Goal: Transaction & Acquisition: Purchase product/service

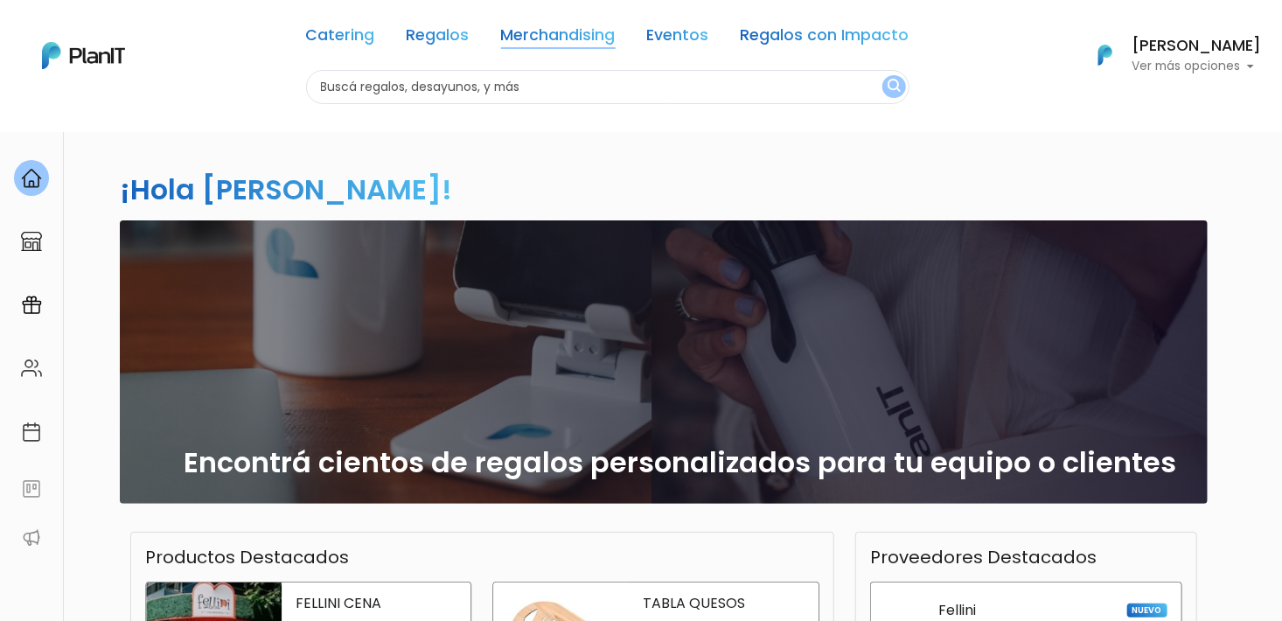
click at [567, 33] on link "Merchandising" at bounding box center [558, 38] width 115 height 21
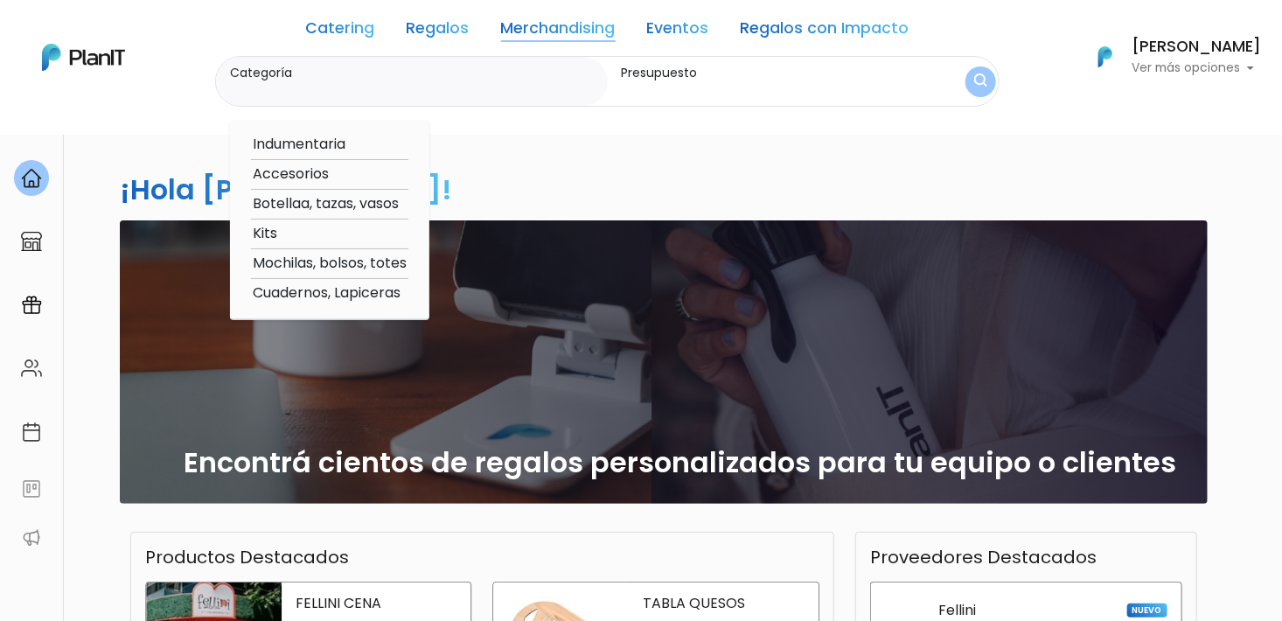
click at [564, 30] on link "Merchandising" at bounding box center [558, 31] width 115 height 21
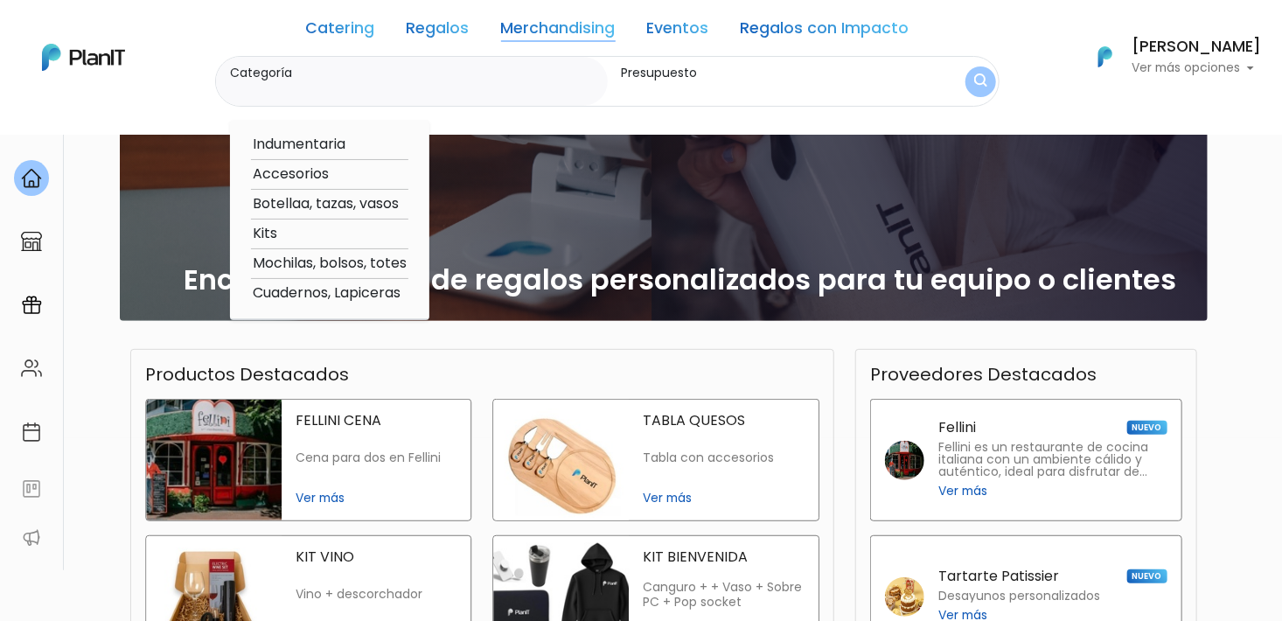
scroll to position [175, 0]
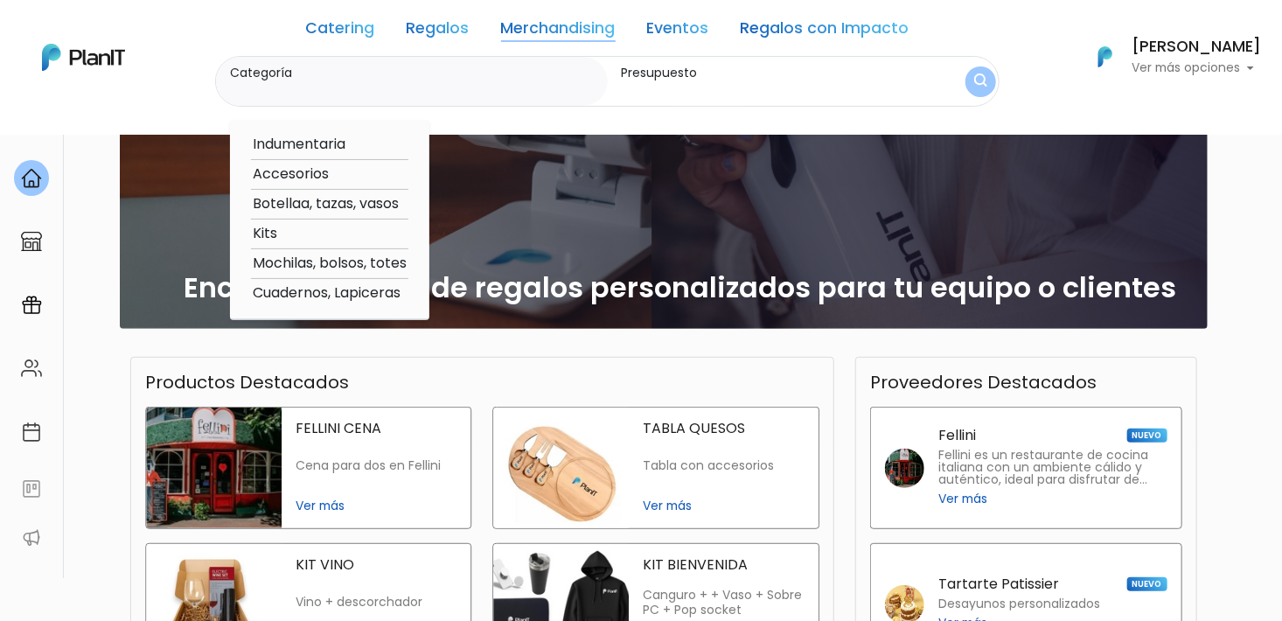
click at [407, 85] on input "Categoría" at bounding box center [415, 89] width 371 height 17
click at [759, 73] on label "Presupuesto" at bounding box center [768, 73] width 292 height 18
click at [759, 81] on input "Presupuesto" at bounding box center [768, 89] width 292 height 17
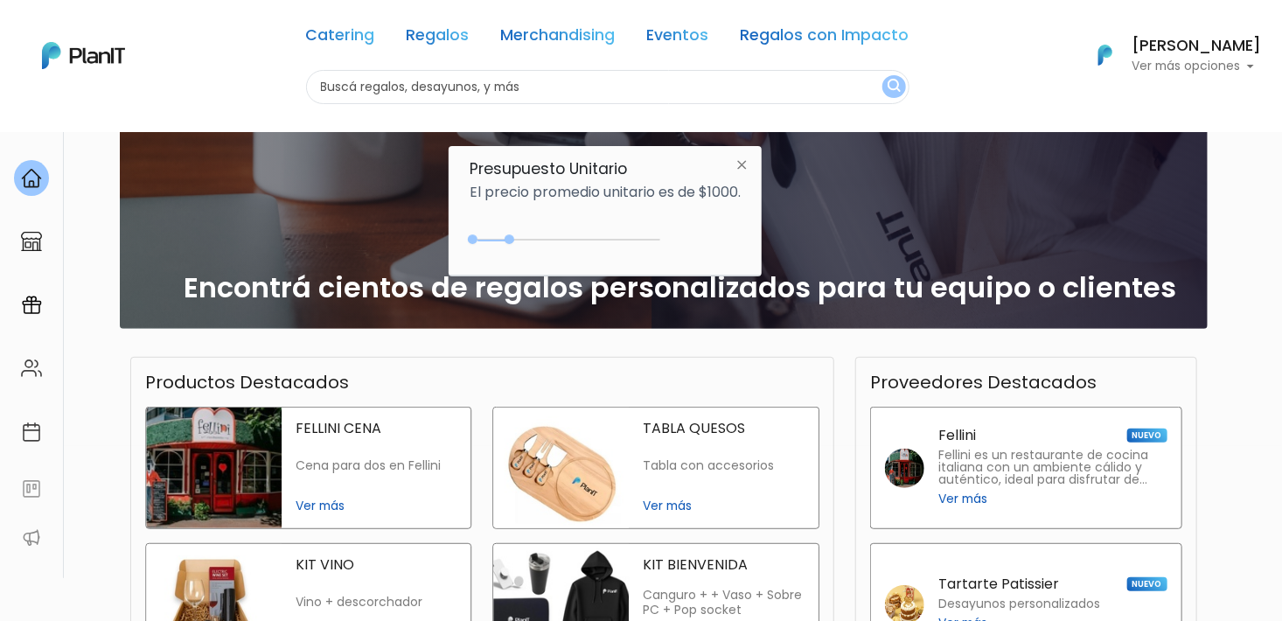
click at [592, 34] on link "Merchandising" at bounding box center [558, 38] width 115 height 21
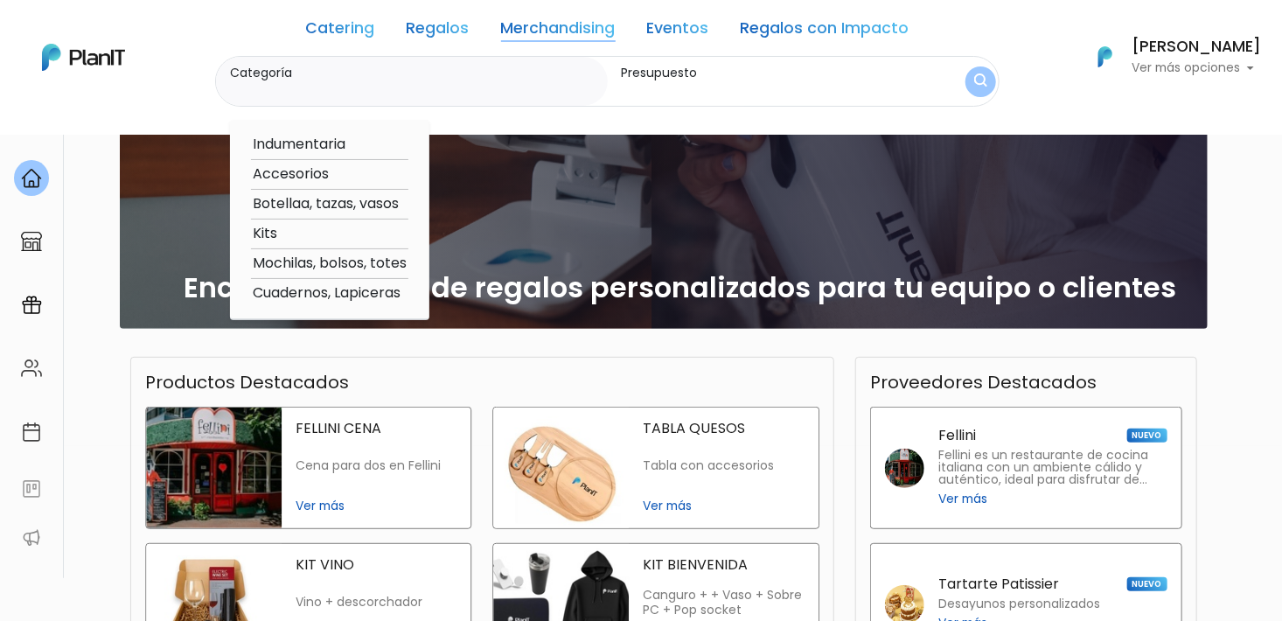
click at [298, 179] on option "Accesorios" at bounding box center [329, 174] width 157 height 22
type input "Accesorios"
type input "$0 - $1000"
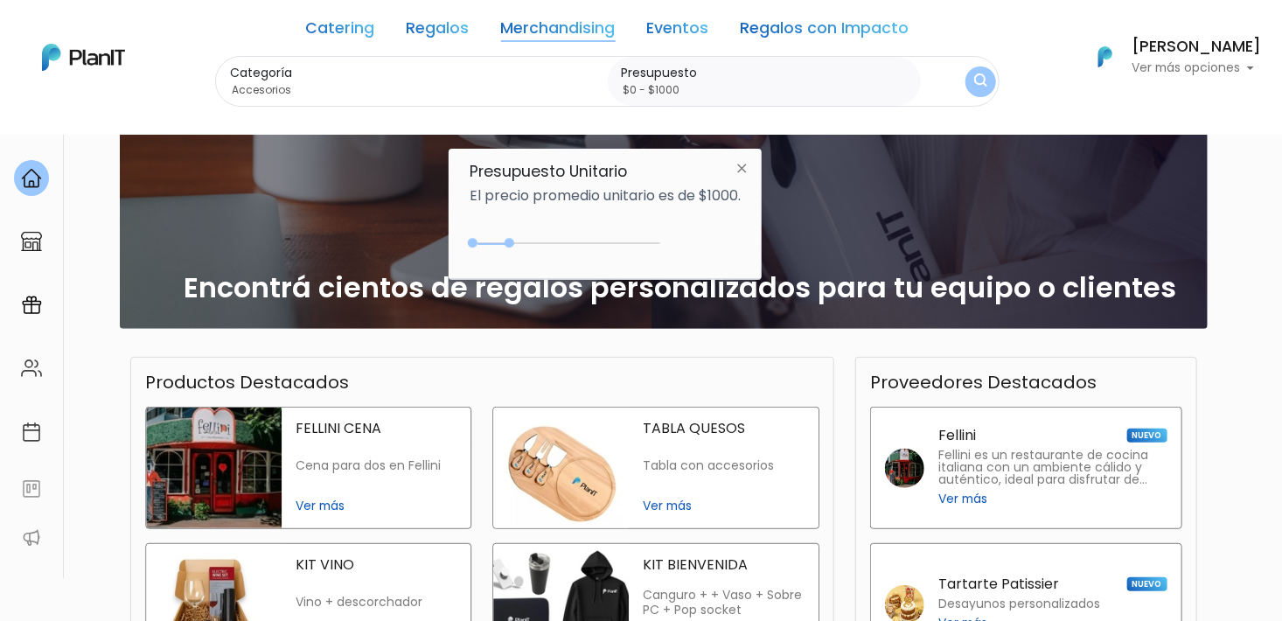
click at [720, 87] on input "$0 - $1000" at bounding box center [768, 89] width 292 height 17
click at [976, 85] on img "submit" at bounding box center [980, 81] width 13 height 17
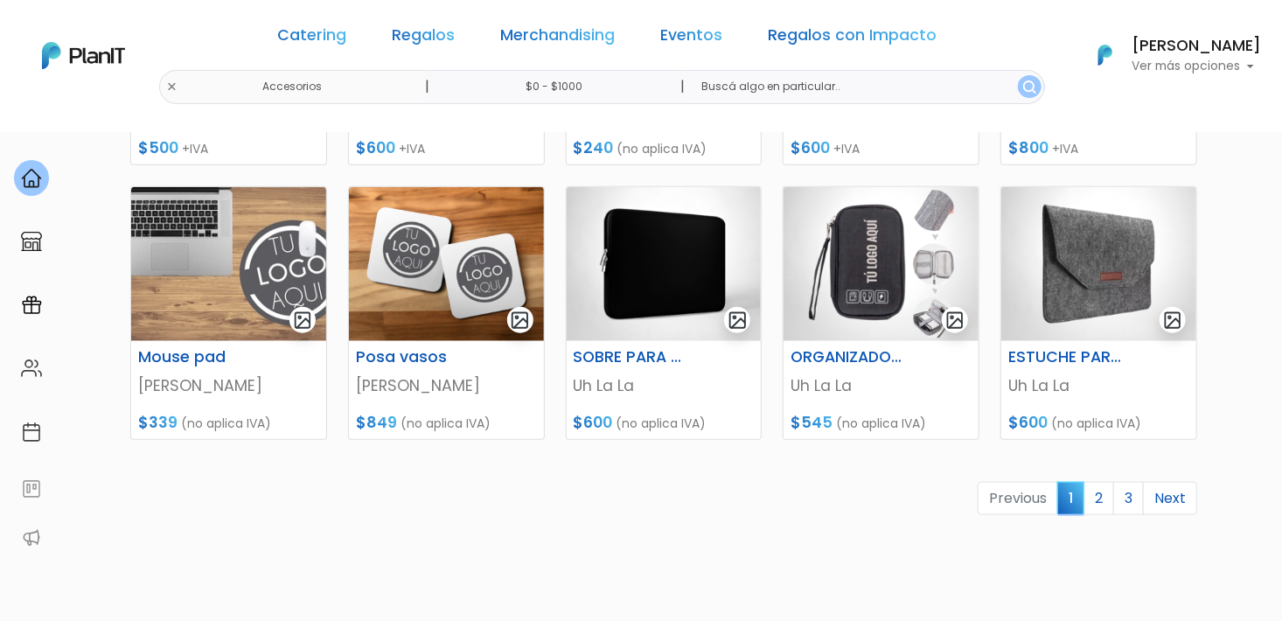
scroll to position [787, 0]
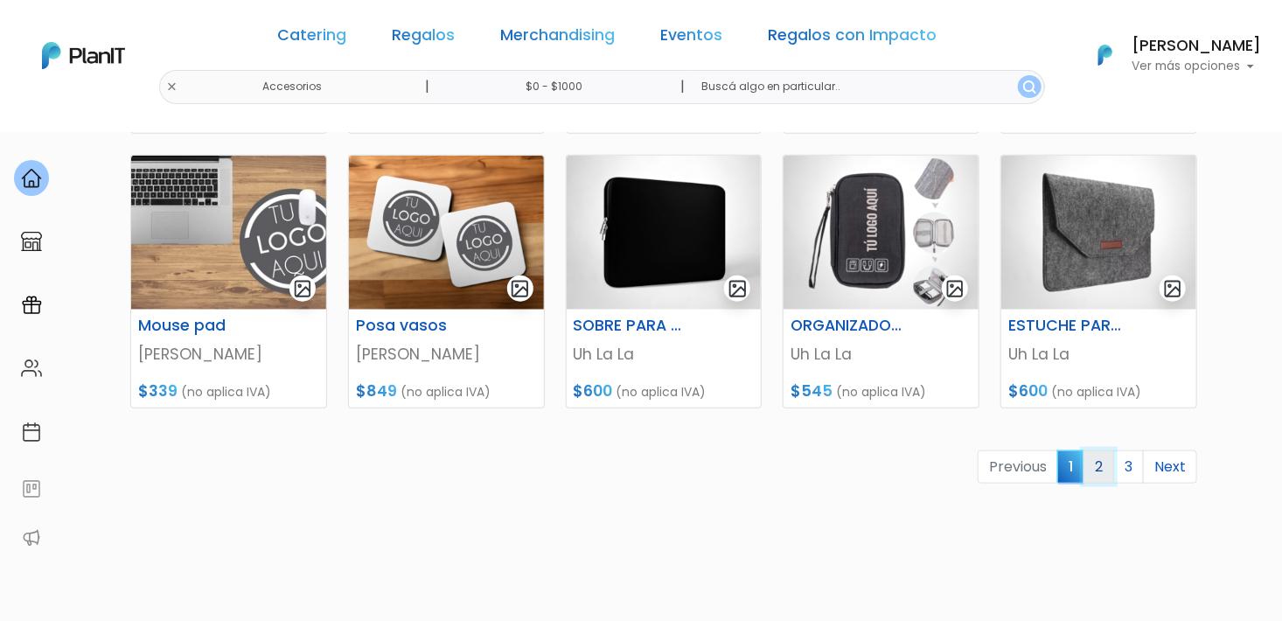
click at [1103, 470] on link "2" at bounding box center [1098, 466] width 31 height 33
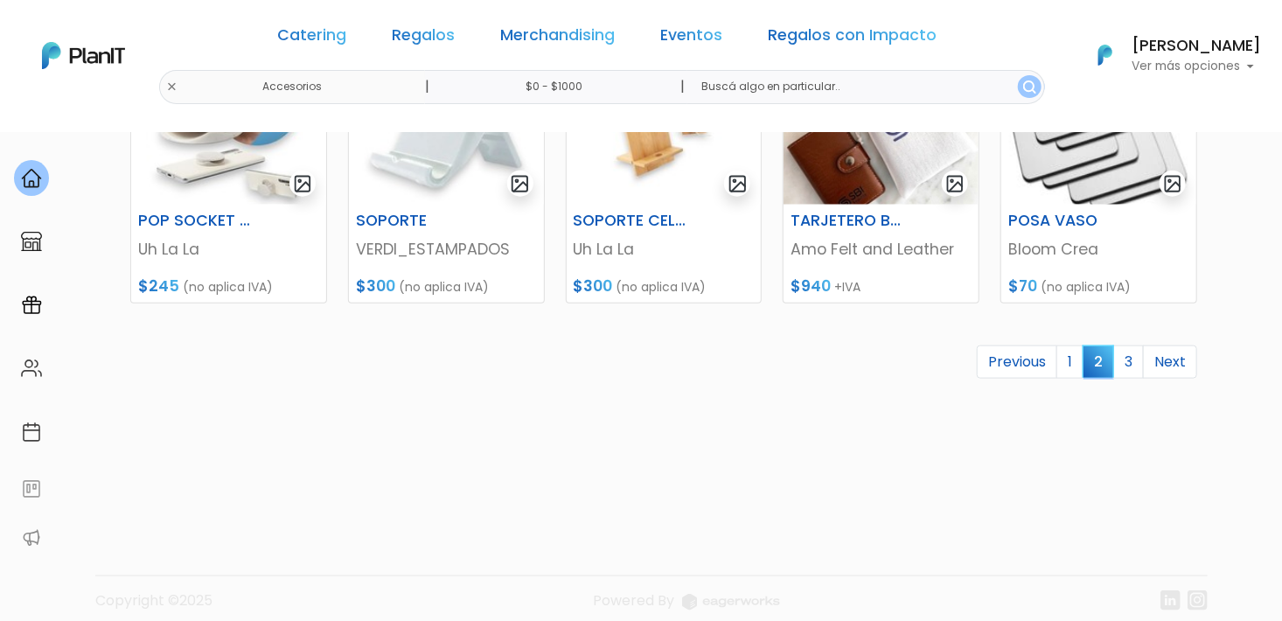
scroll to position [908, 0]
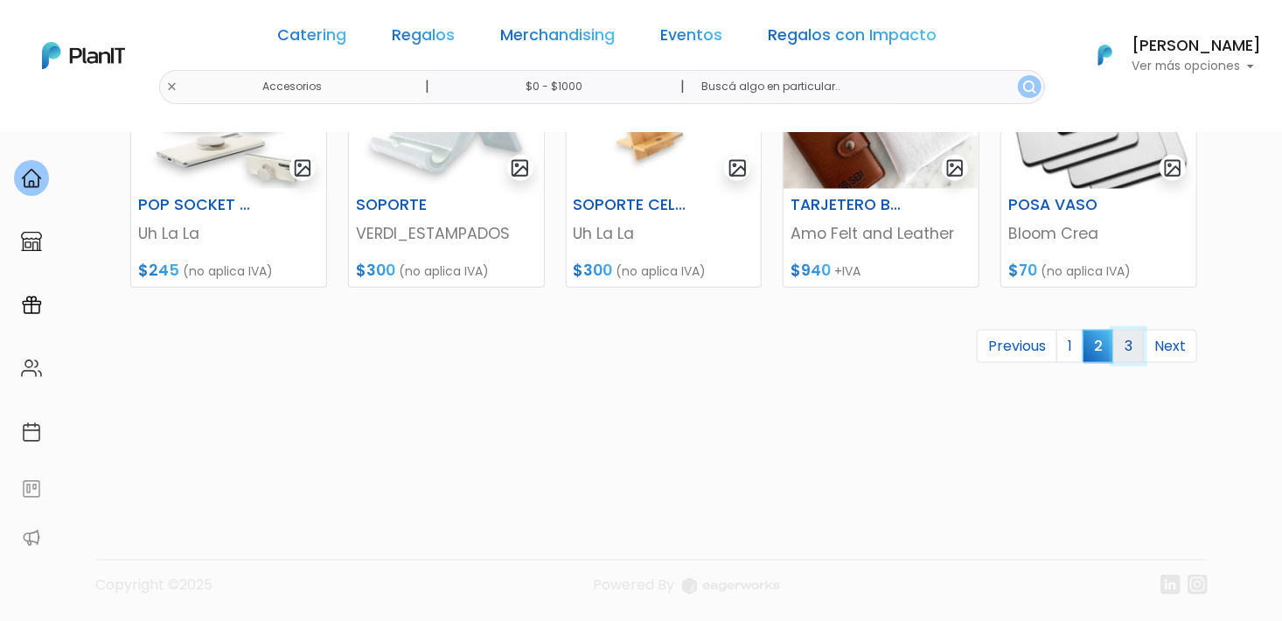
click at [1127, 344] on link "3" at bounding box center [1128, 346] width 31 height 33
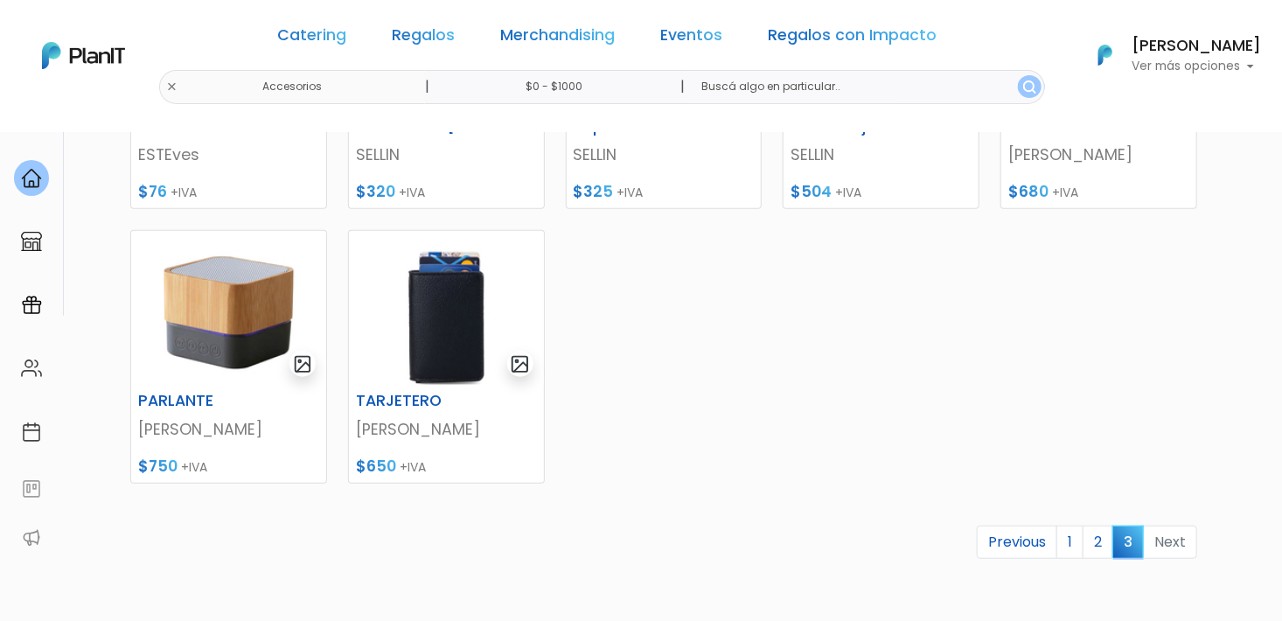
scroll to position [612, 0]
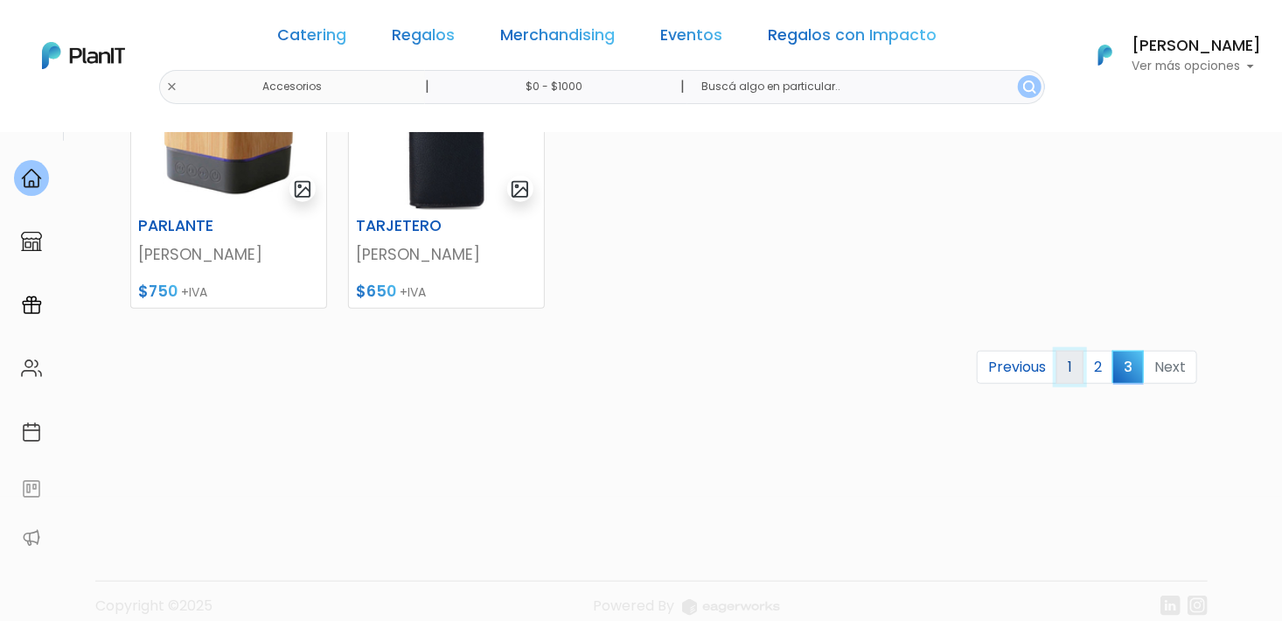
click at [1076, 372] on link "1" at bounding box center [1069, 367] width 27 height 33
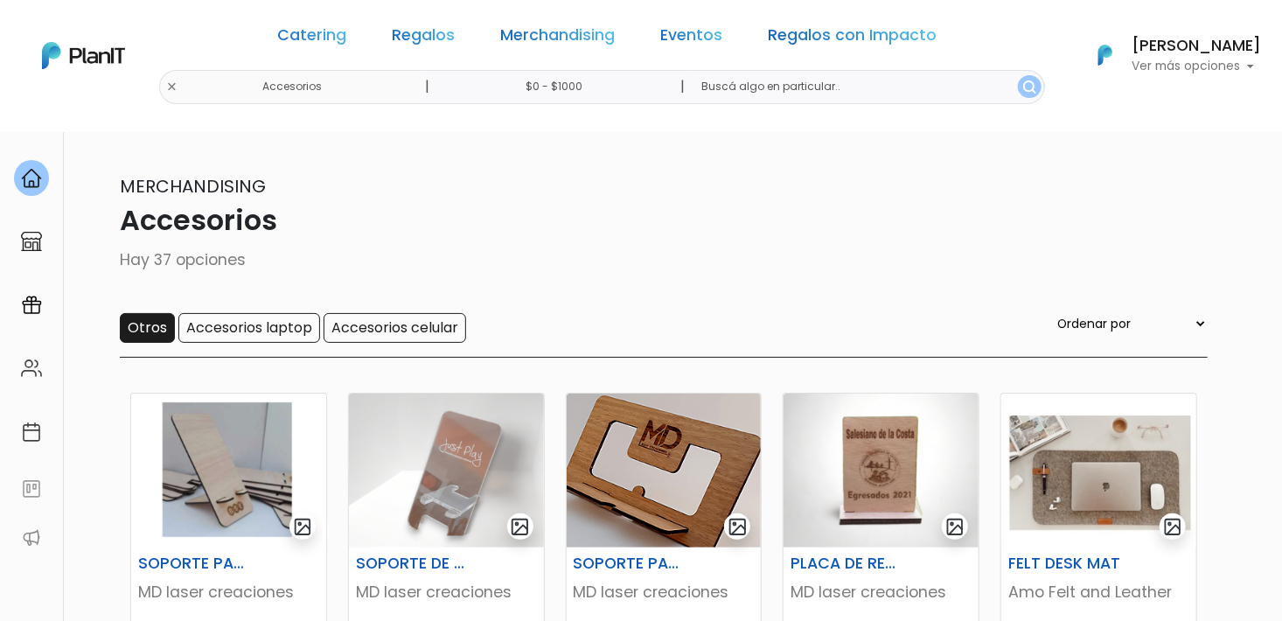
click at [137, 334] on input "Otros" at bounding box center [147, 328] width 55 height 30
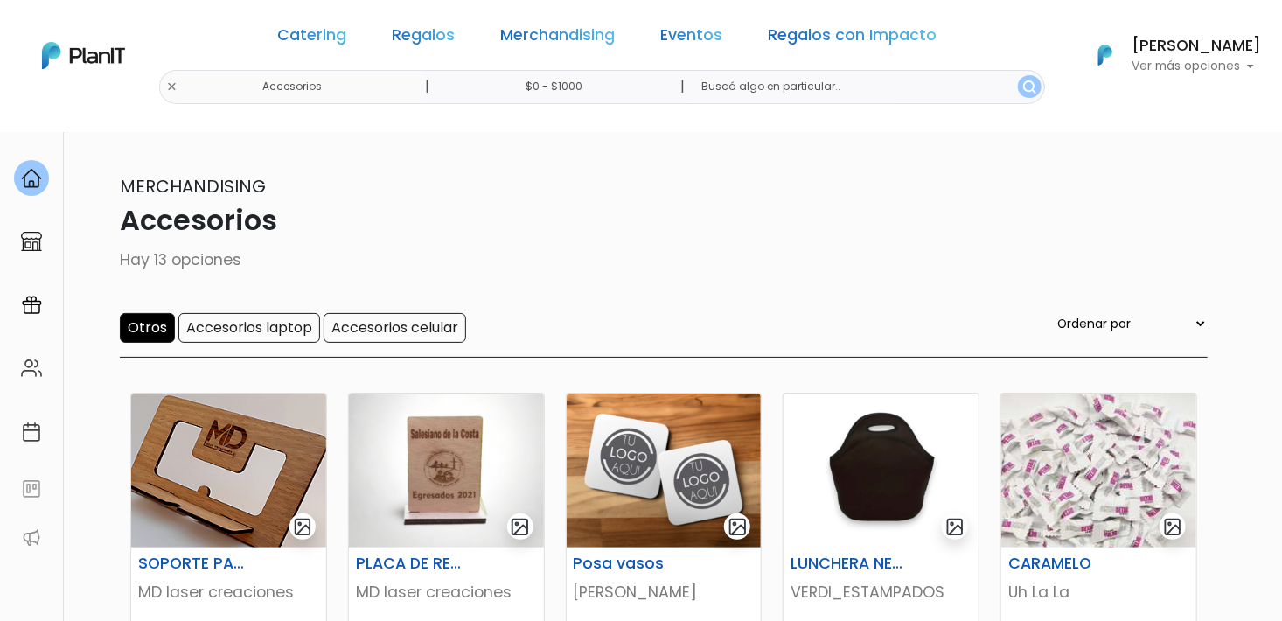
click at [225, 81] on div "Catering Regalos Merchandising Eventos Regalos con Impacto Accesorios | $0 - $1…" at bounding box center [641, 55] width 1282 height 97
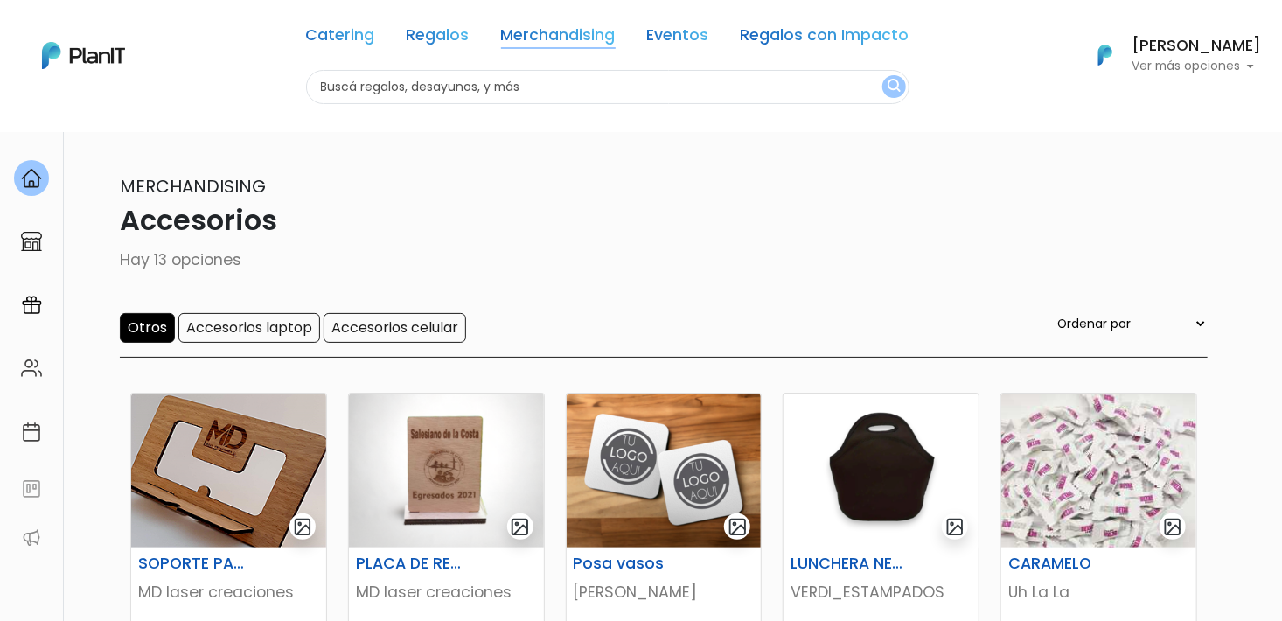
click at [586, 33] on link "Merchandising" at bounding box center [558, 38] width 115 height 21
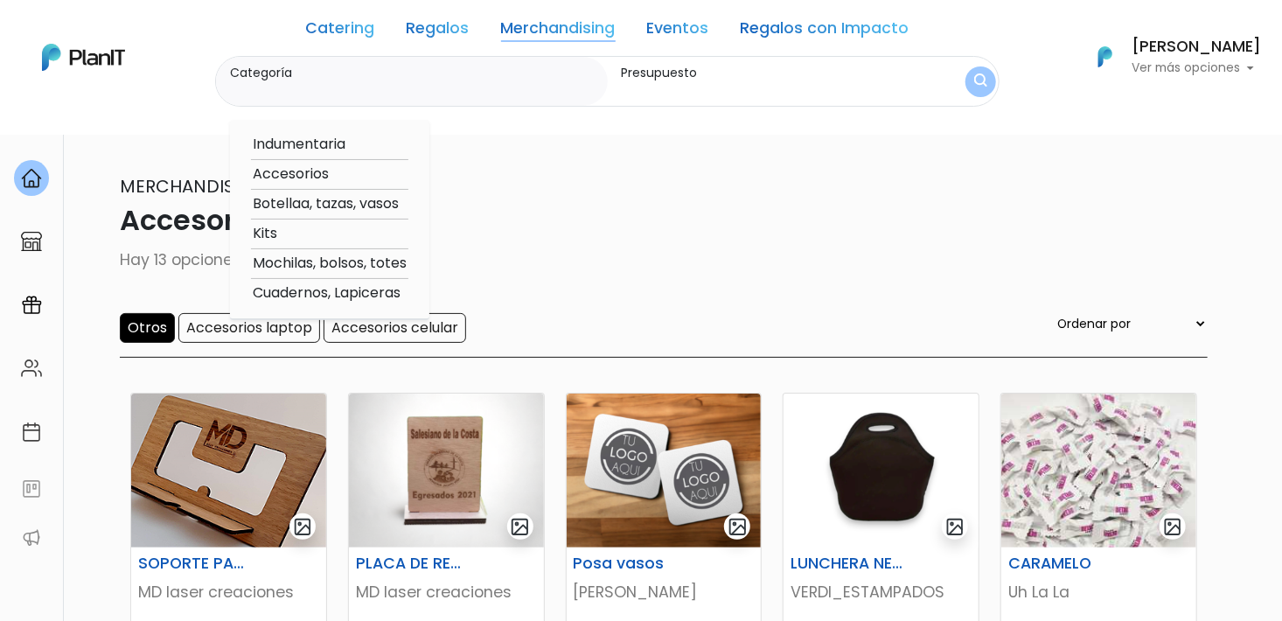
click at [301, 292] on option "Cuadernos, Lapiceras" at bounding box center [329, 293] width 157 height 22
type input "Cuadernos, Lapiceras"
type input "$0 - $1000"
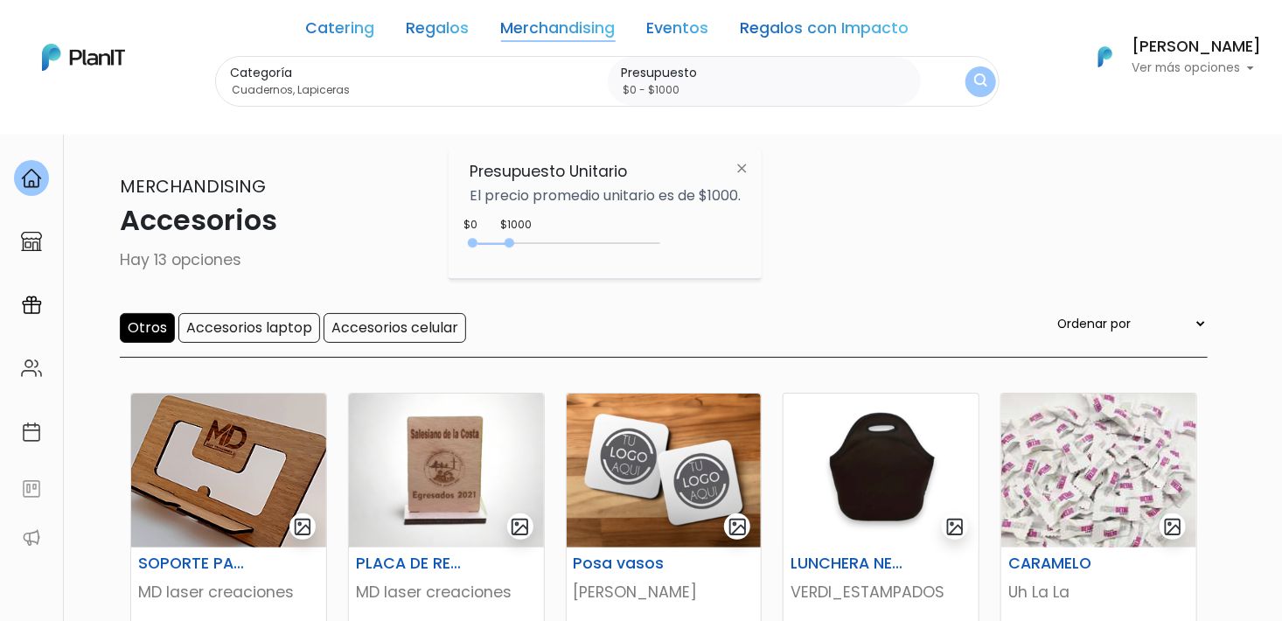
click at [987, 79] on button "submit" at bounding box center [980, 81] width 31 height 31
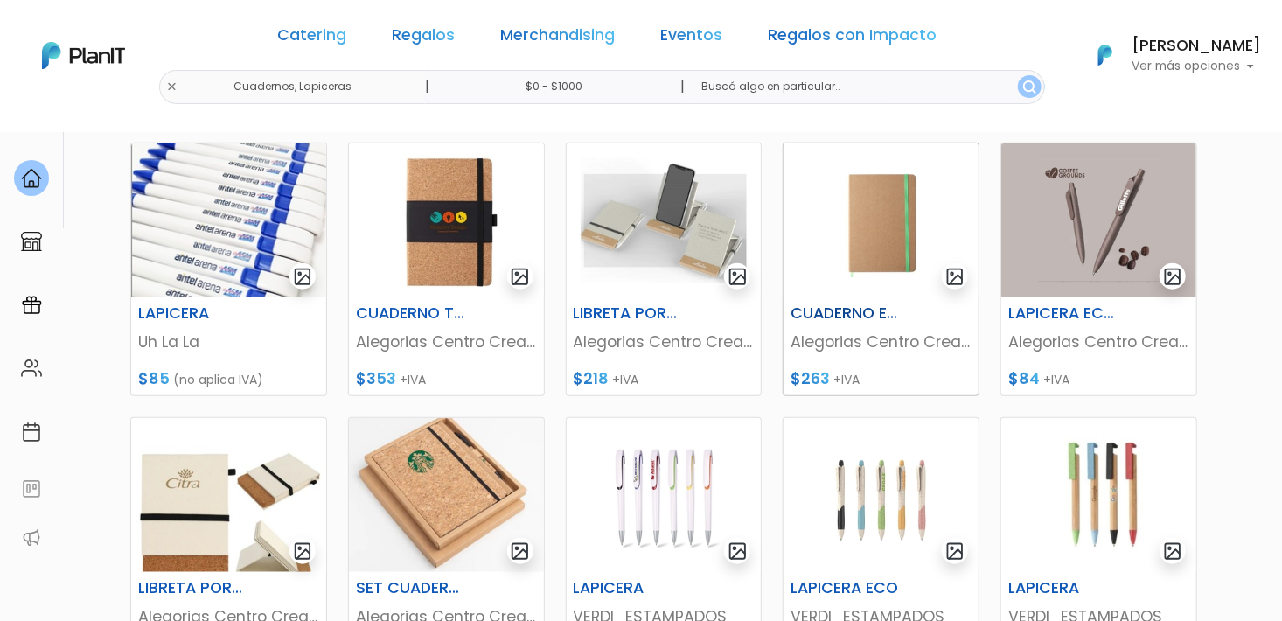
scroll to position [908, 0]
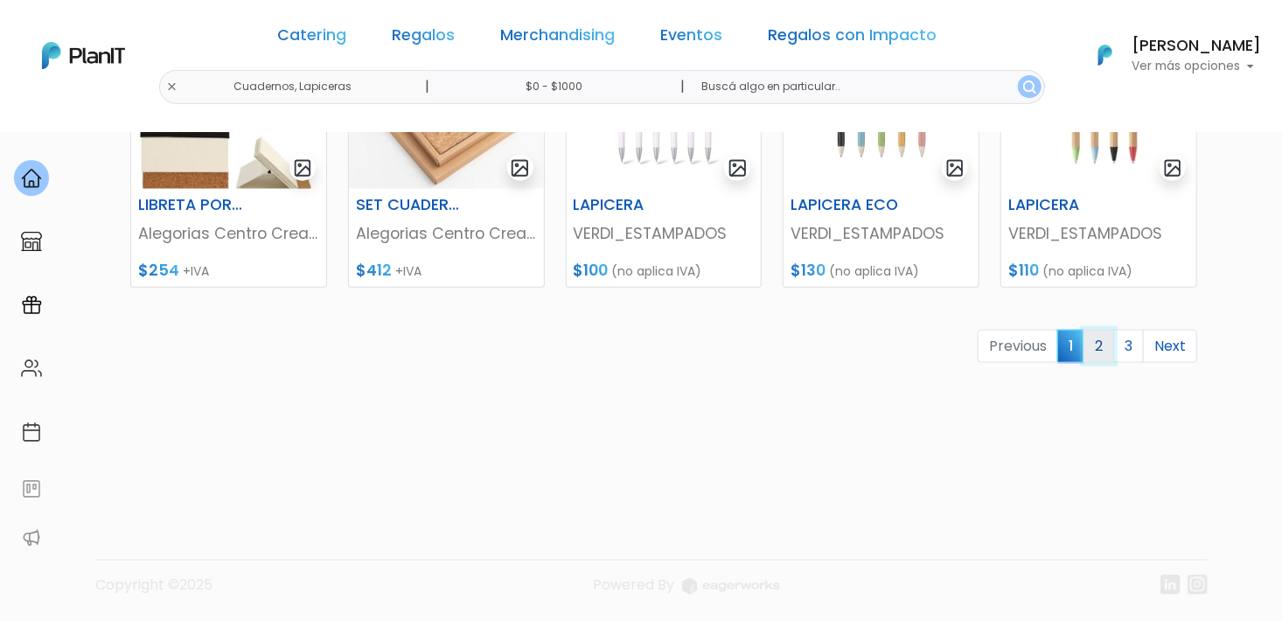
click at [1108, 348] on link "2" at bounding box center [1098, 346] width 31 height 33
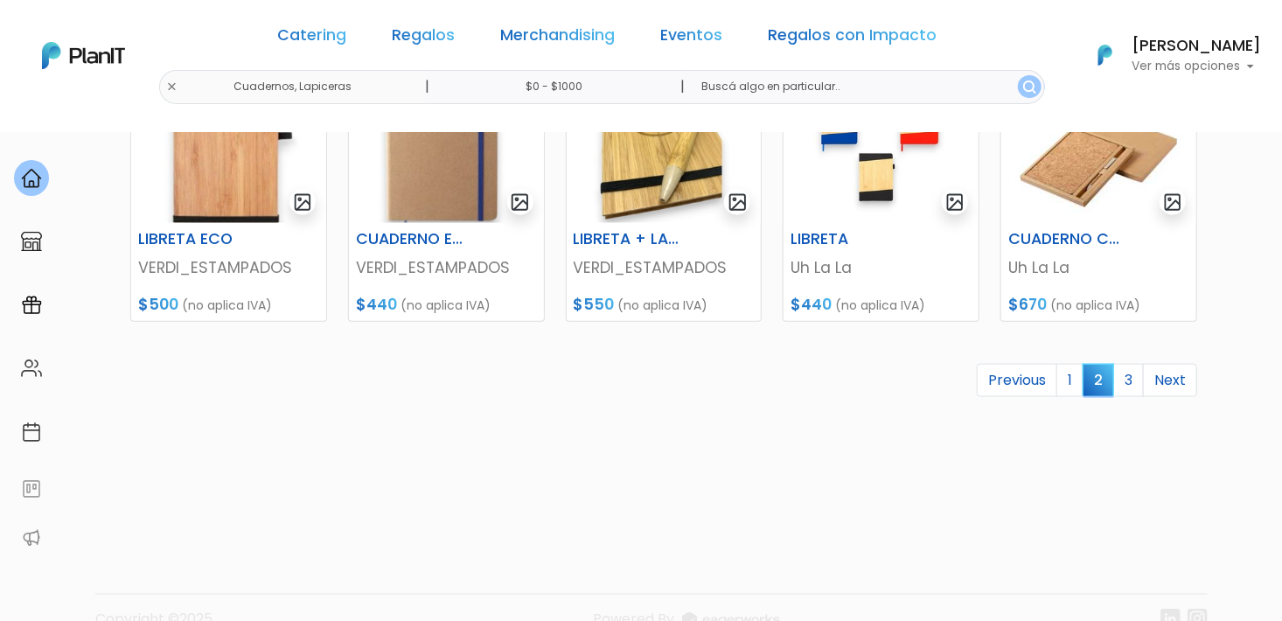
scroll to position [874, 0]
click at [1132, 384] on link "3" at bounding box center [1128, 379] width 31 height 33
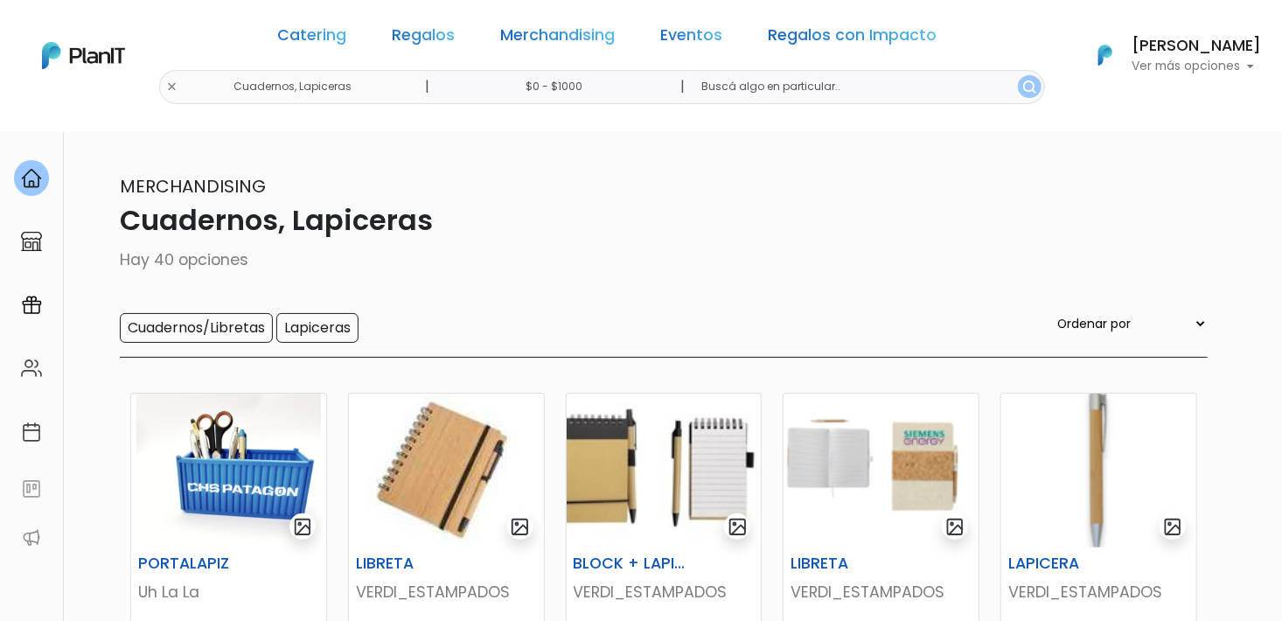
click at [727, 82] on input "text" at bounding box center [866, 87] width 358 height 34
type input "stickers"
click at [1018, 75] on button "submit" at bounding box center [1030, 86] width 24 height 23
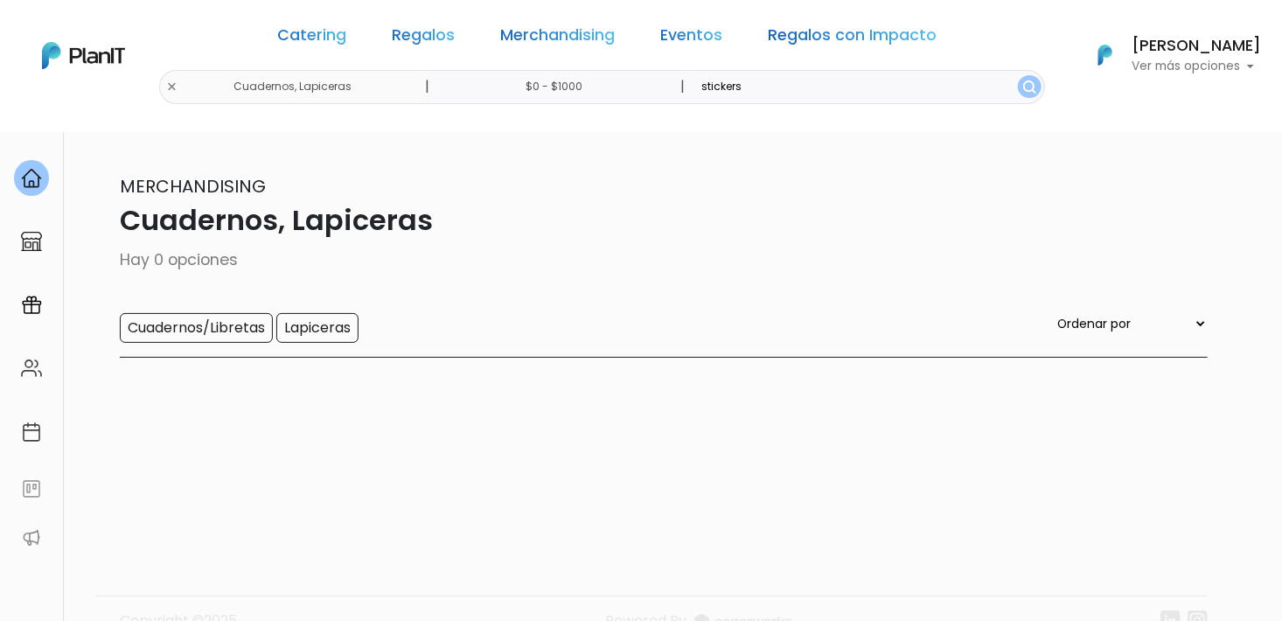
drag, startPoint x: 782, startPoint y: 75, endPoint x: 683, endPoint y: 83, distance: 99.1
click at [687, 83] on input "stickers" at bounding box center [866, 87] width 358 height 34
type input "banners"
click at [1018, 75] on button "submit" at bounding box center [1030, 86] width 24 height 23
click at [224, 86] on div "Catering Regalos Merchandising Eventos Regalos con Impacto Cuadernos, Lapiceras…" at bounding box center [641, 55] width 1282 height 97
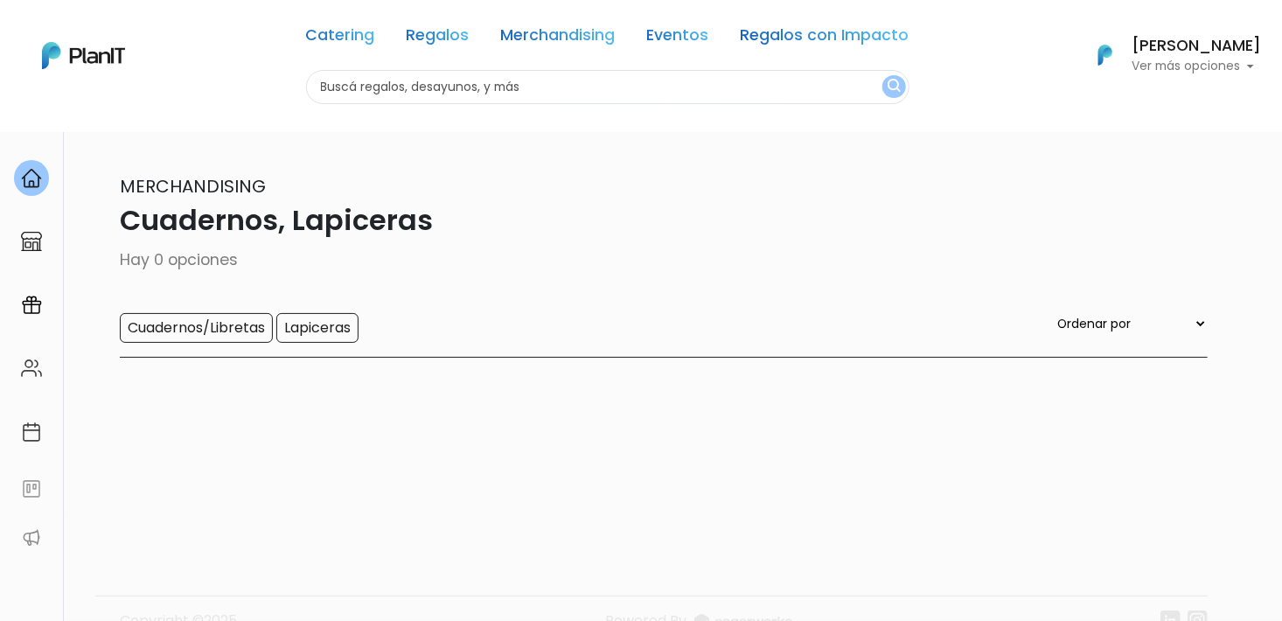
click at [430, 89] on input "text" at bounding box center [607, 87] width 603 height 34
type input "stickers"
click at [882, 75] on button "submit" at bounding box center [894, 86] width 24 height 23
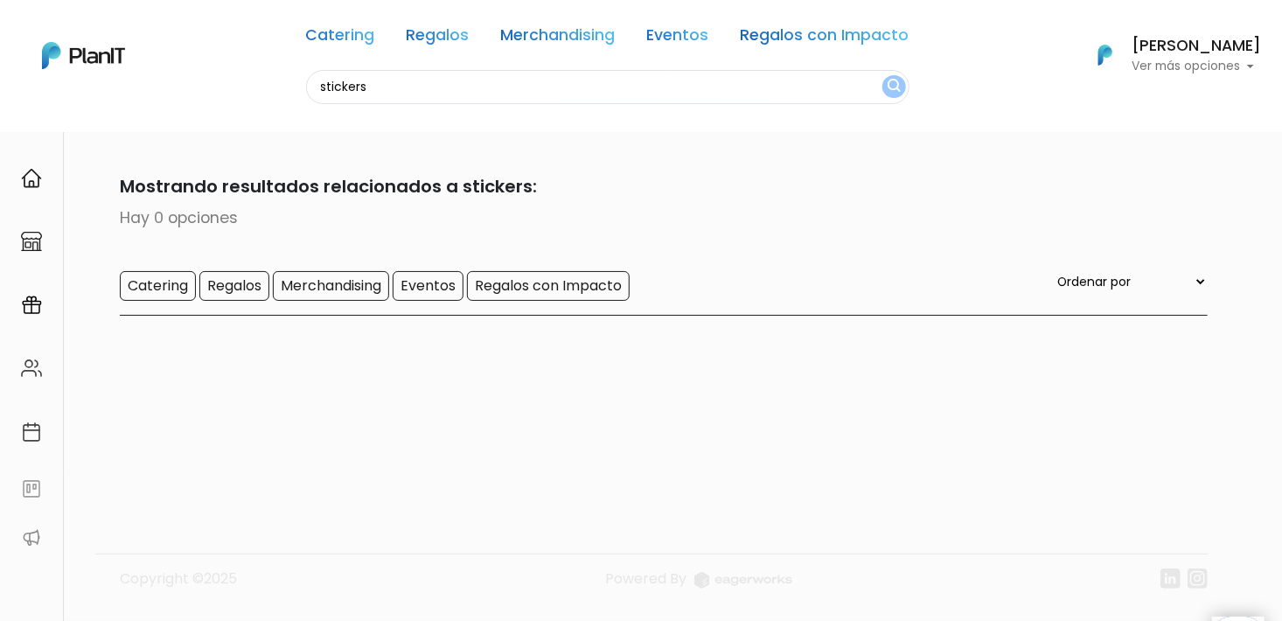
drag, startPoint x: 378, startPoint y: 87, endPoint x: 298, endPoint y: 89, distance: 79.6
click at [298, 89] on div "Catering Regalos Merchandising Eventos Regalos con Impacto stickers Catering Re…" at bounding box center [641, 55] width 1282 height 97
type input "banners"
click at [882, 75] on button "submit" at bounding box center [894, 86] width 24 height 23
click at [588, 43] on link "Merchandising" at bounding box center [558, 38] width 115 height 21
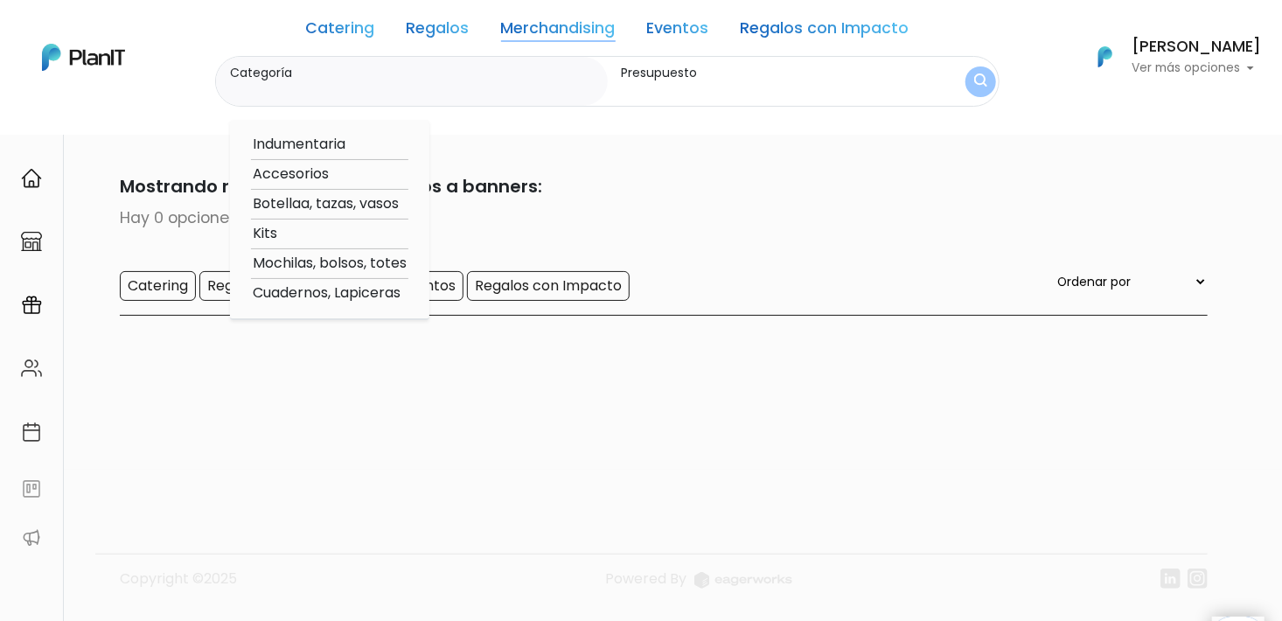
click at [288, 206] on option "Botellaa, tazas, vasos" at bounding box center [329, 204] width 157 height 22
type input "Botellaa, tazas, vasos"
type input "$0 - $1000"
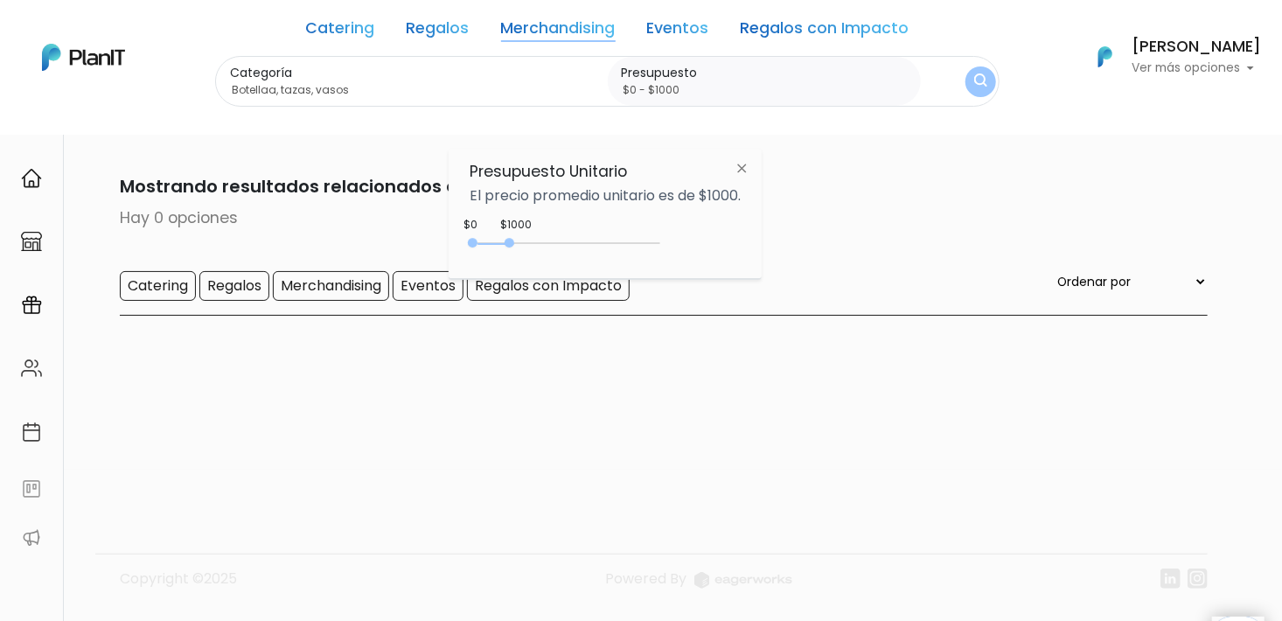
click at [976, 85] on img "submit" at bounding box center [980, 81] width 13 height 17
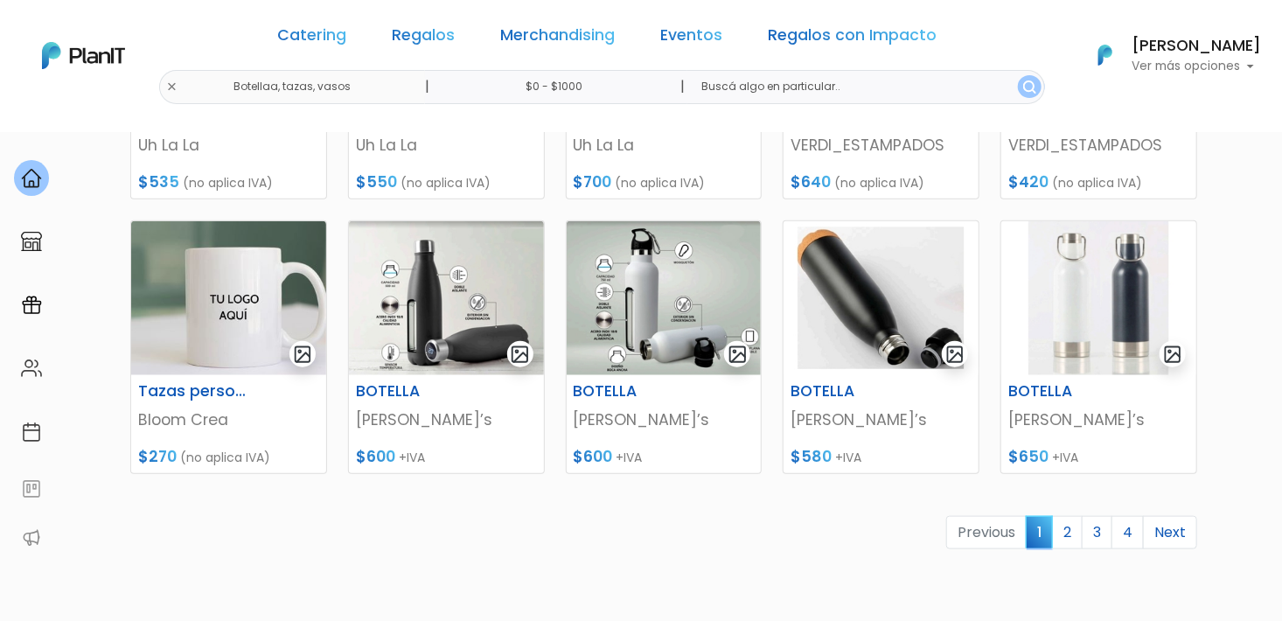
scroll to position [908, 0]
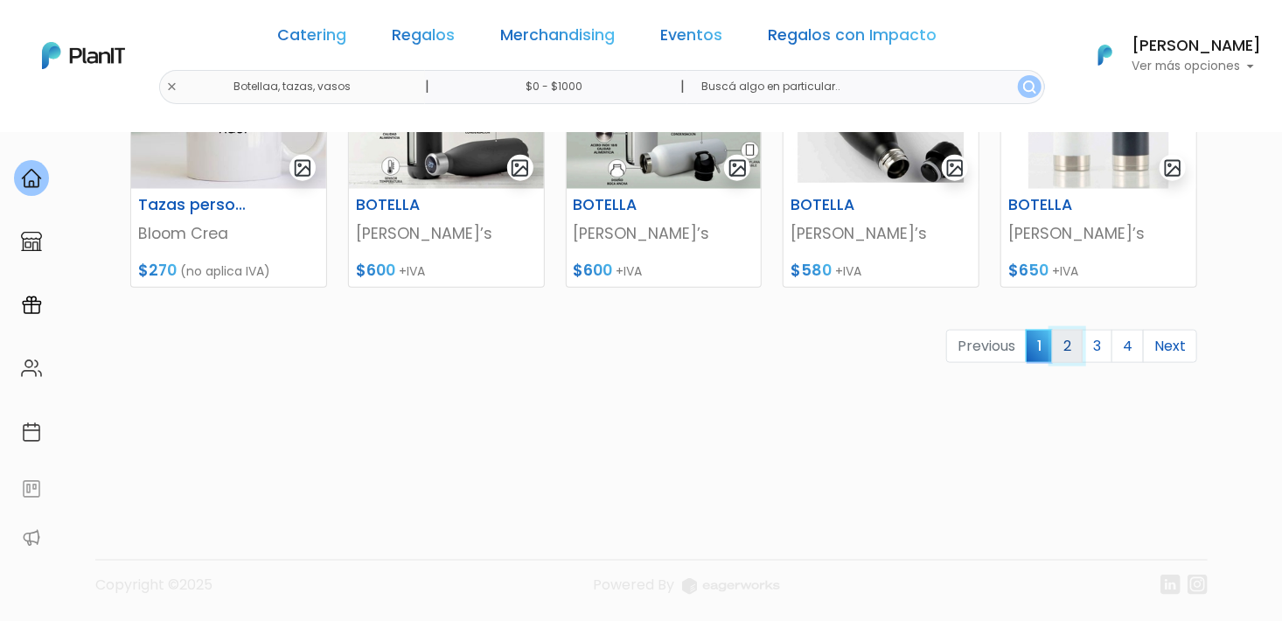
click at [1075, 349] on link "2" at bounding box center [1067, 346] width 31 height 33
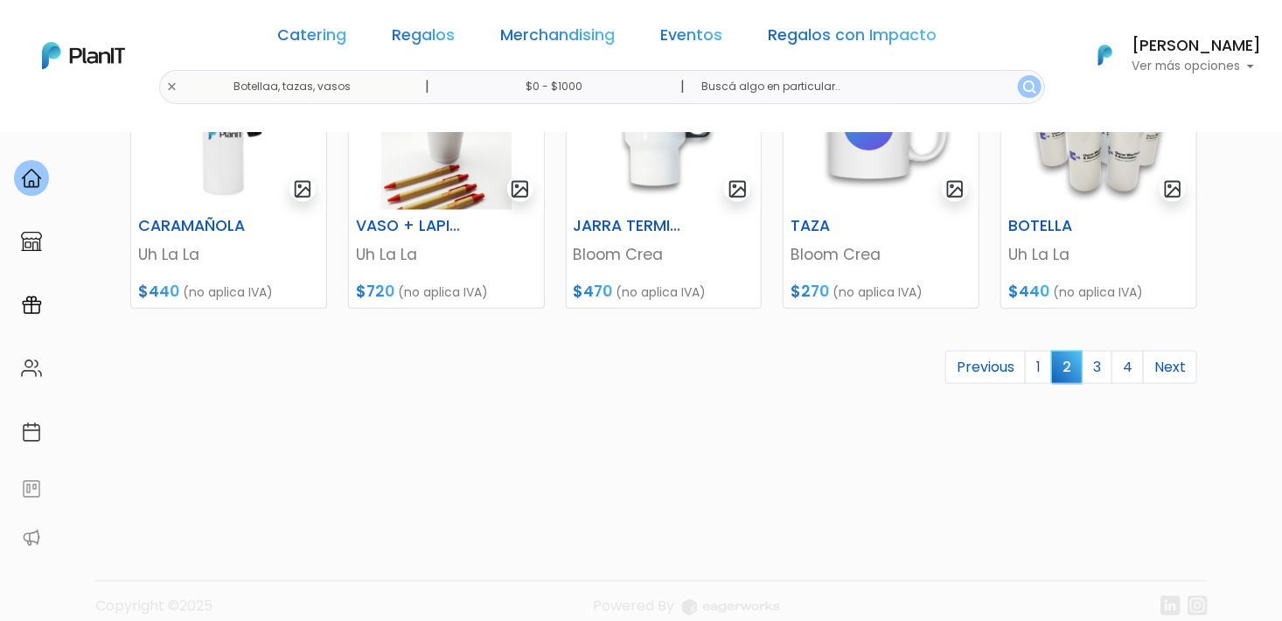
scroll to position [908, 0]
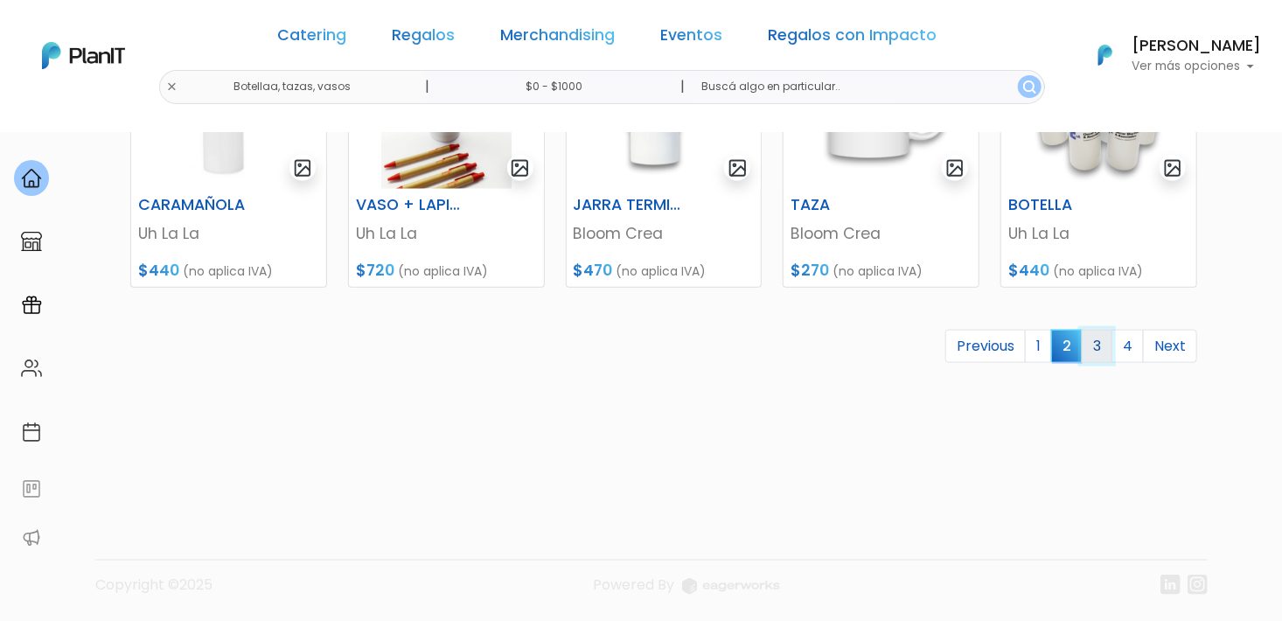
click at [1096, 351] on link "3" at bounding box center [1097, 346] width 31 height 33
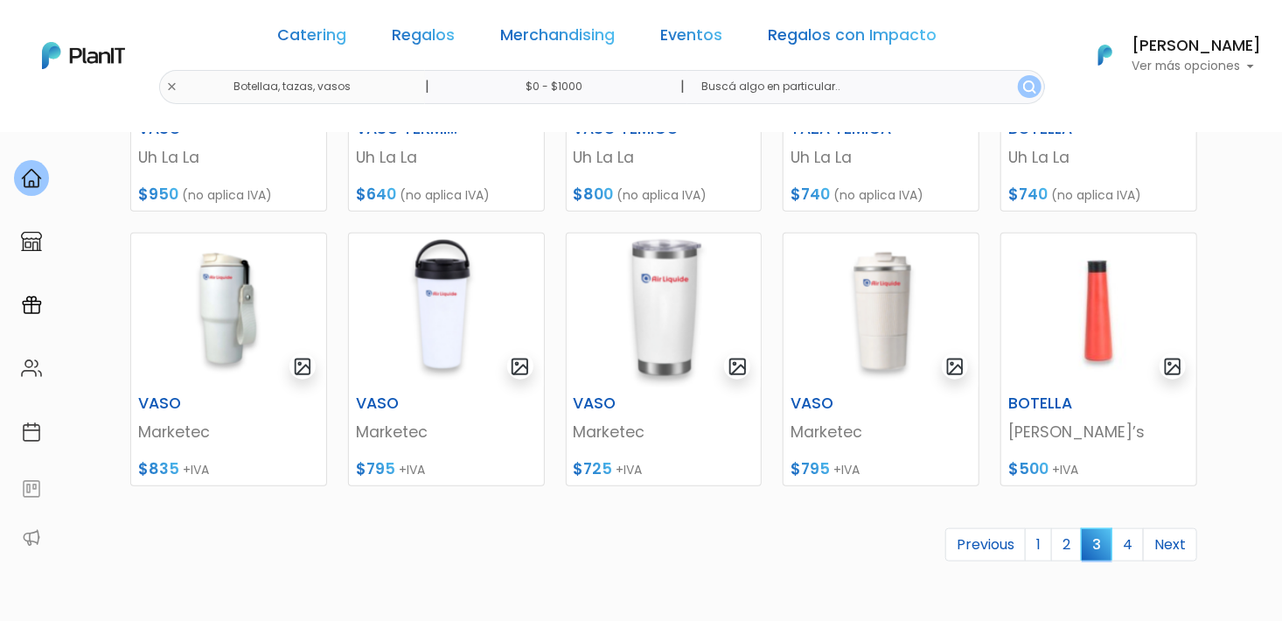
scroll to position [908, 0]
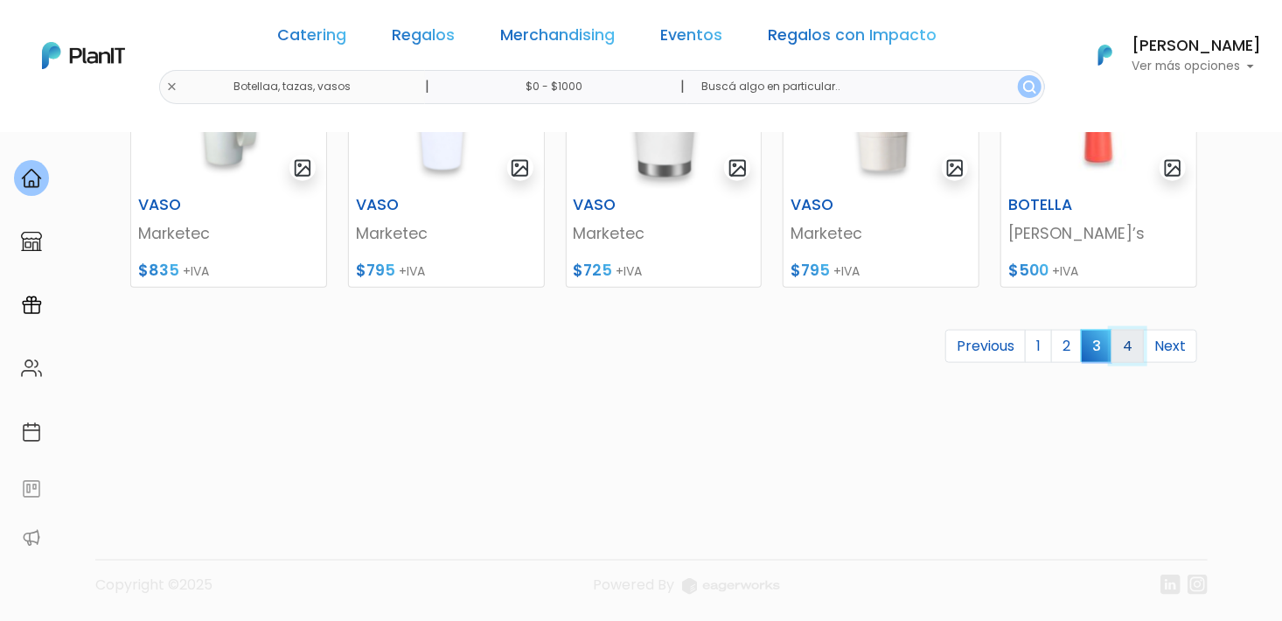
click at [1124, 342] on link "4" at bounding box center [1127, 346] width 32 height 33
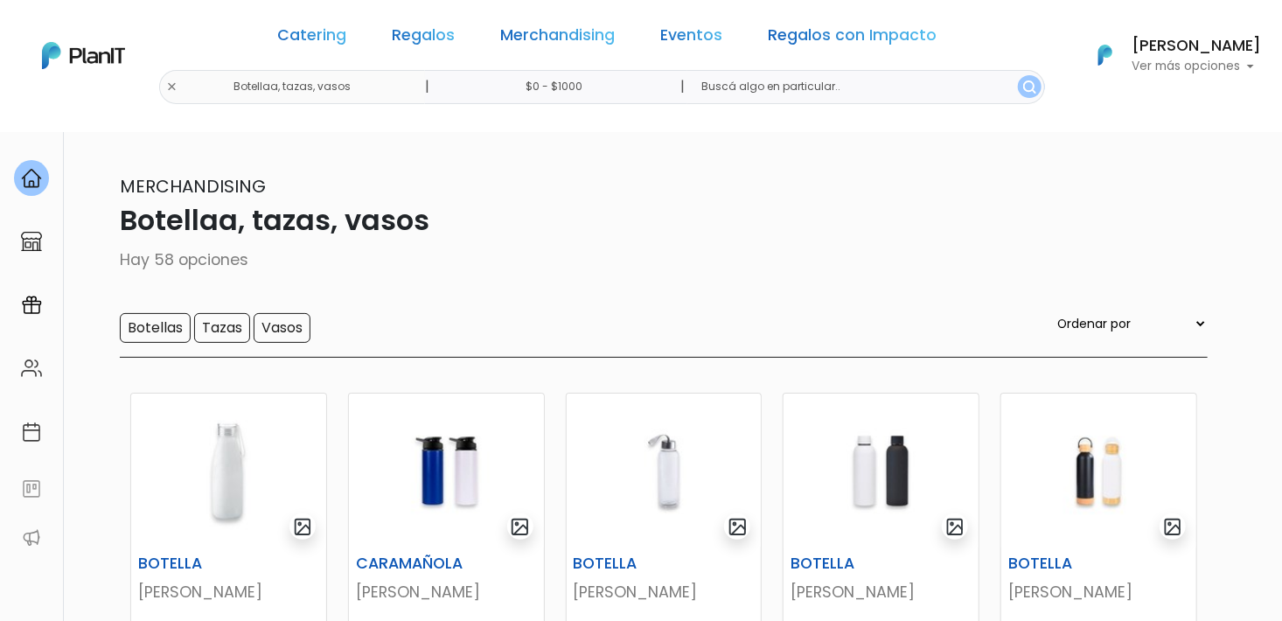
click at [225, 80] on div "Catering Regalos Merchandising Eventos Regalos con Impacto Botellaa, tazas, vas…" at bounding box center [641, 55] width 1282 height 97
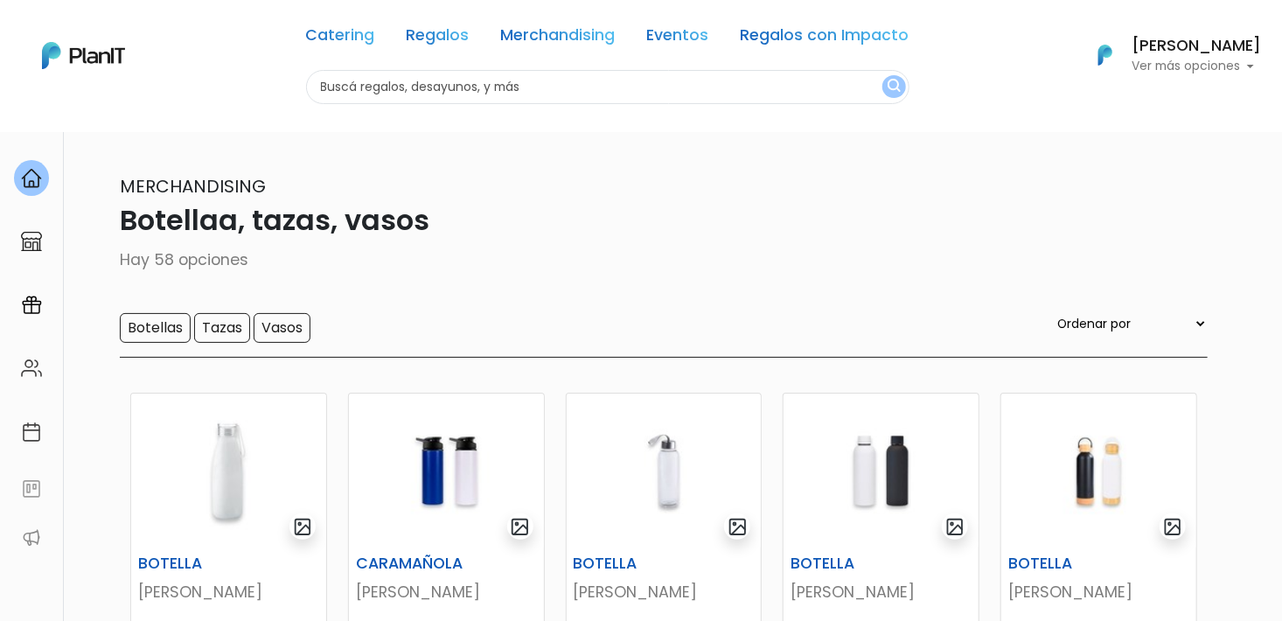
click at [473, 89] on input "text" at bounding box center [607, 87] width 603 height 34
click at [458, 39] on link "Regalos" at bounding box center [438, 38] width 63 height 21
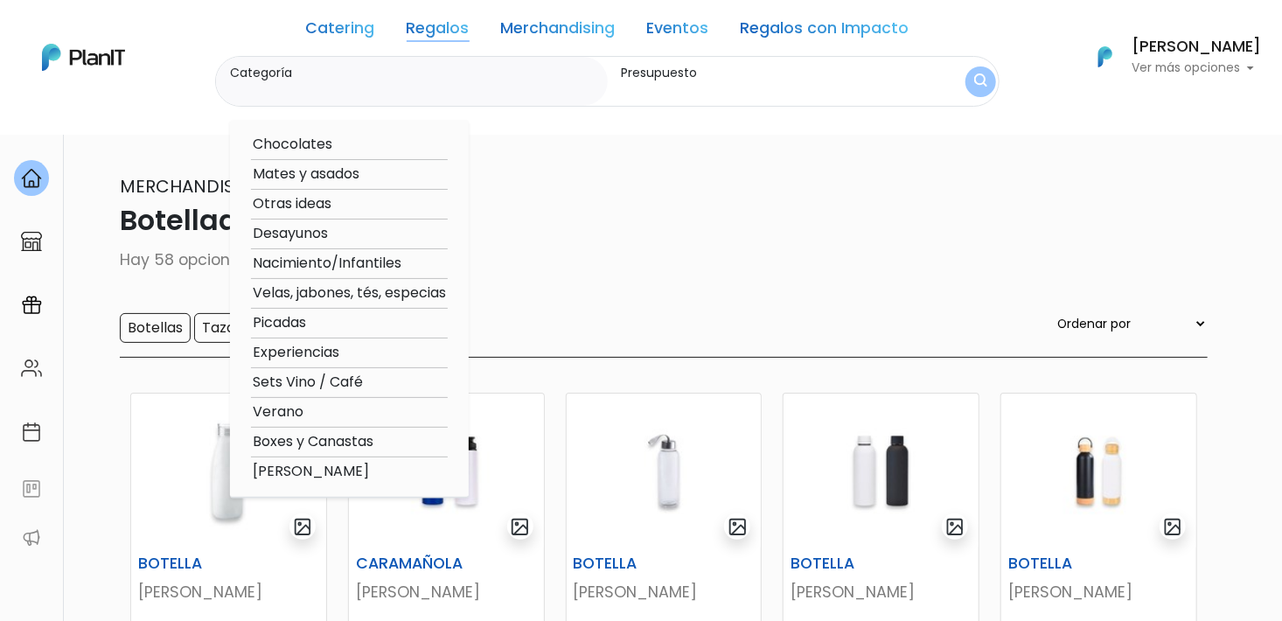
click at [308, 208] on option "Otras ideas" at bounding box center [349, 204] width 197 height 22
type input "Otras ideas"
type input "$0 - $1000"
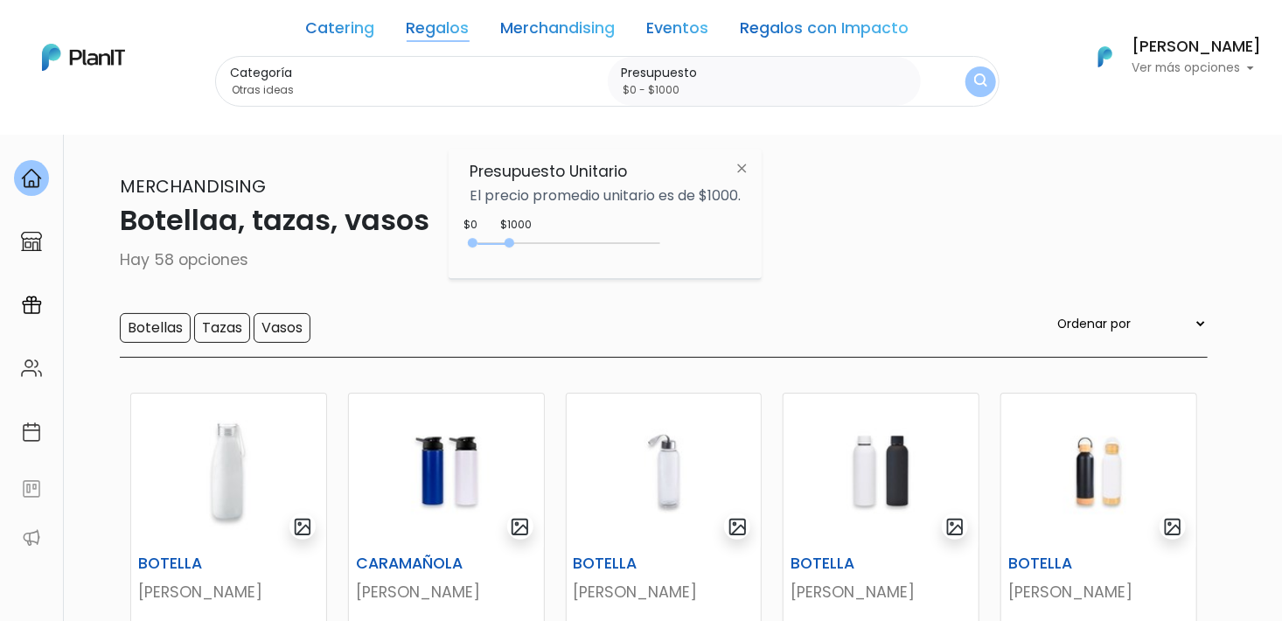
click at [987, 86] on button "submit" at bounding box center [980, 81] width 31 height 31
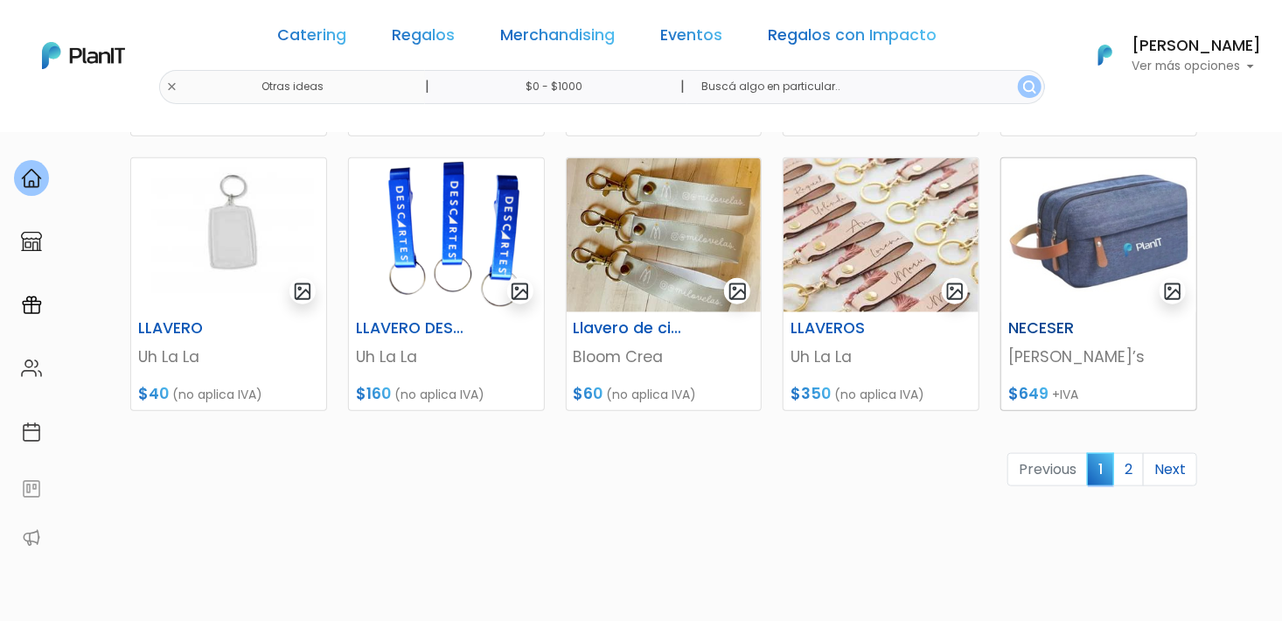
scroll to position [787, 0]
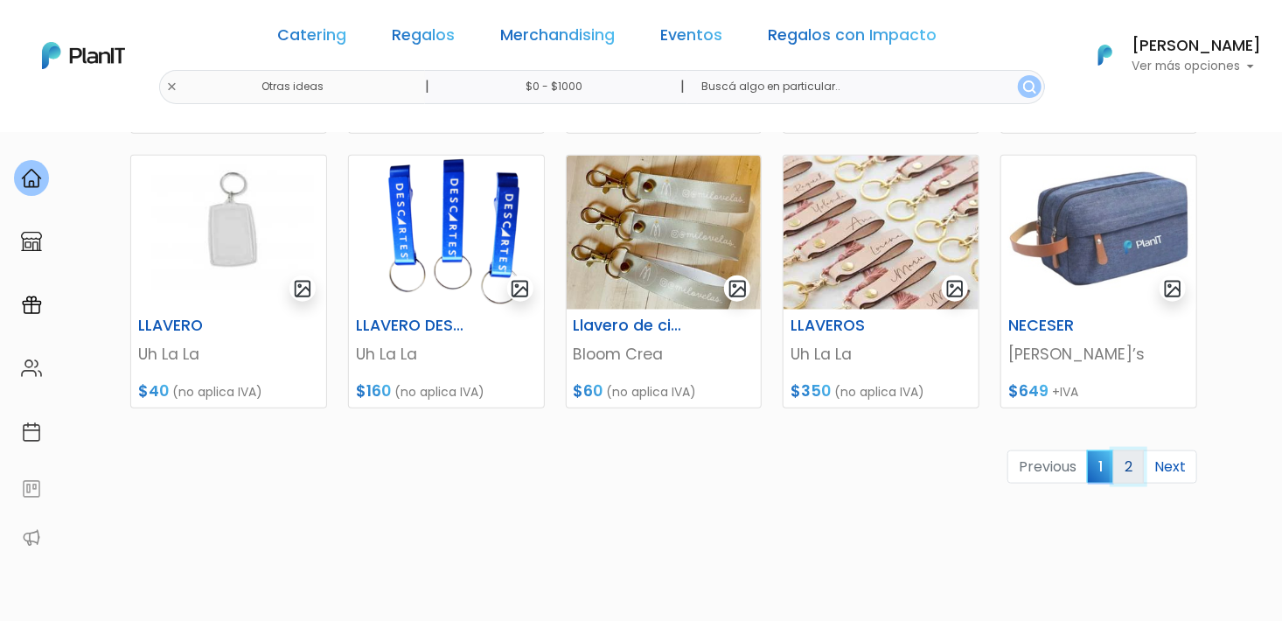
click at [1129, 464] on link "2" at bounding box center [1128, 466] width 31 height 33
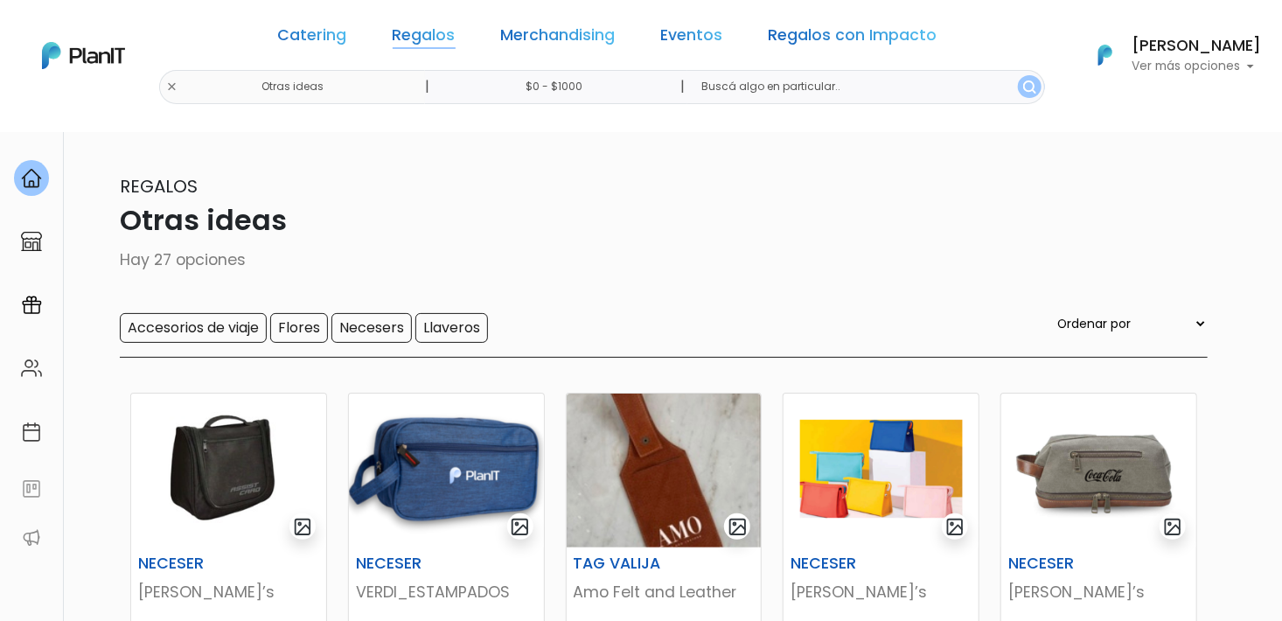
click at [433, 42] on link "Regalos" at bounding box center [424, 38] width 63 height 21
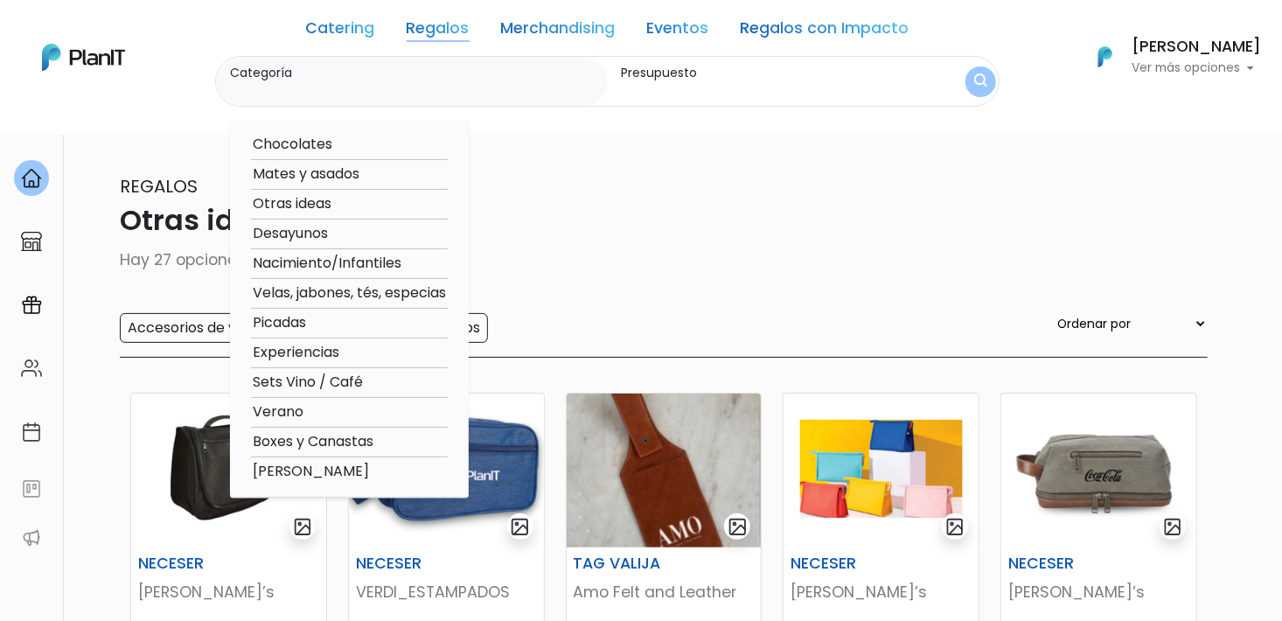
click at [574, 32] on link "Merchandising" at bounding box center [558, 31] width 115 height 21
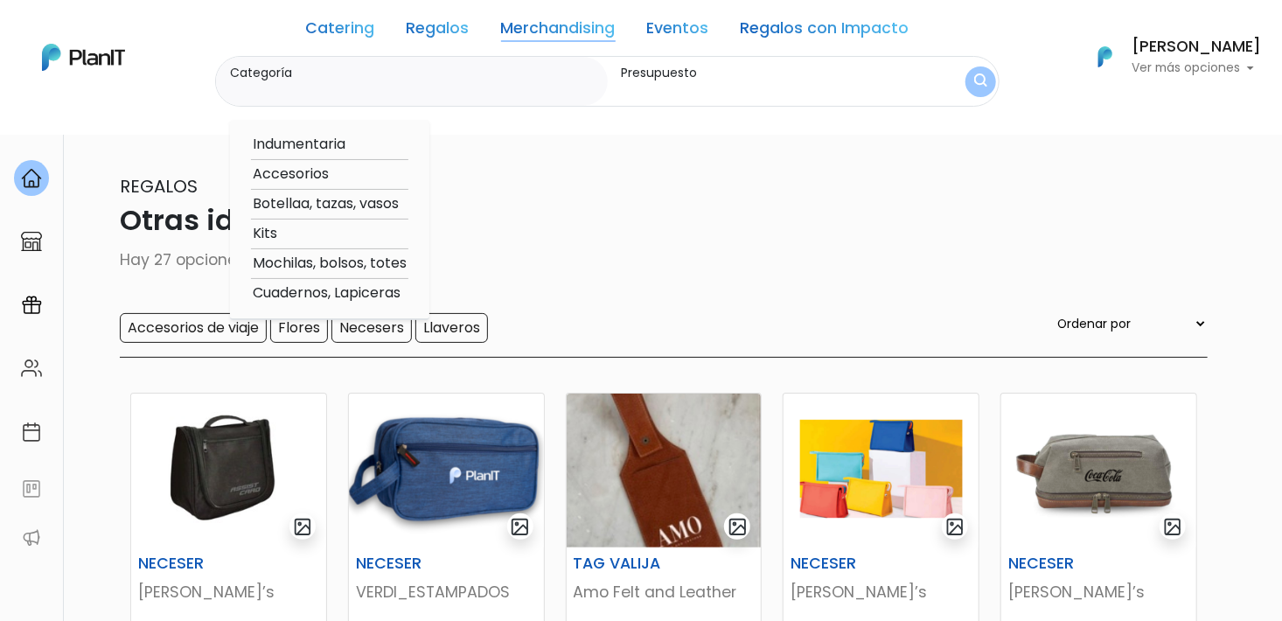
click at [269, 233] on option "Kits" at bounding box center [329, 234] width 157 height 22
type input "Kits"
type input "$0 - $1000"
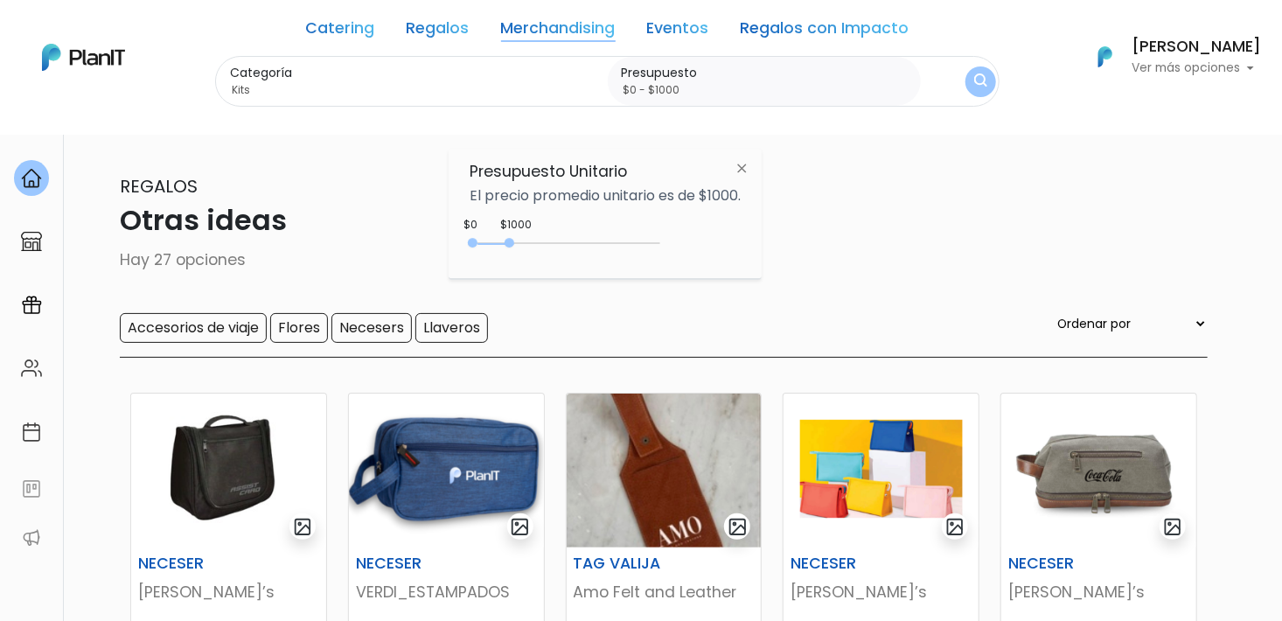
click at [979, 80] on img "submit" at bounding box center [980, 81] width 13 height 17
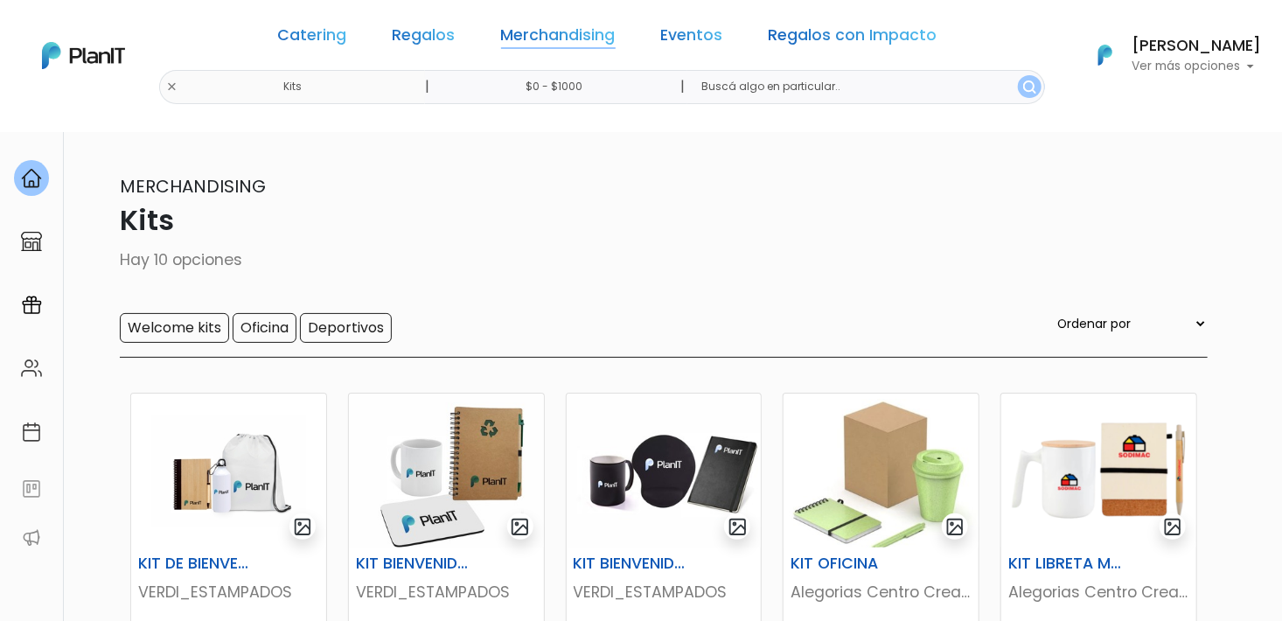
click at [527, 28] on link "Merchandising" at bounding box center [558, 38] width 115 height 21
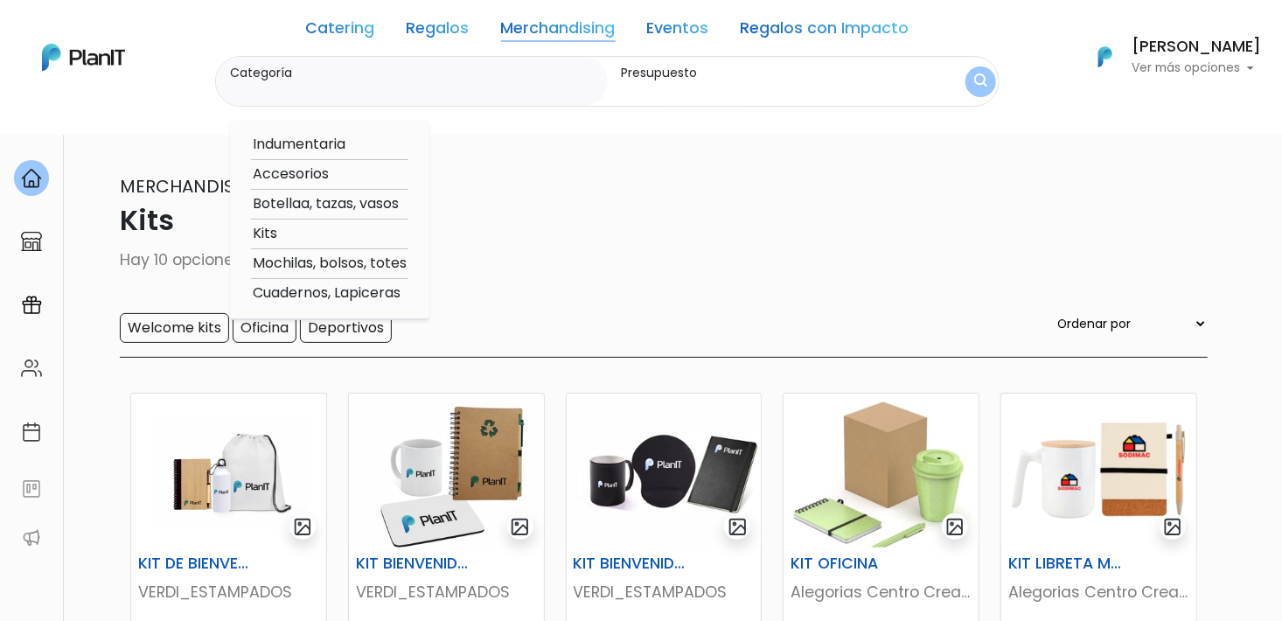
click at [296, 175] on option "Accesorios" at bounding box center [329, 174] width 157 height 22
type input "Accesorios"
type input "$0 - $1000"
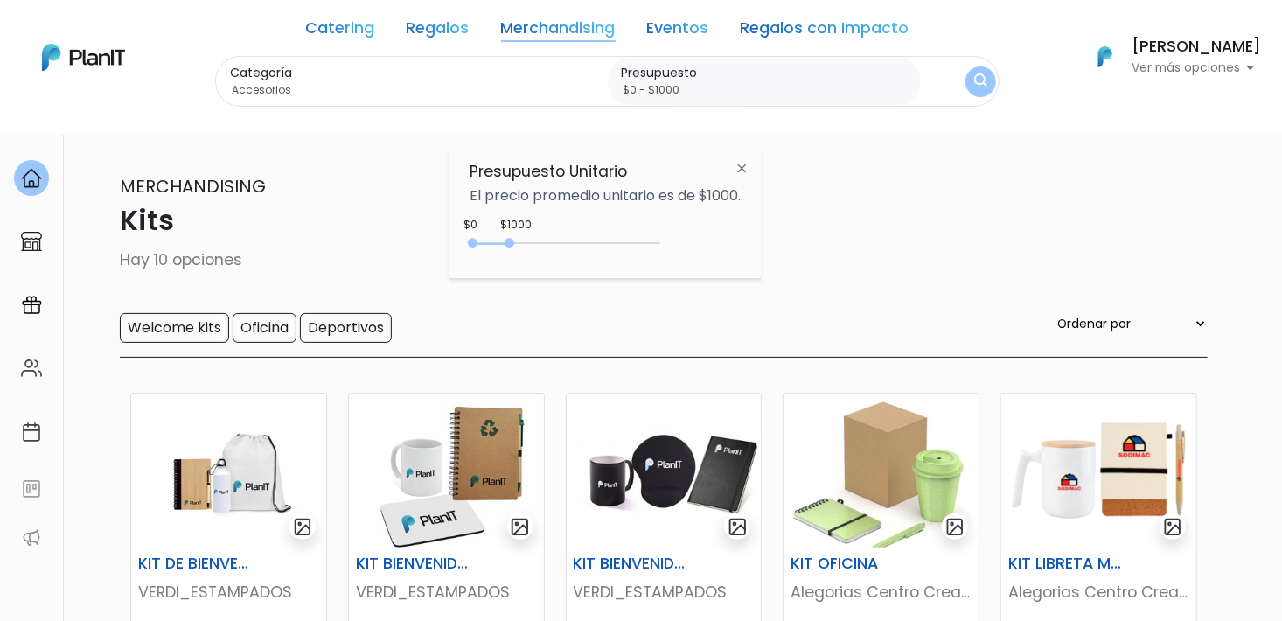
click at [966, 83] on button "submit" at bounding box center [980, 81] width 31 height 31
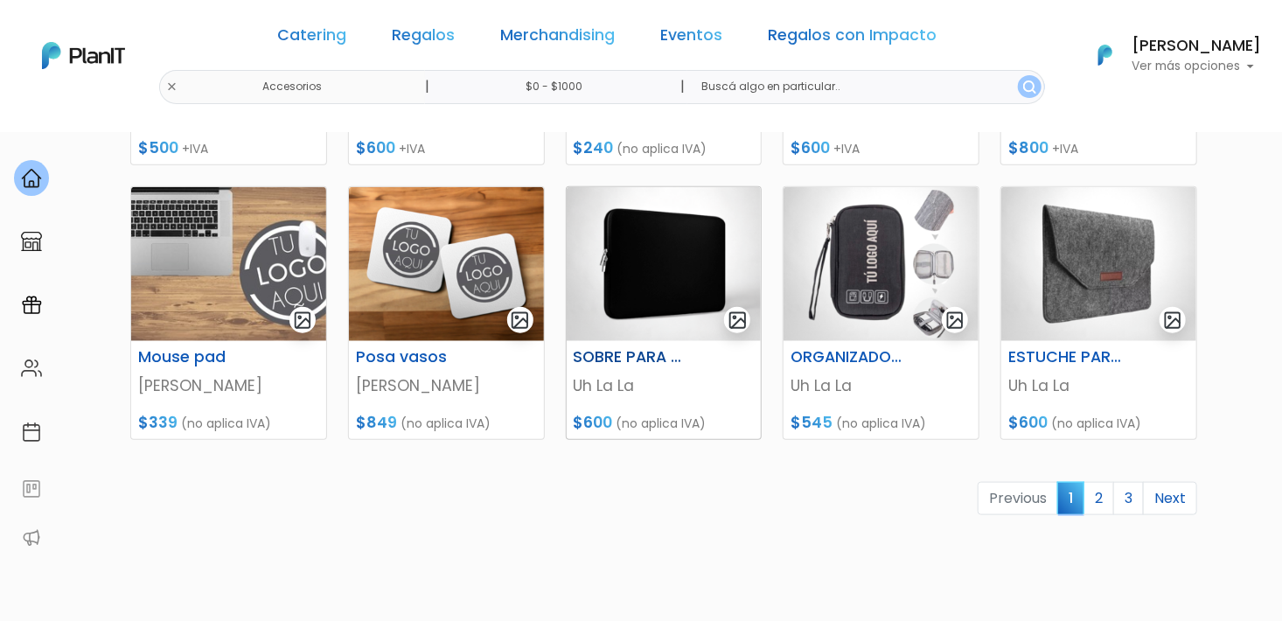
scroll to position [787, 0]
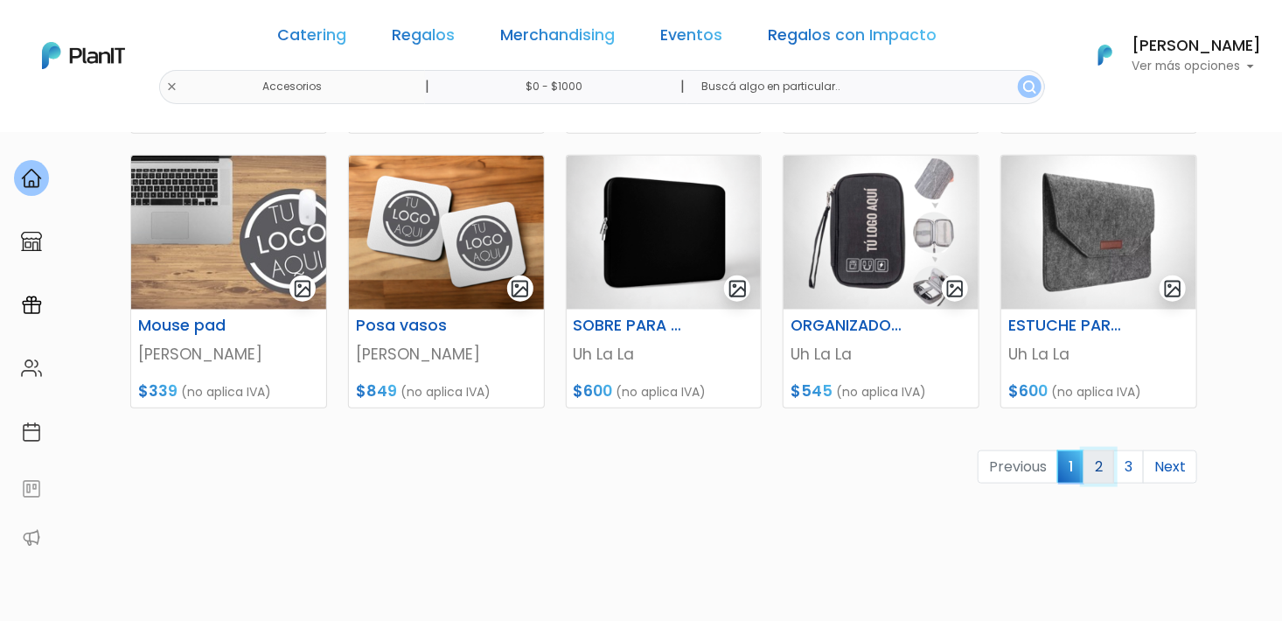
click at [1100, 471] on link "2" at bounding box center [1098, 466] width 31 height 33
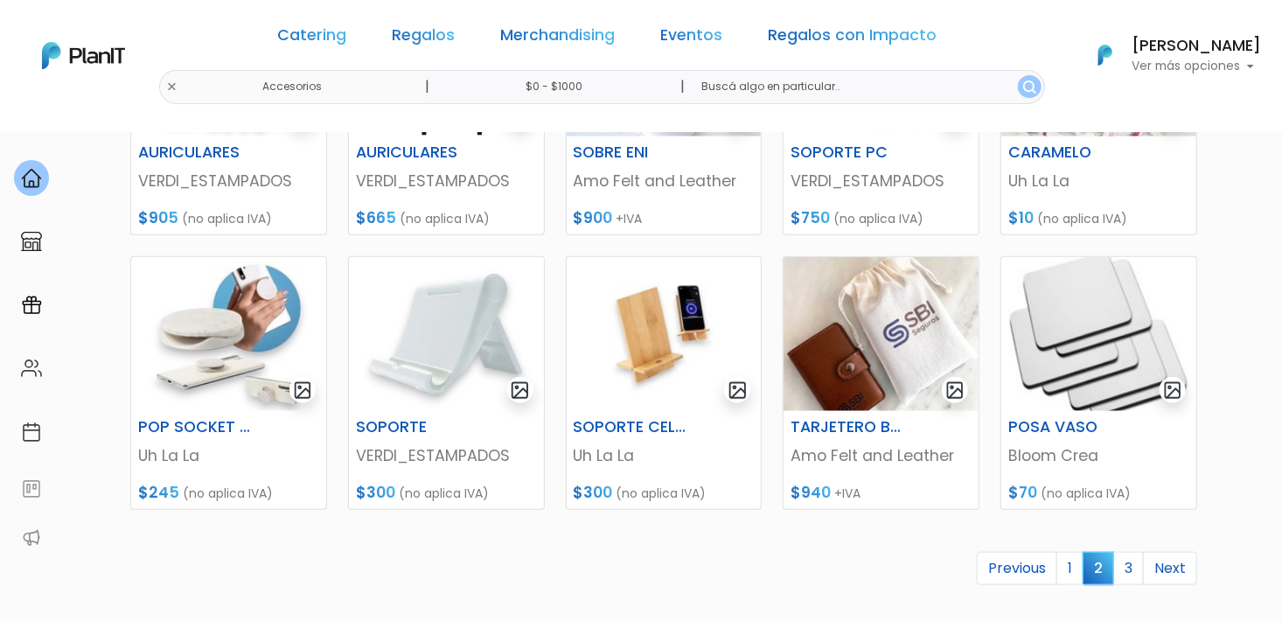
scroll to position [787, 0]
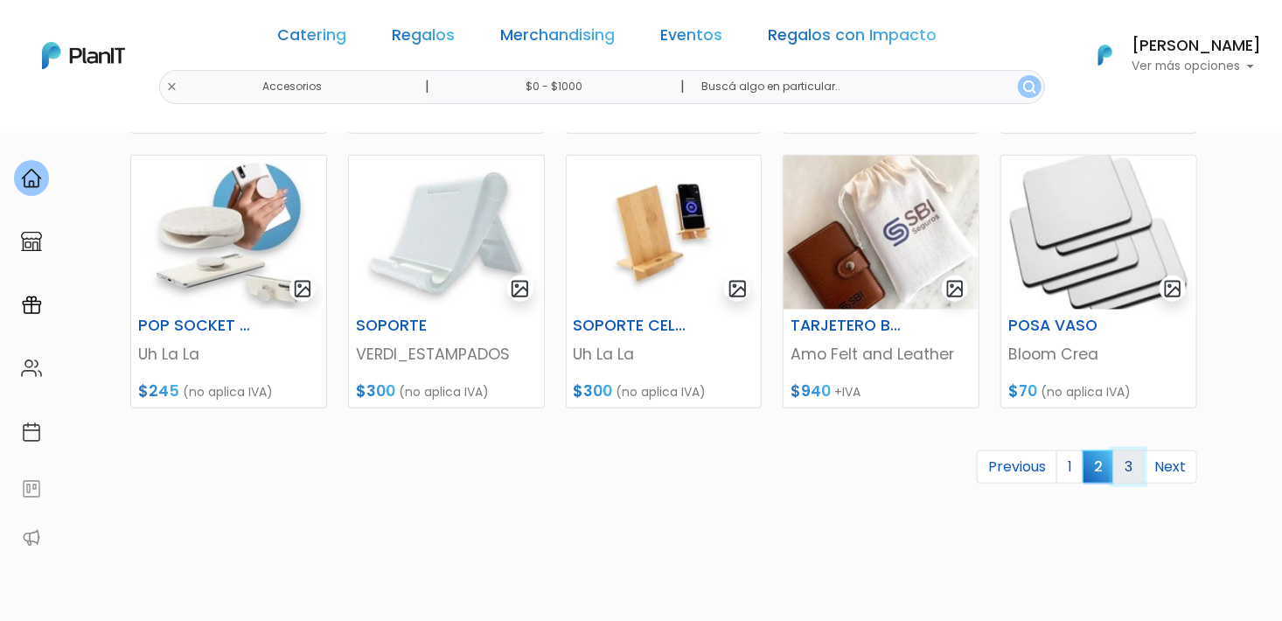
click at [1131, 474] on link "3" at bounding box center [1128, 466] width 31 height 33
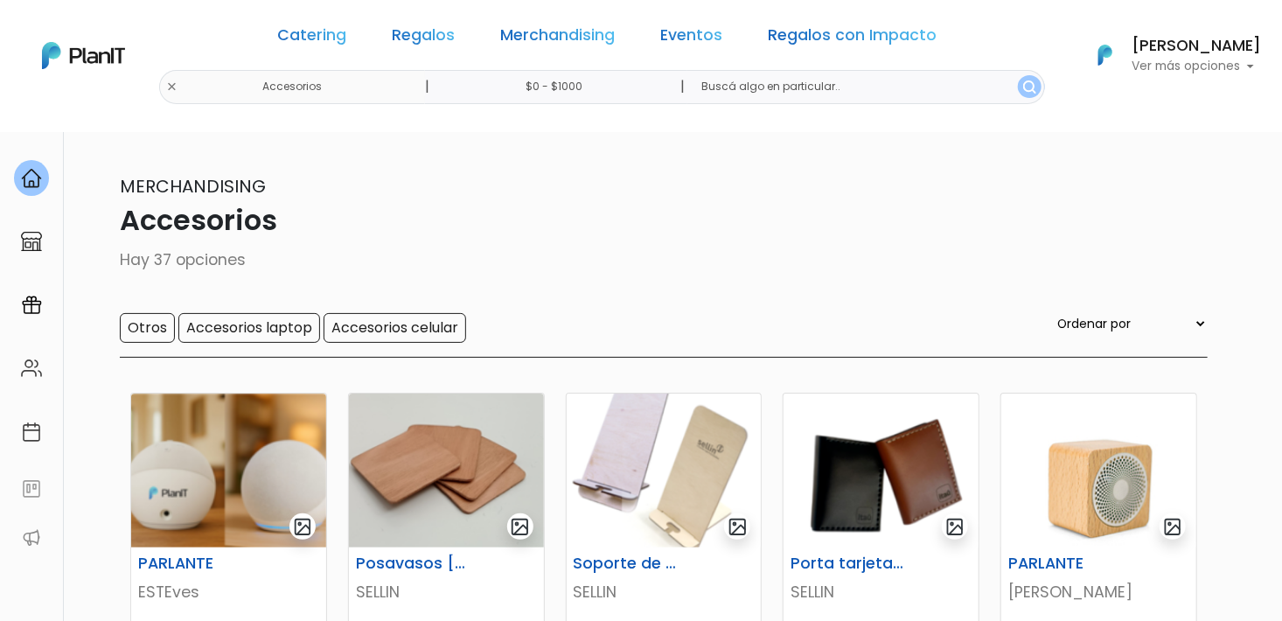
click at [220, 84] on div "Catering Regalos Merchandising Eventos Regalos con Impacto Accesorios | $0 - $1…" at bounding box center [641, 55] width 1282 height 97
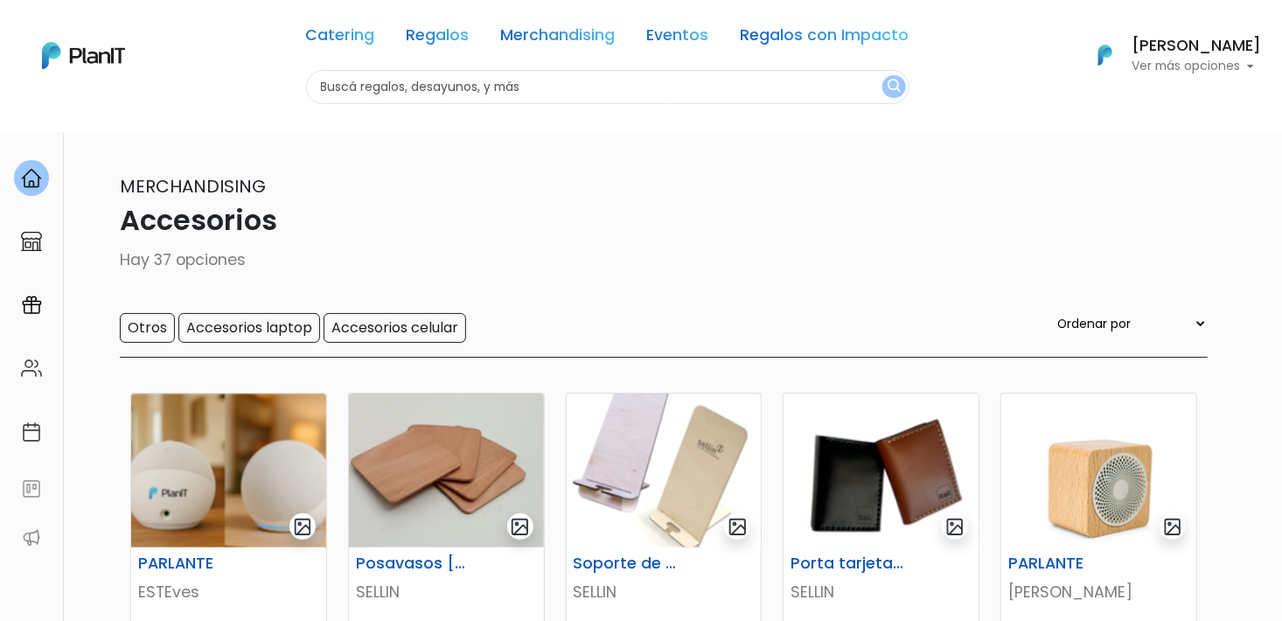
click at [380, 81] on input "text" at bounding box center [607, 87] width 603 height 34
click at [556, 45] on link "Merchandising" at bounding box center [558, 38] width 115 height 21
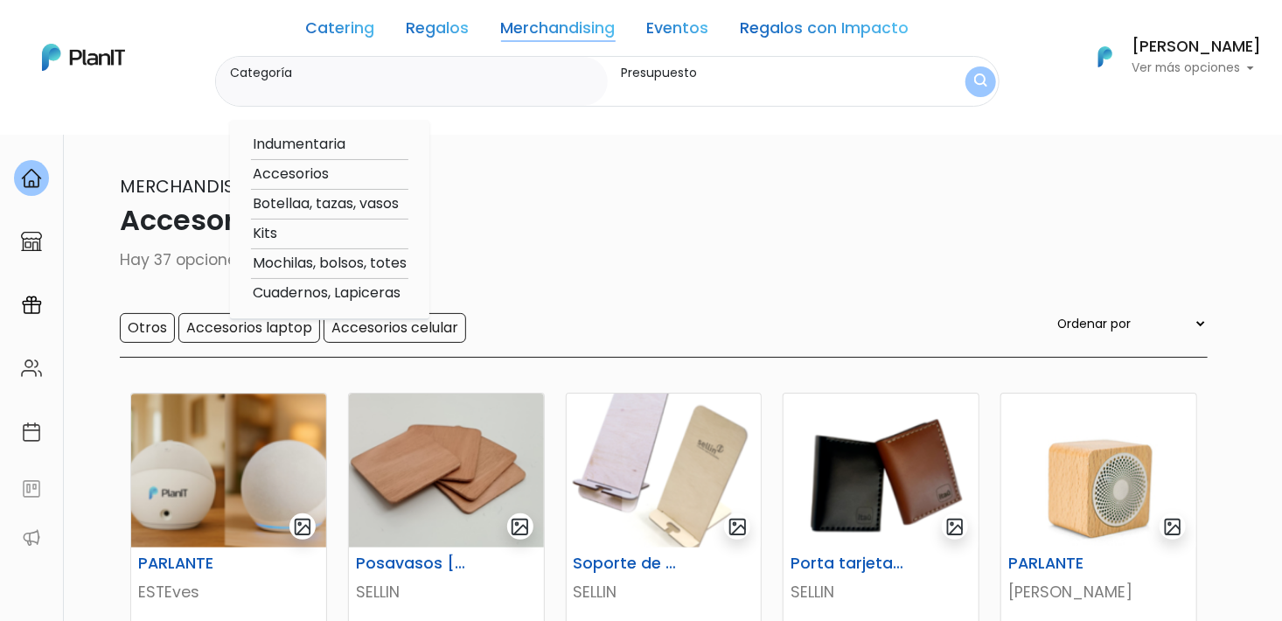
click at [345, 290] on option "Cuadernos, Lapiceras" at bounding box center [329, 293] width 157 height 22
type input "Cuadernos, Lapiceras"
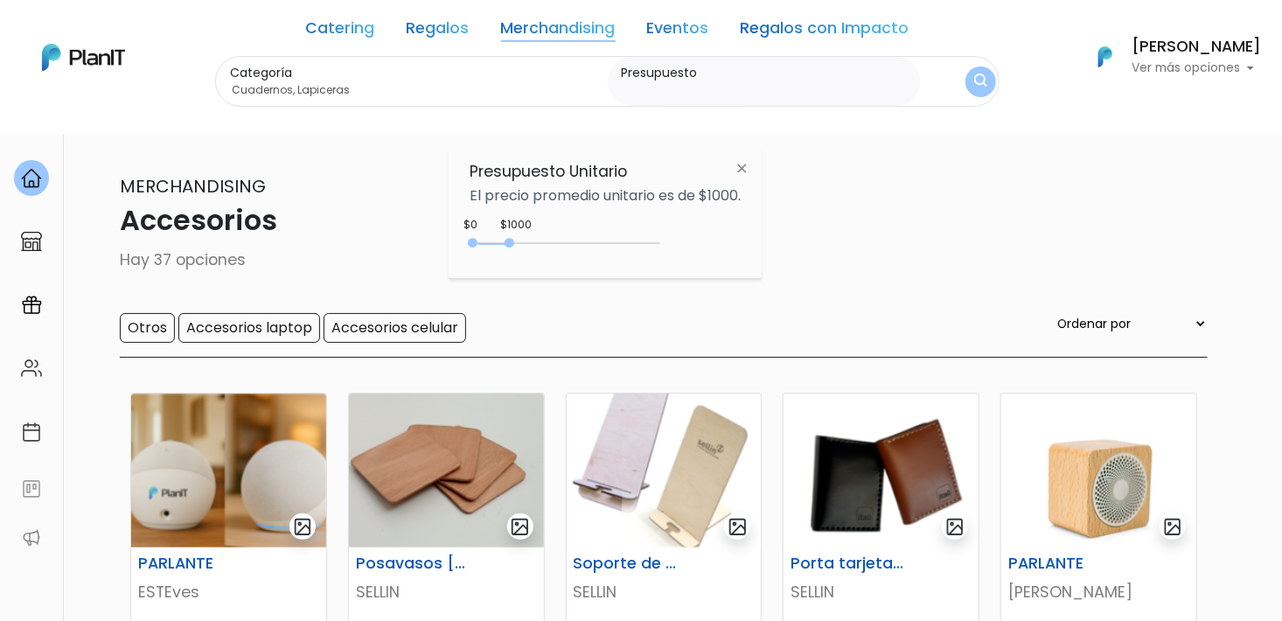
type input "$0 - $1000"
click at [725, 116] on nav "Catering Regalos Merchandising Eventos Regalos con Impacto Accesorios | $0 - $1…" at bounding box center [641, 67] width 1282 height 135
click at [984, 83] on img "submit" at bounding box center [980, 81] width 13 height 17
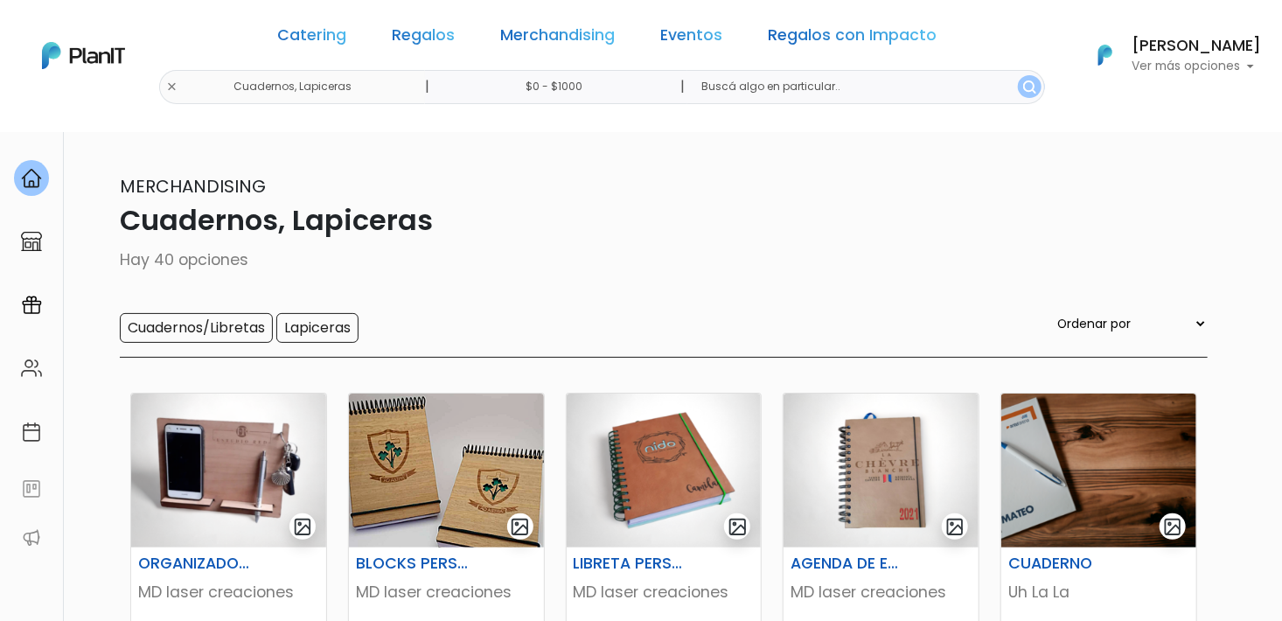
click at [838, 82] on input "text" at bounding box center [866, 87] width 358 height 34
type input "papeleria"
click at [1018, 75] on button "submit" at bounding box center [1030, 86] width 24 height 23
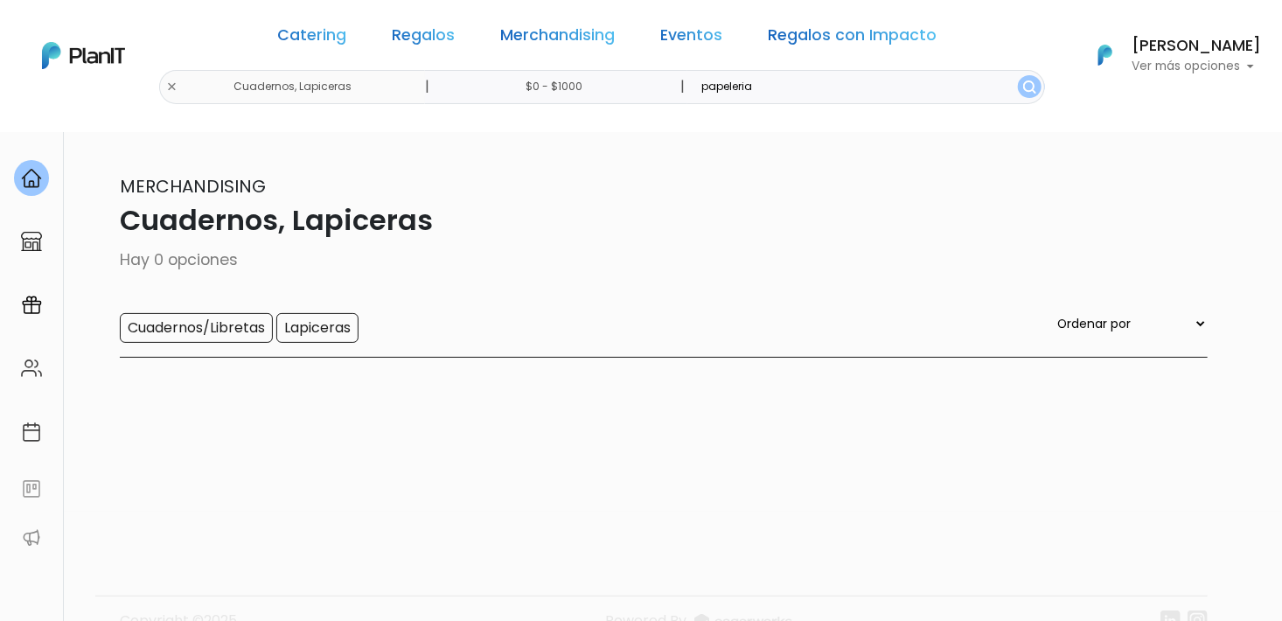
drag, startPoint x: 797, startPoint y: 82, endPoint x: 644, endPoint y: 86, distance: 153.0
click at [641, 86] on div "Cuadernos, Lapiceras | $0 - $1000 | papeleria" at bounding box center [607, 87] width 875 height 34
click at [1018, 75] on button "submit" at bounding box center [1030, 86] width 24 height 23
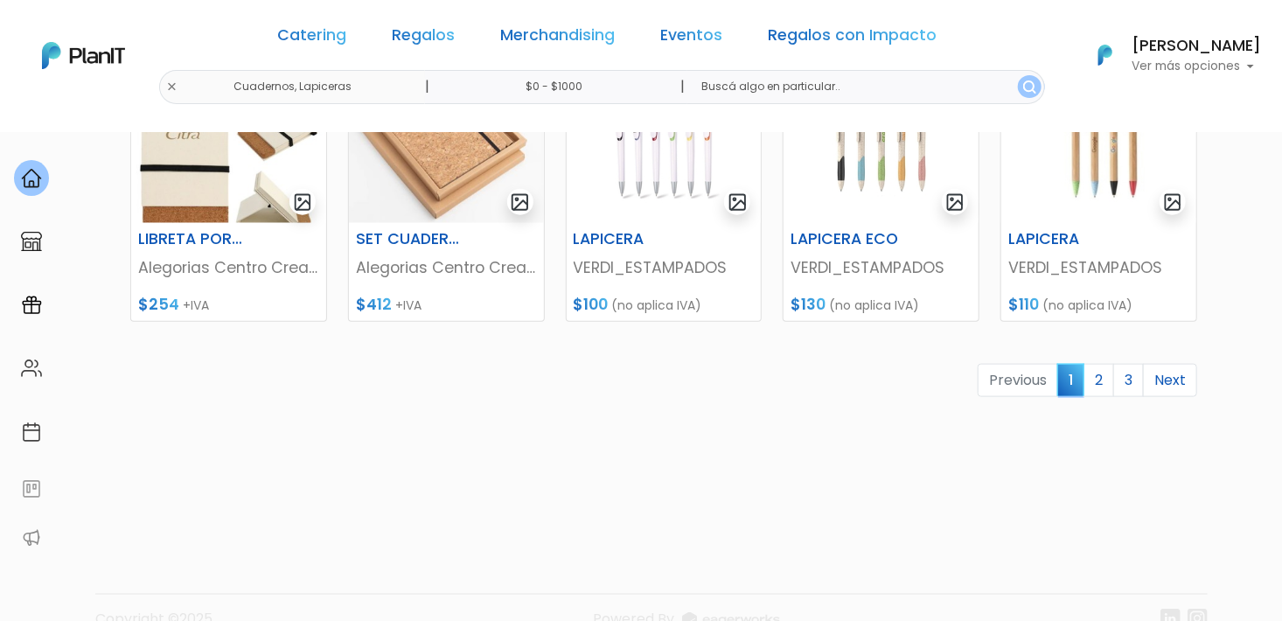
scroll to position [908, 0]
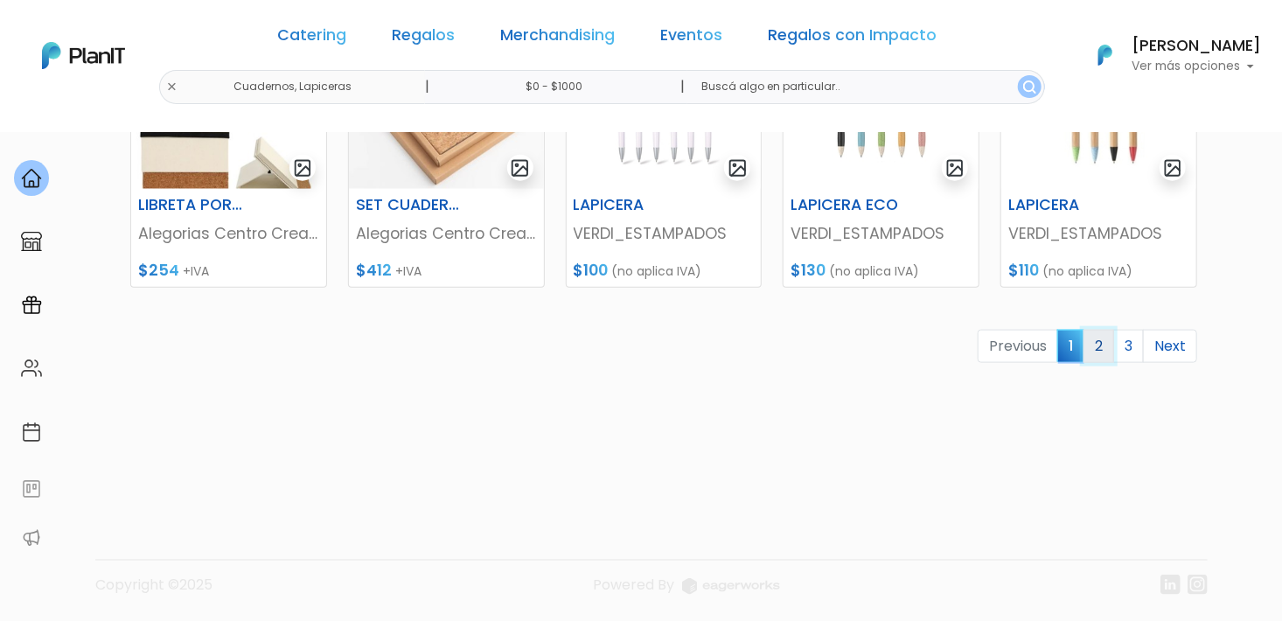
click at [1098, 349] on link "2" at bounding box center [1098, 346] width 31 height 33
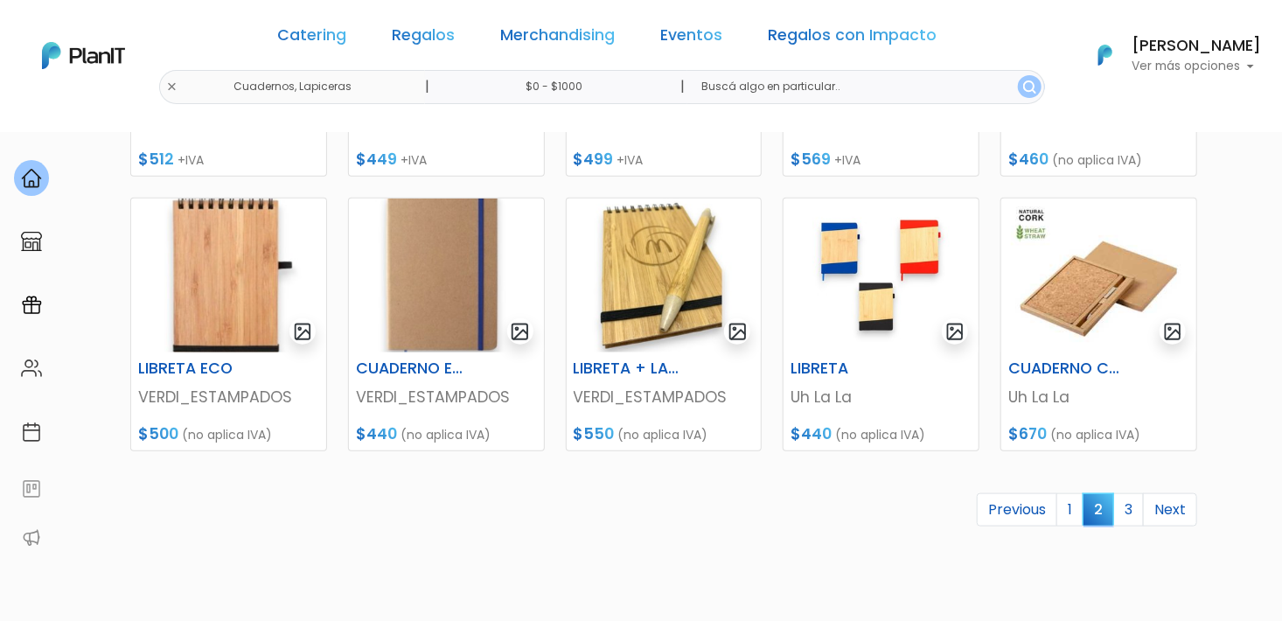
scroll to position [787, 0]
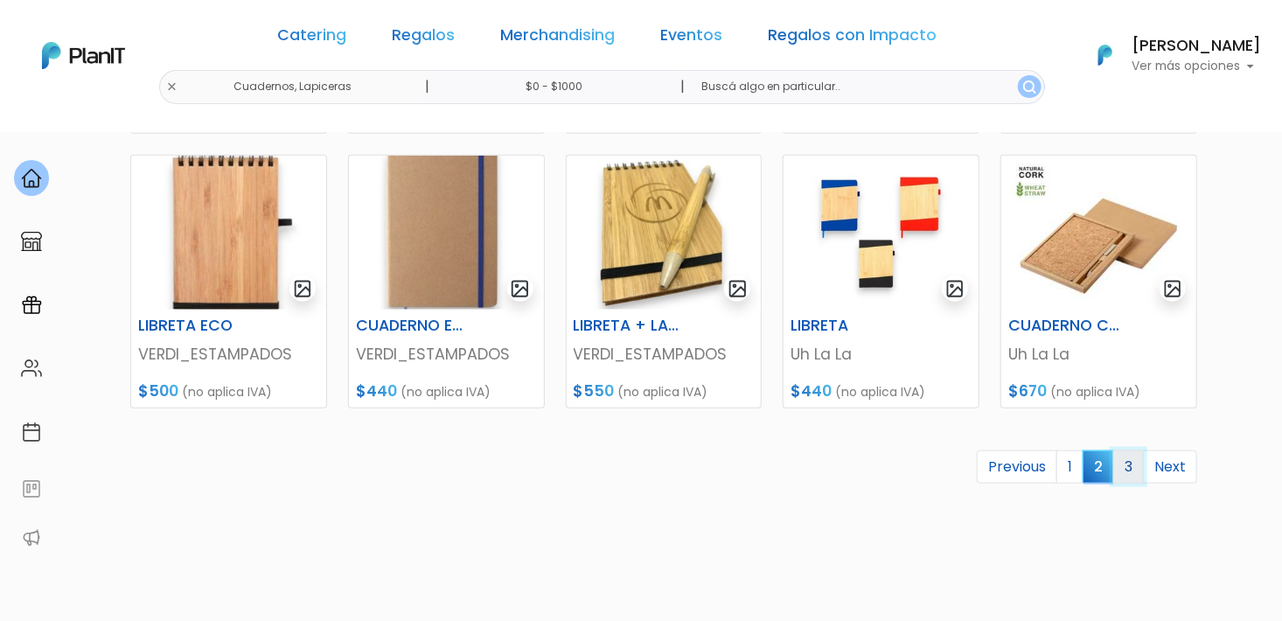
click at [1125, 468] on link "3" at bounding box center [1128, 466] width 31 height 33
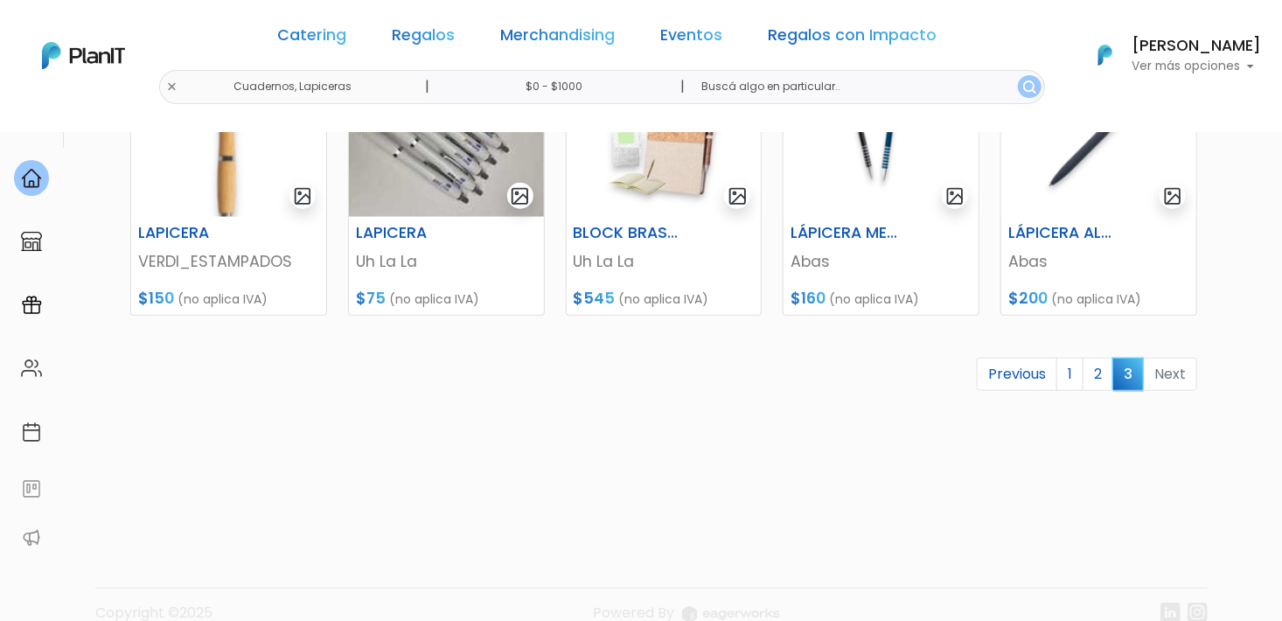
scroll to position [633, 0]
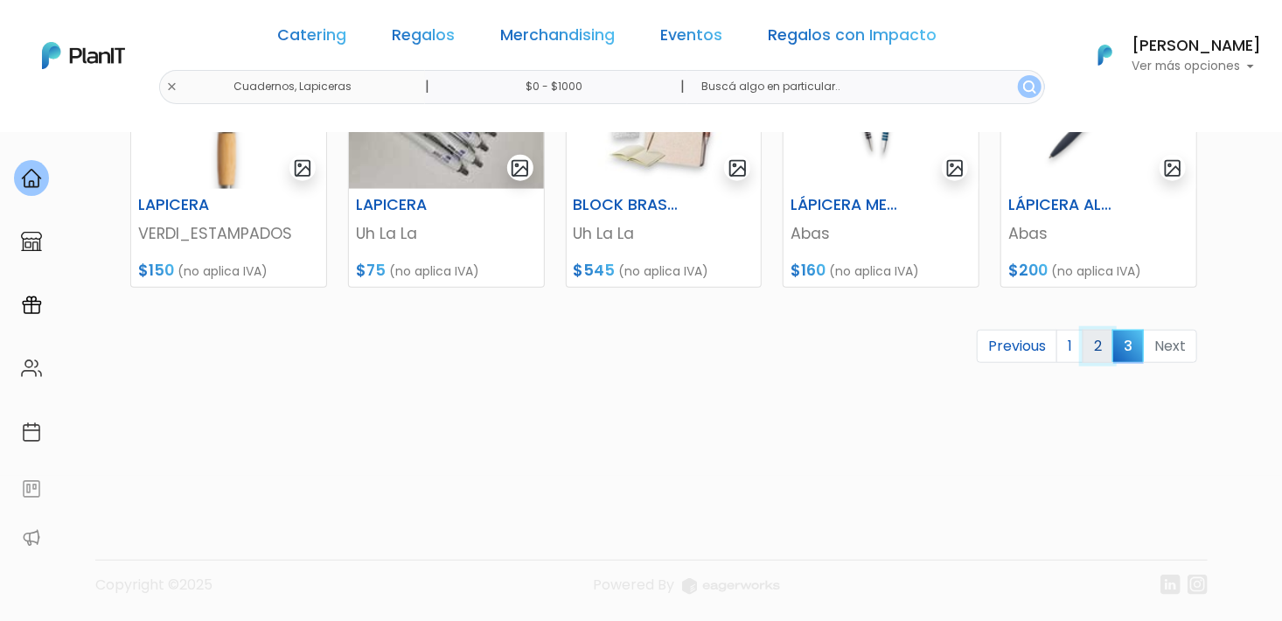
click at [1088, 343] on link "2" at bounding box center [1097, 346] width 31 height 33
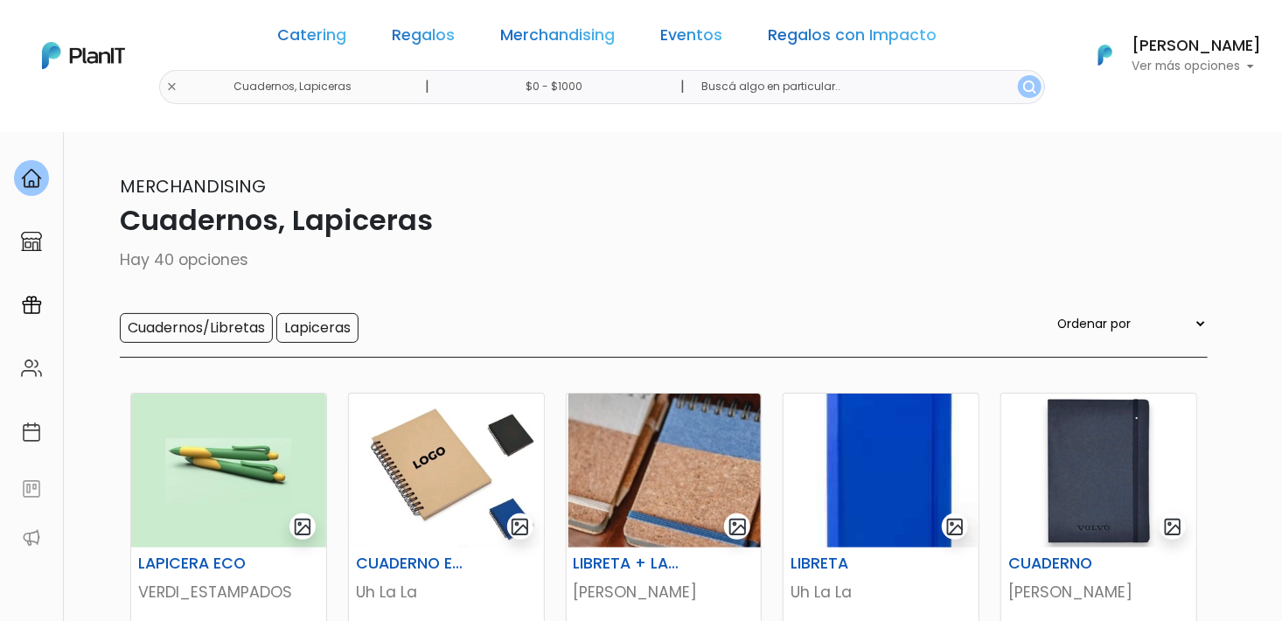
click at [824, 90] on input "text" at bounding box center [866, 87] width 358 height 34
click at [553, 47] on link "Merchandising" at bounding box center [558, 38] width 115 height 21
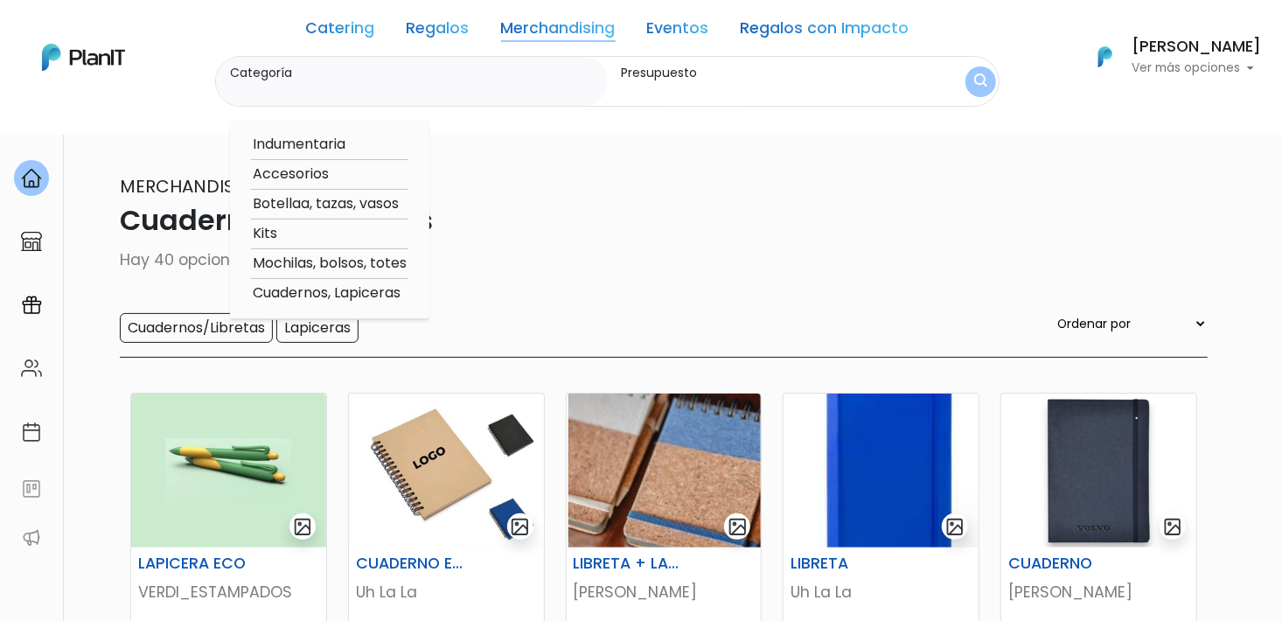
click at [679, 82] on input "Presupuesto" at bounding box center [768, 89] width 292 height 17
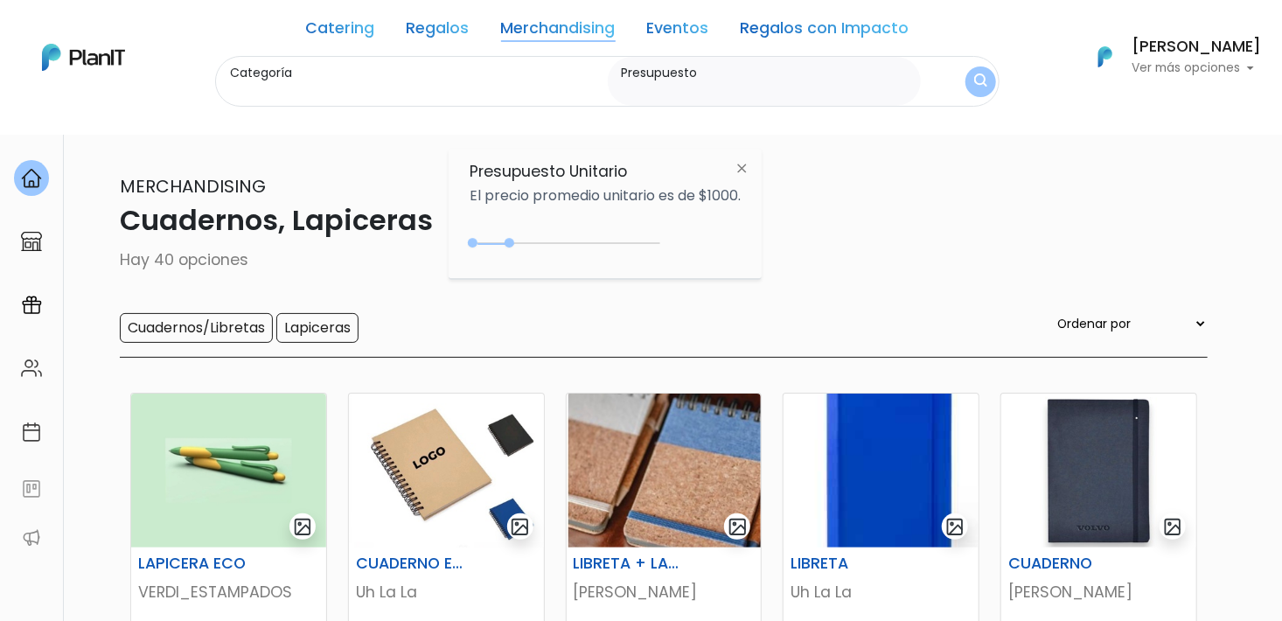
click at [952, 78] on div "Categoría Indumentaria Accesorios Botellaa, tazas, vasos Kits Mochilas, bolsos,…" at bounding box center [607, 82] width 784 height 52
click at [977, 79] on img "submit" at bounding box center [980, 81] width 13 height 17
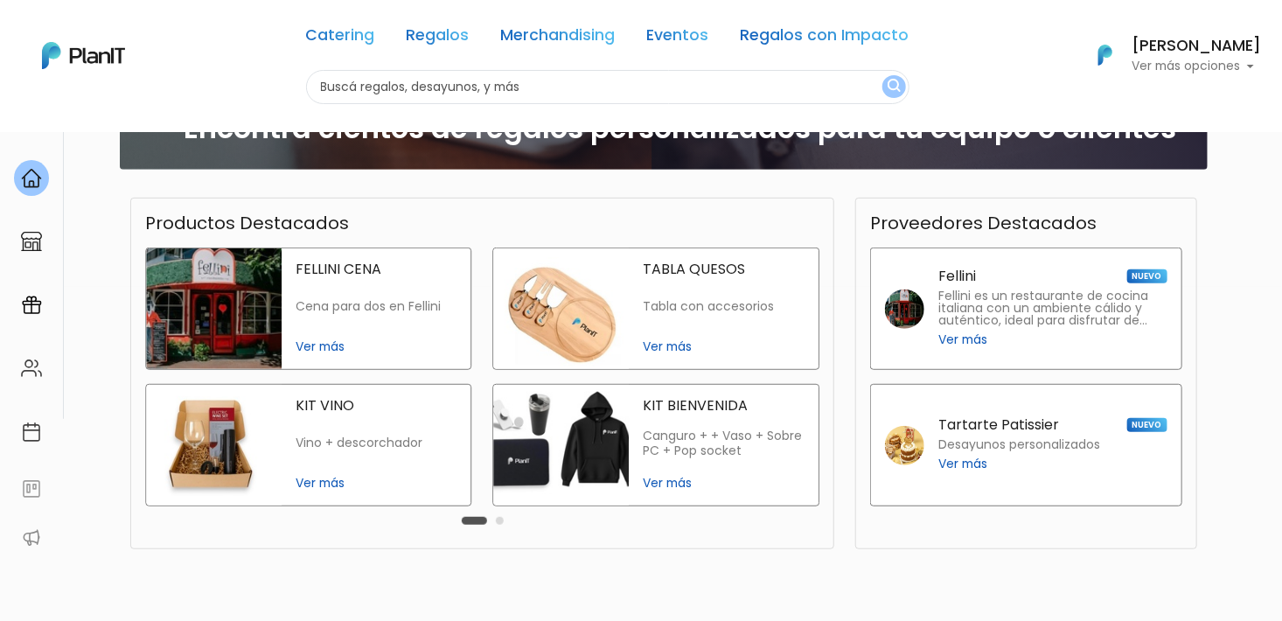
scroll to position [350, 0]
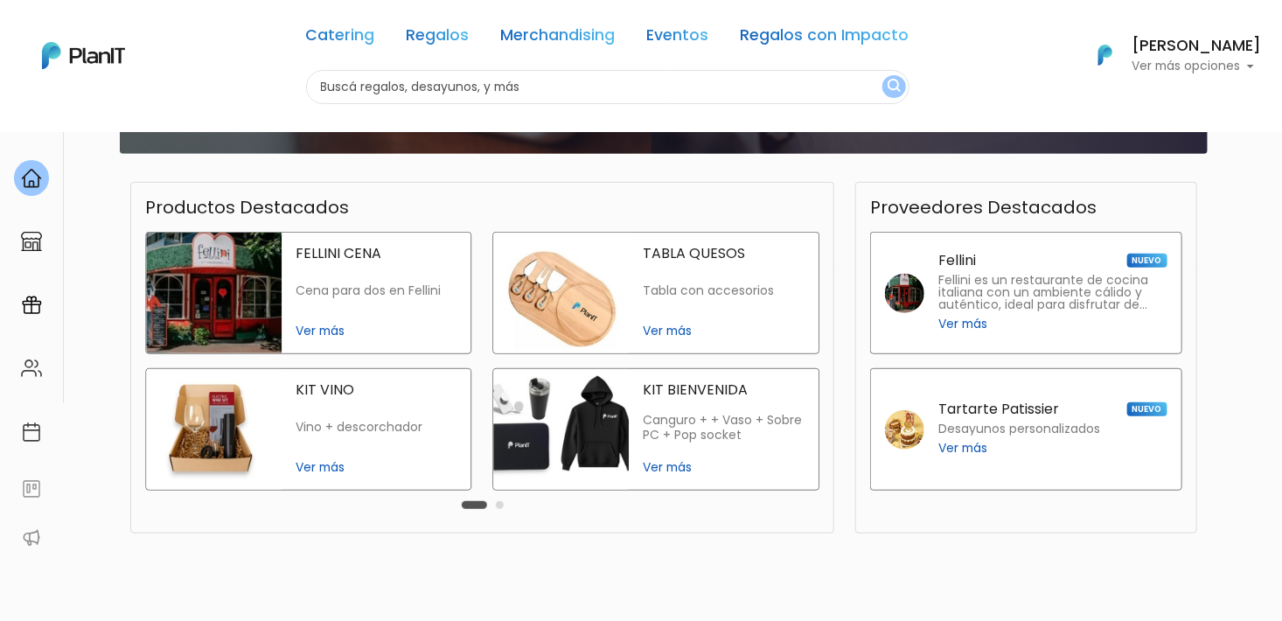
click at [498, 505] on button "Carousel Page 2" at bounding box center [500, 505] width 8 height 8
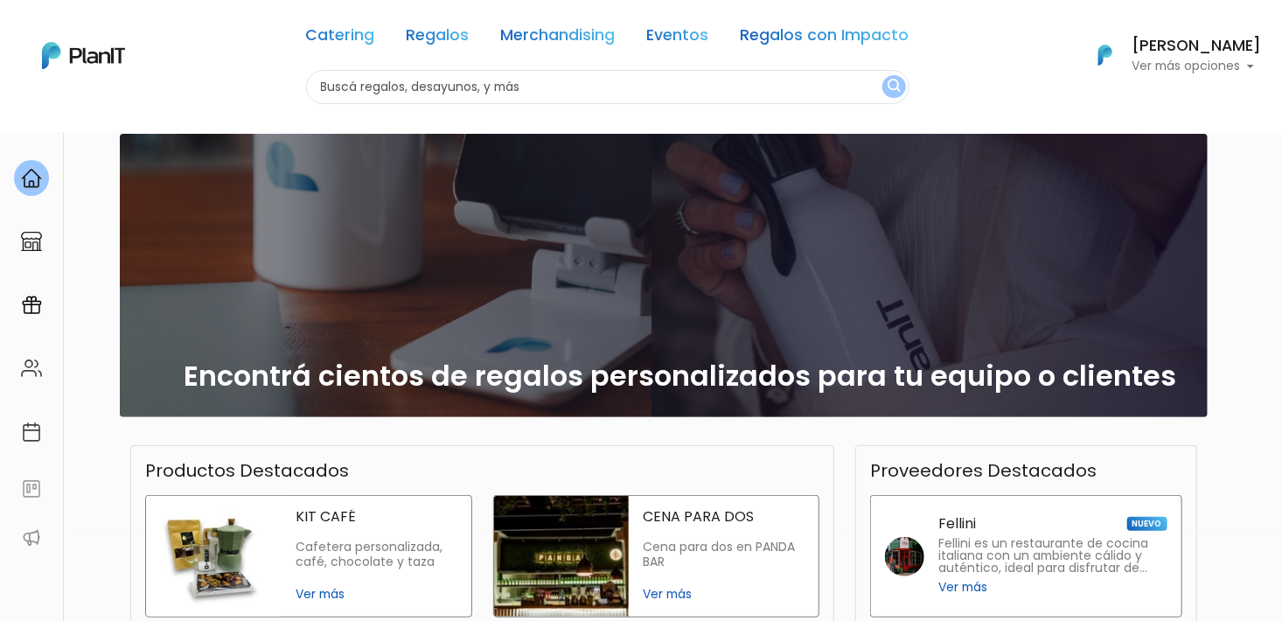
scroll to position [0, 0]
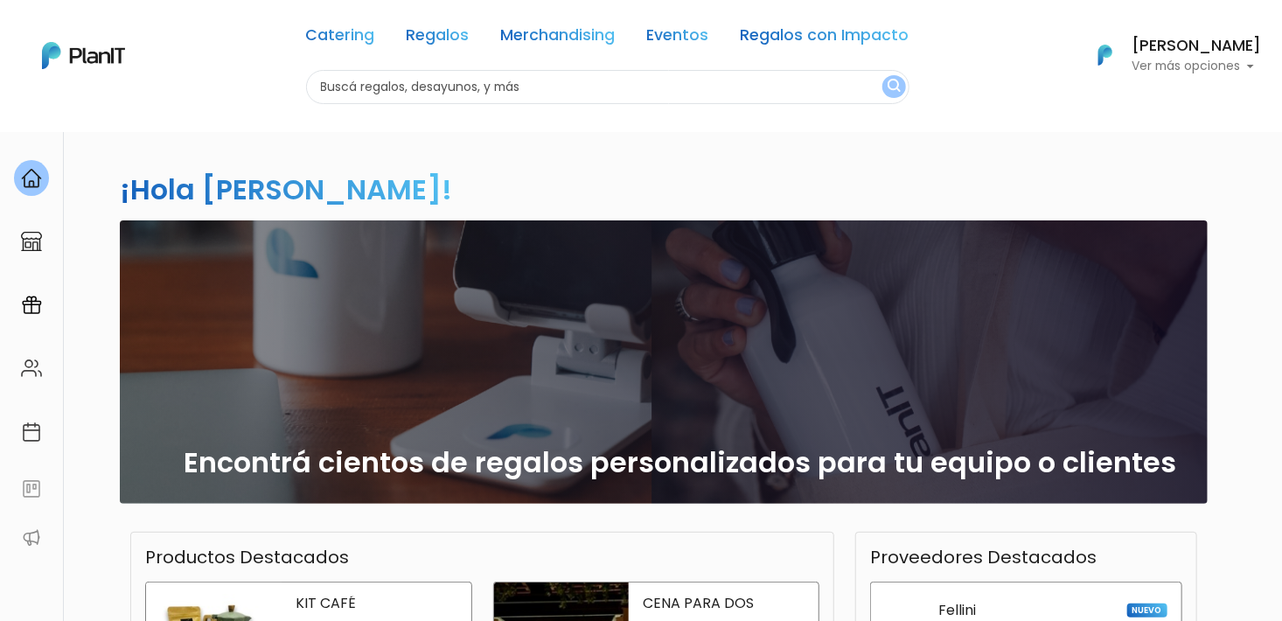
click at [717, 88] on input "text" at bounding box center [607, 87] width 603 height 34
type input "poster"
click at [882, 75] on button "submit" at bounding box center [894, 86] width 24 height 23
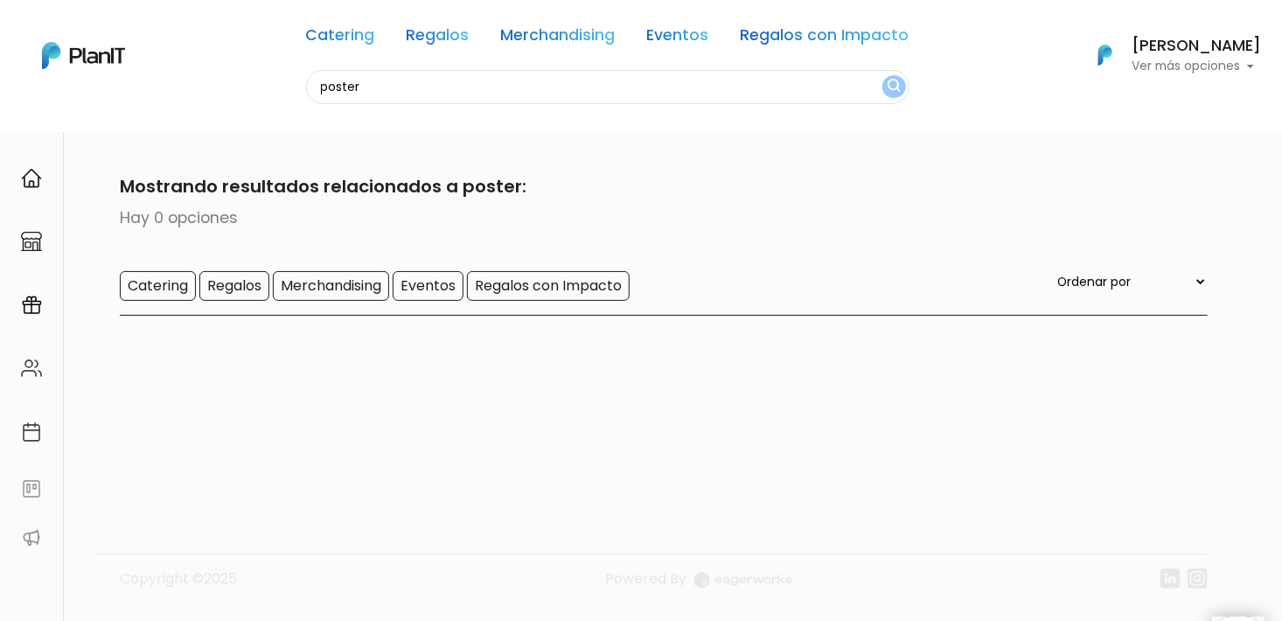
drag, startPoint x: 646, startPoint y: 87, endPoint x: 225, endPoint y: 88, distance: 421.4
click at [225, 88] on div "Catering Regalos Merchandising Eventos Regalos con Impacto poster Catering Rega…" at bounding box center [641, 55] width 1282 height 97
click at [769, 40] on link "Regalos con Impacto" at bounding box center [825, 38] width 169 height 21
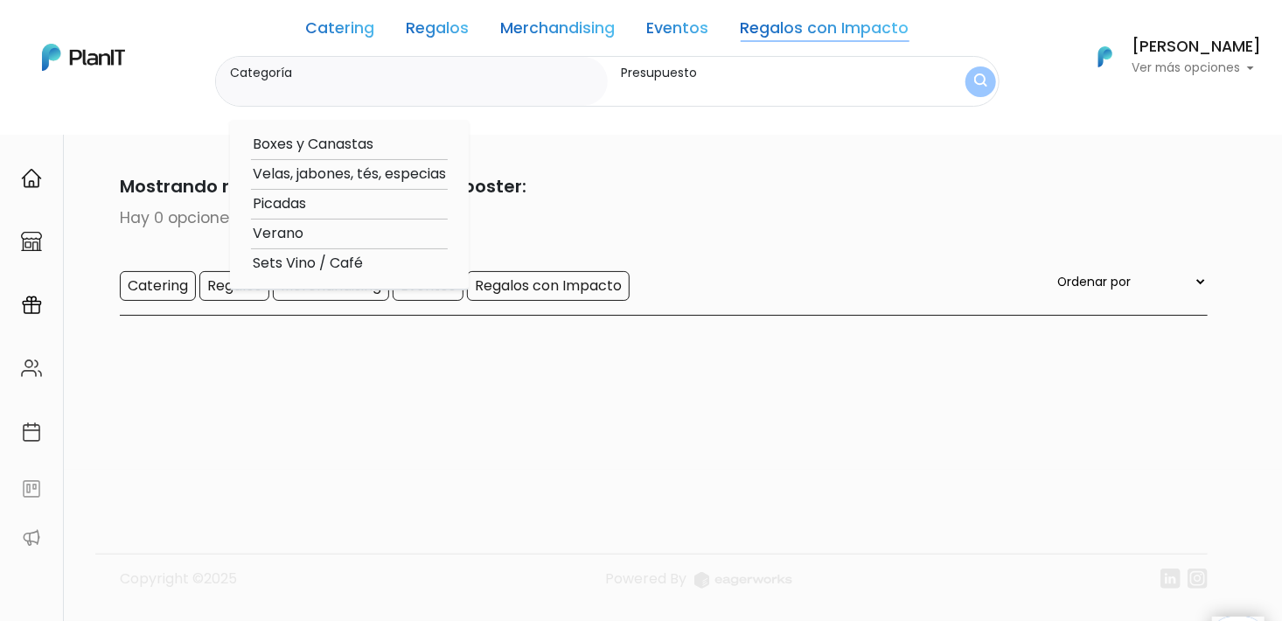
click at [517, 26] on link "Merchandising" at bounding box center [558, 31] width 115 height 21
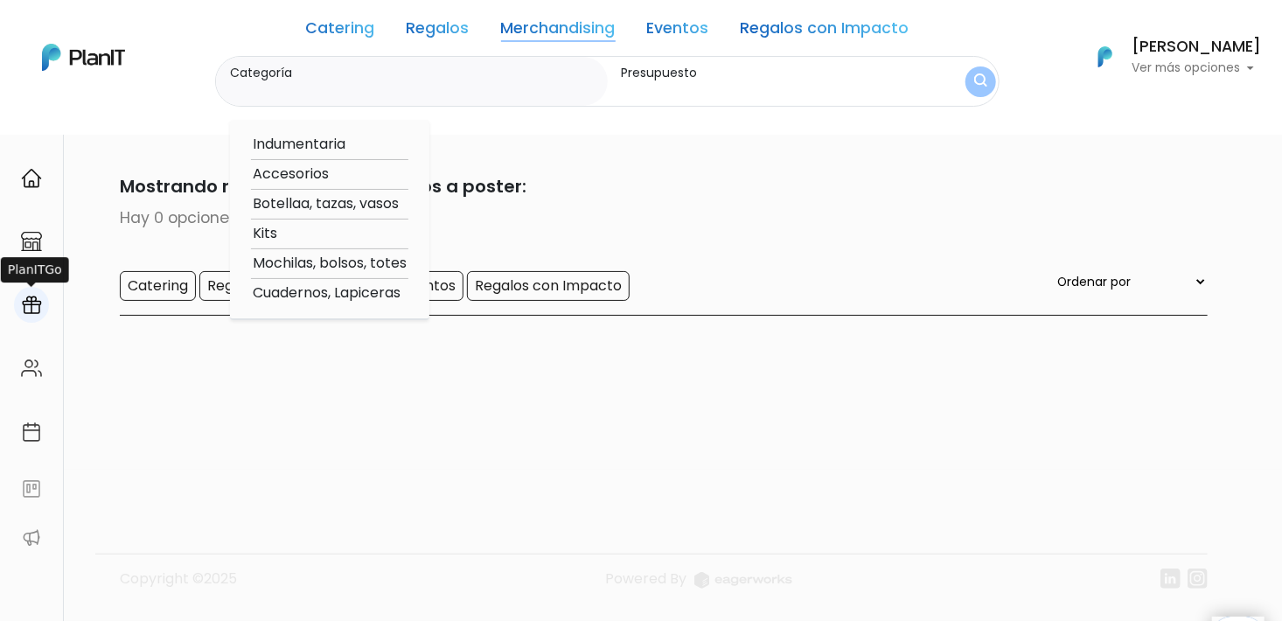
click at [38, 310] on img at bounding box center [31, 305] width 21 height 21
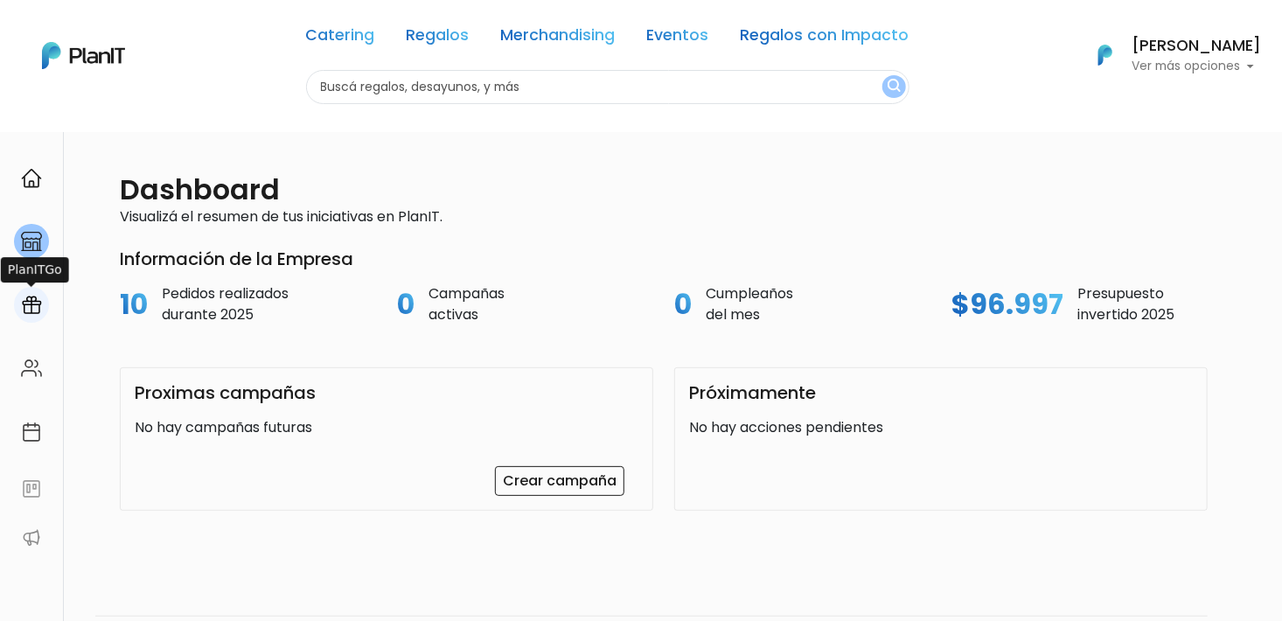
click at [45, 310] on div at bounding box center [31, 305] width 35 height 36
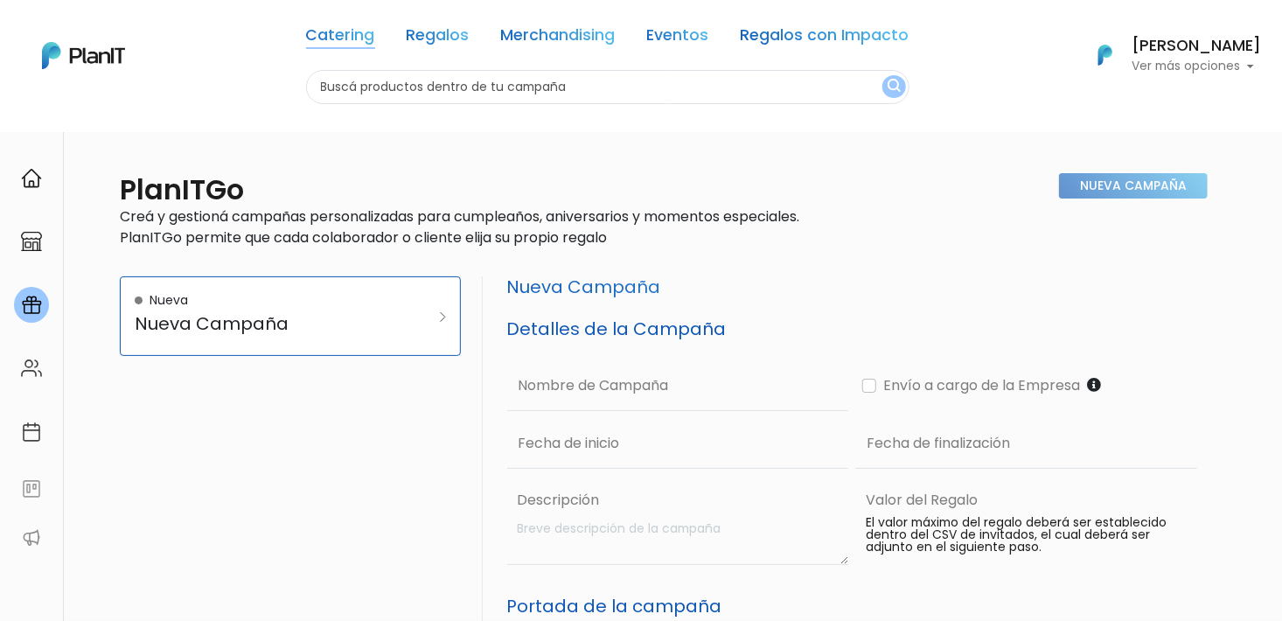
click at [344, 35] on link "Catering" at bounding box center [340, 38] width 69 height 21
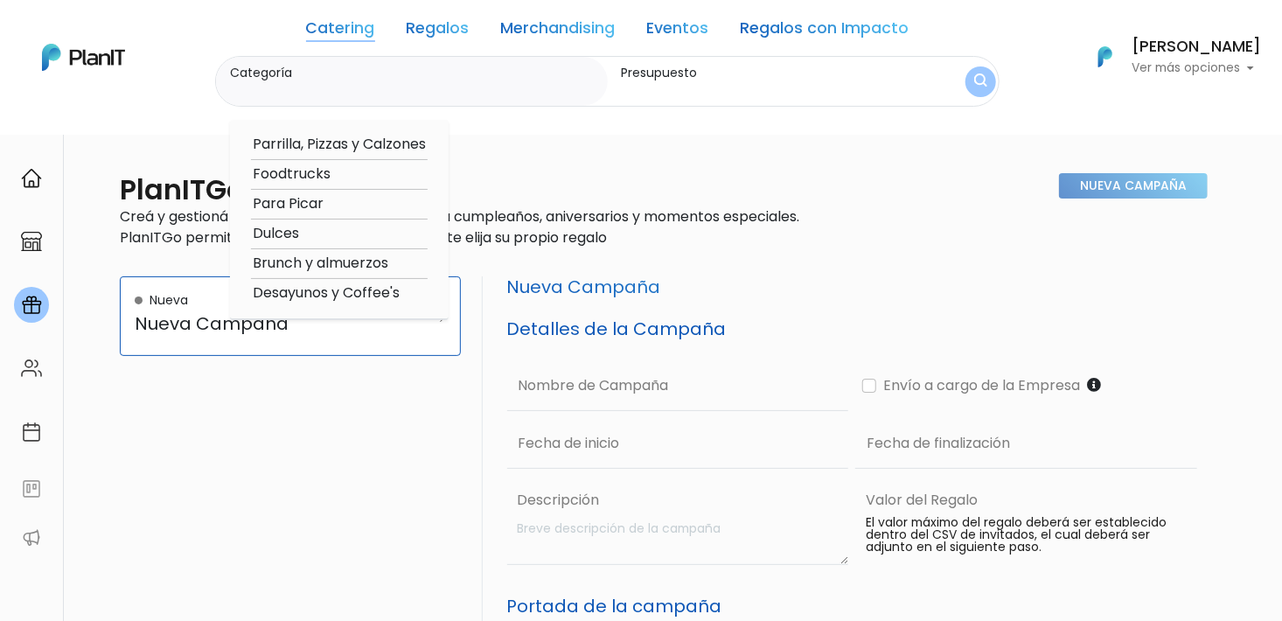
click at [298, 236] on option "Dulces" at bounding box center [339, 234] width 177 height 22
type input "Dulces"
type input "$0 - $1000"
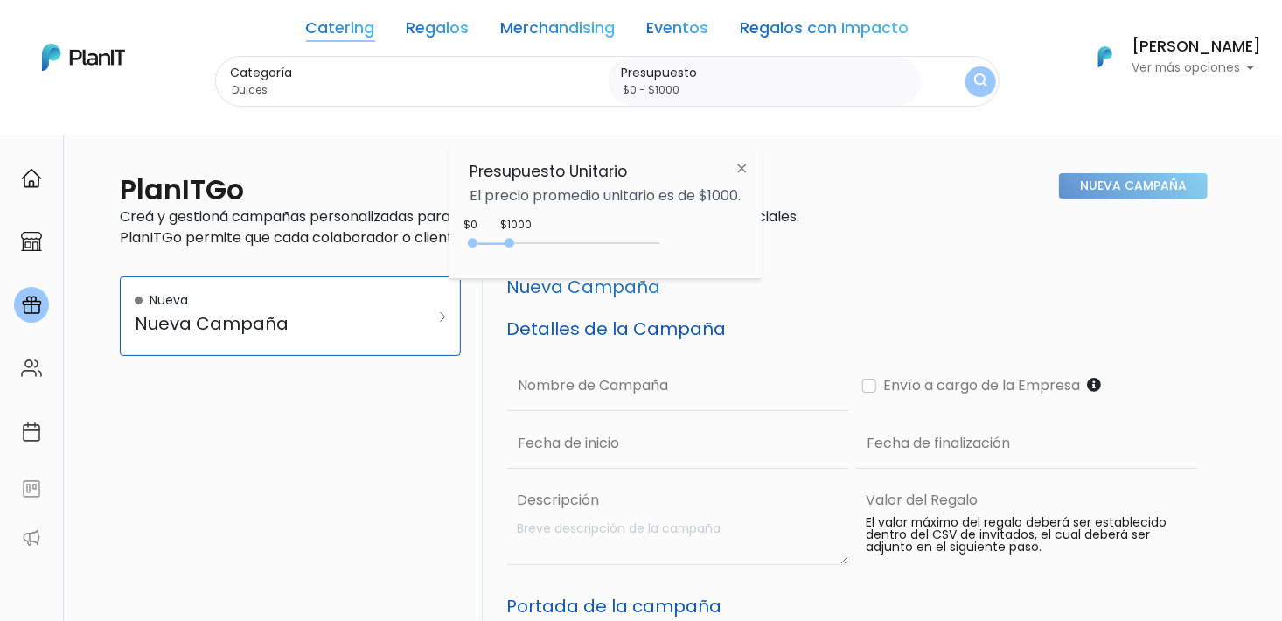
click at [980, 78] on img "submit" at bounding box center [980, 81] width 13 height 17
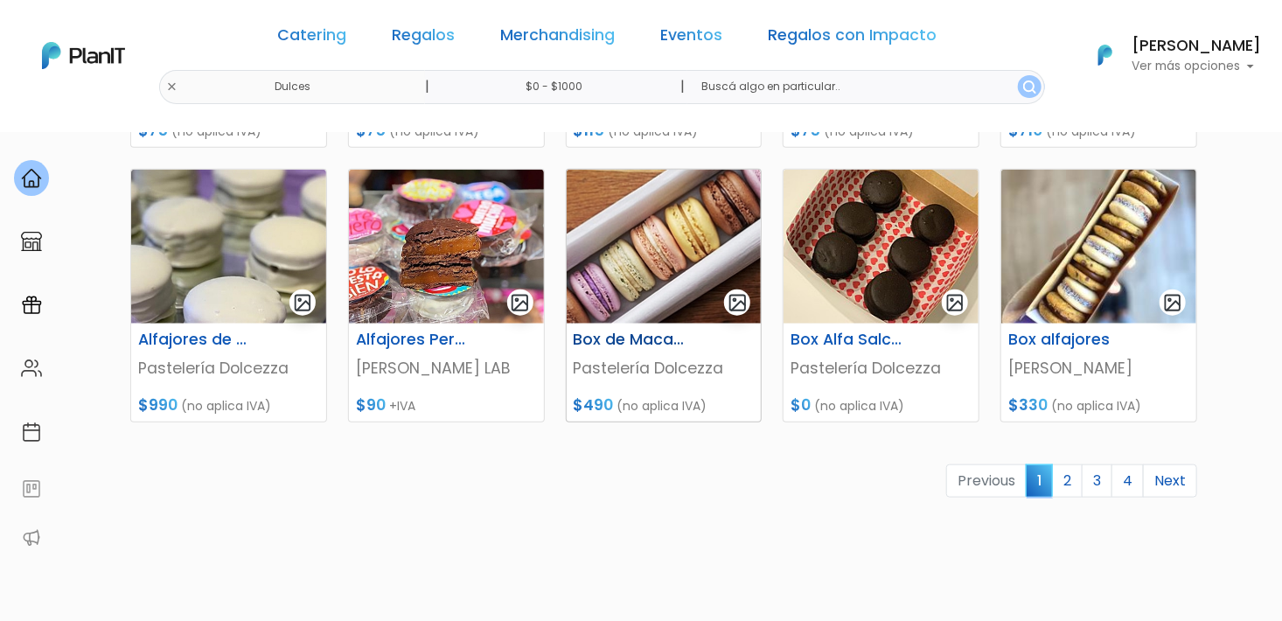
scroll to position [787, 0]
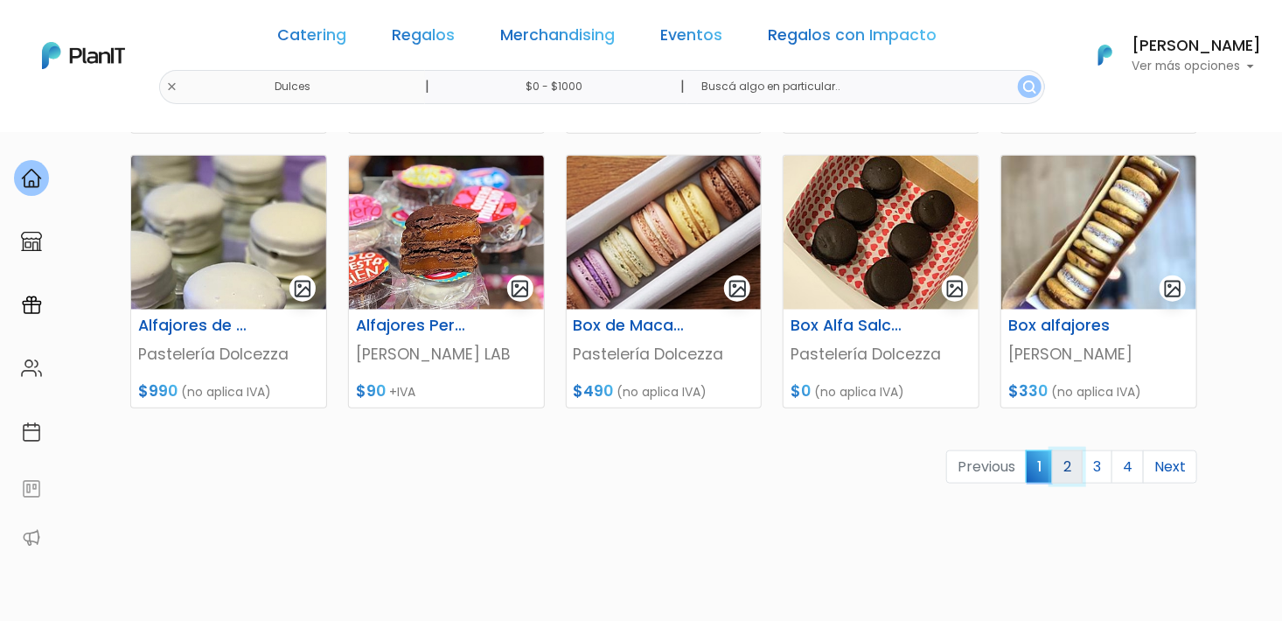
click at [1065, 467] on link "2" at bounding box center [1067, 466] width 31 height 33
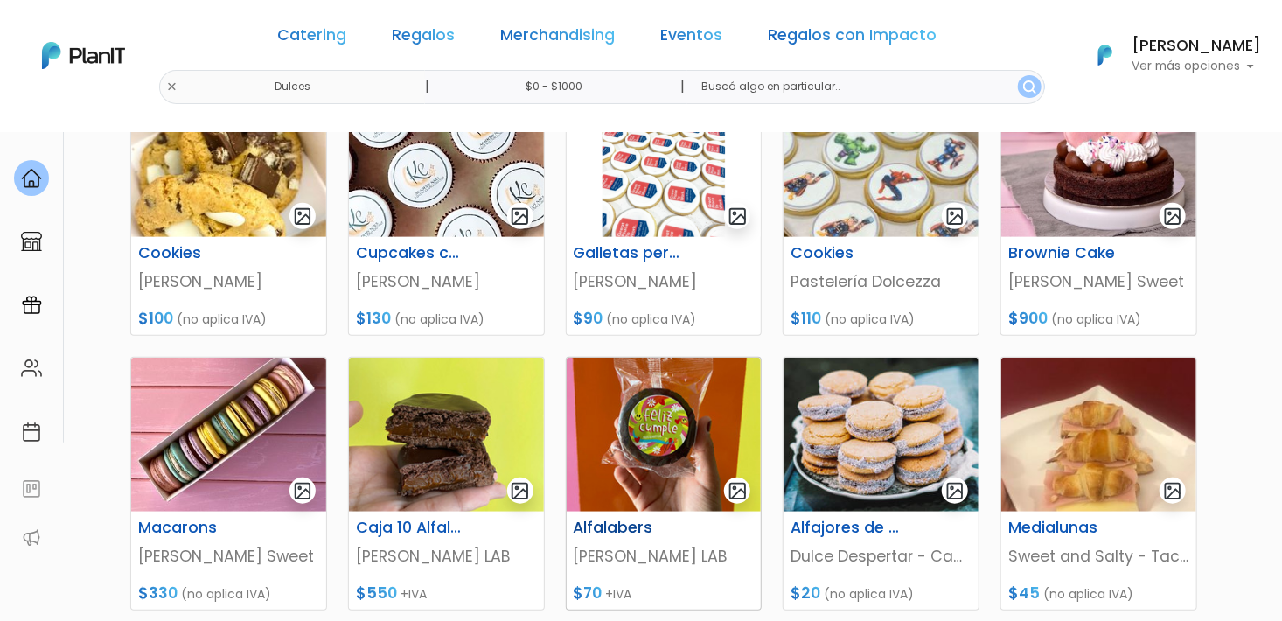
scroll to position [350, 0]
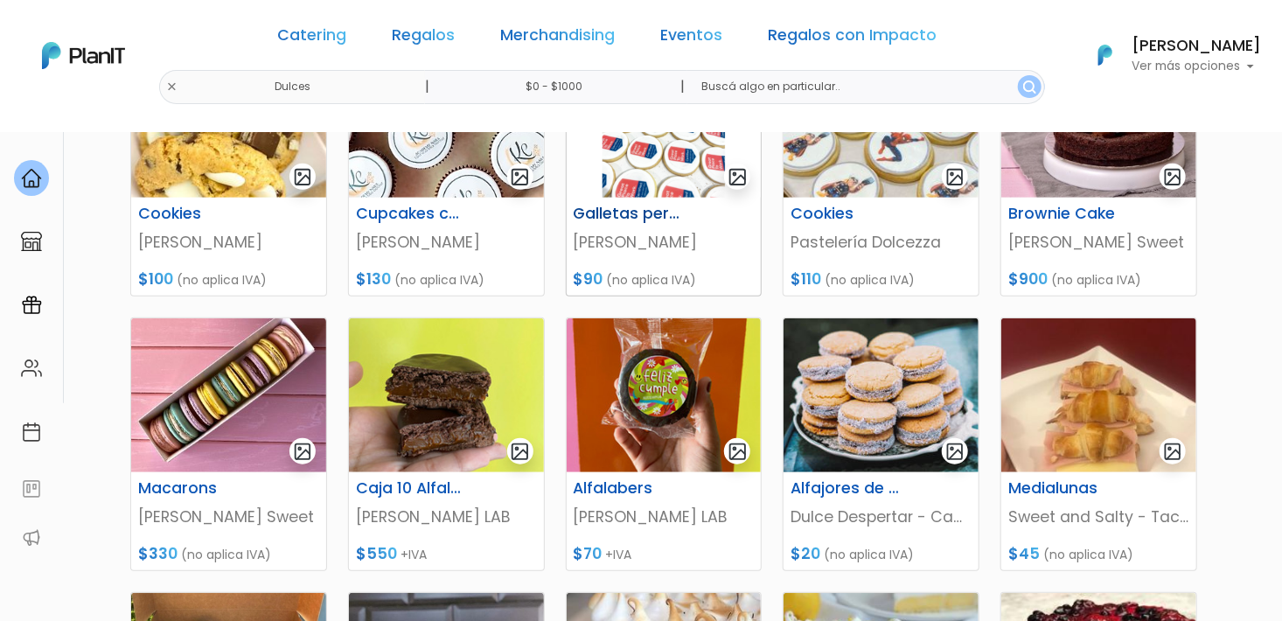
click at [682, 236] on p "[PERSON_NAME]" at bounding box center [664, 242] width 181 height 23
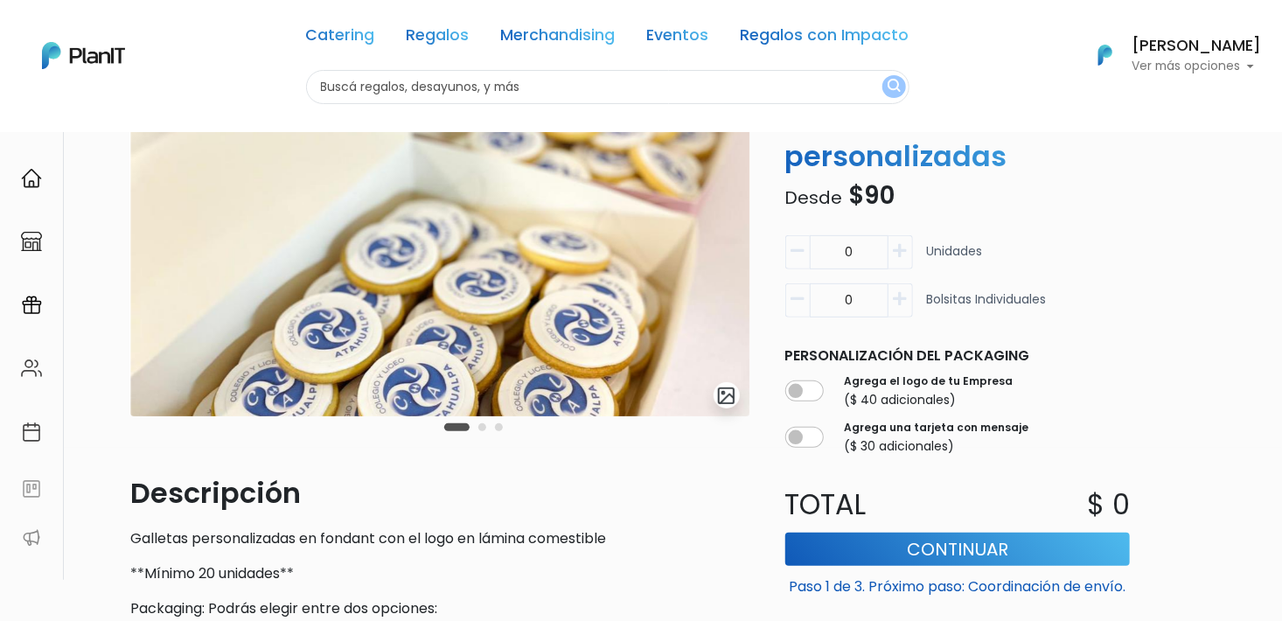
scroll to position [175, 0]
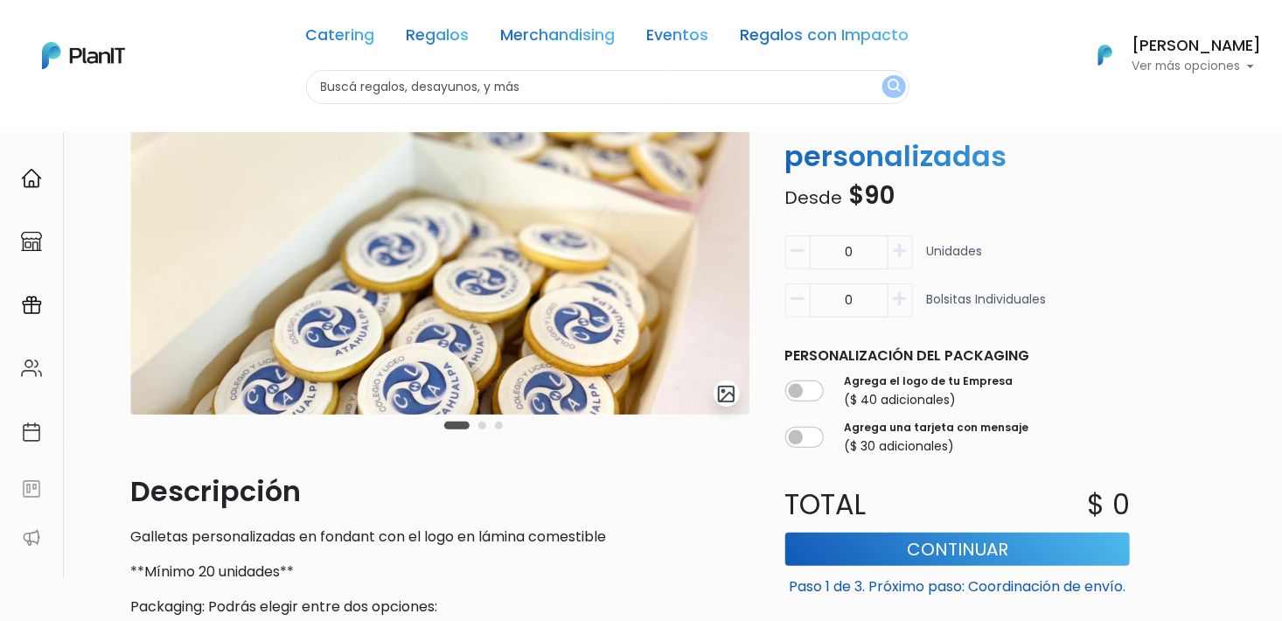
click at [898, 291] on icon "button" at bounding box center [900, 299] width 13 height 16
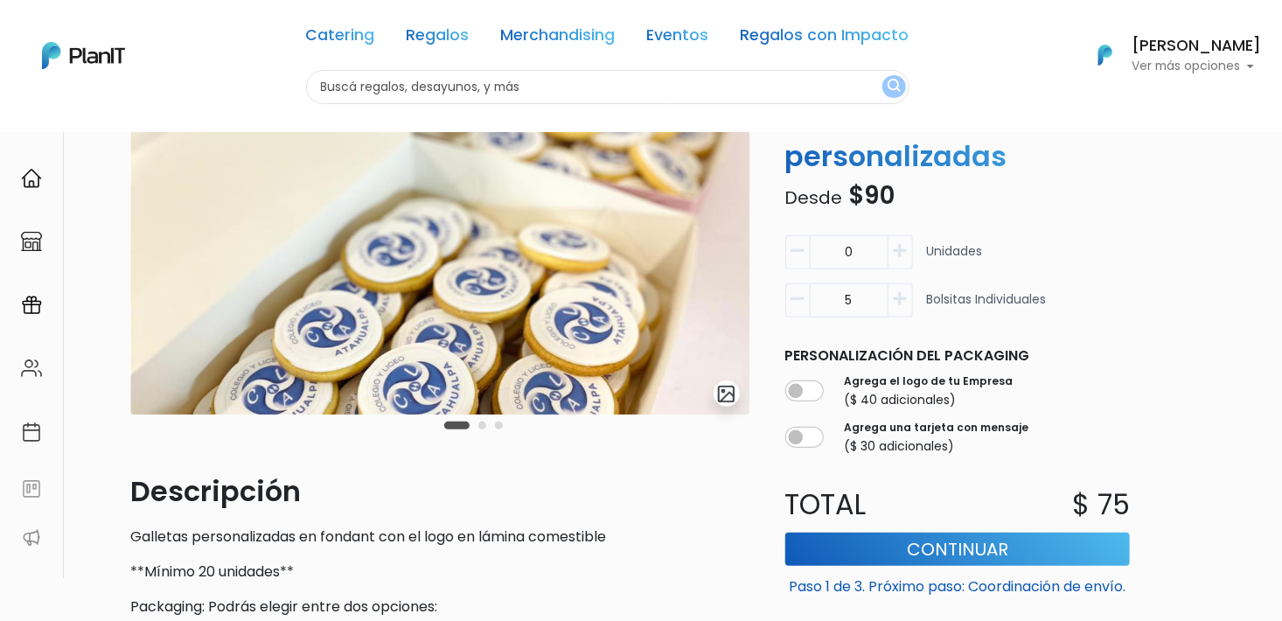
click at [898, 291] on icon "button" at bounding box center [900, 299] width 13 height 16
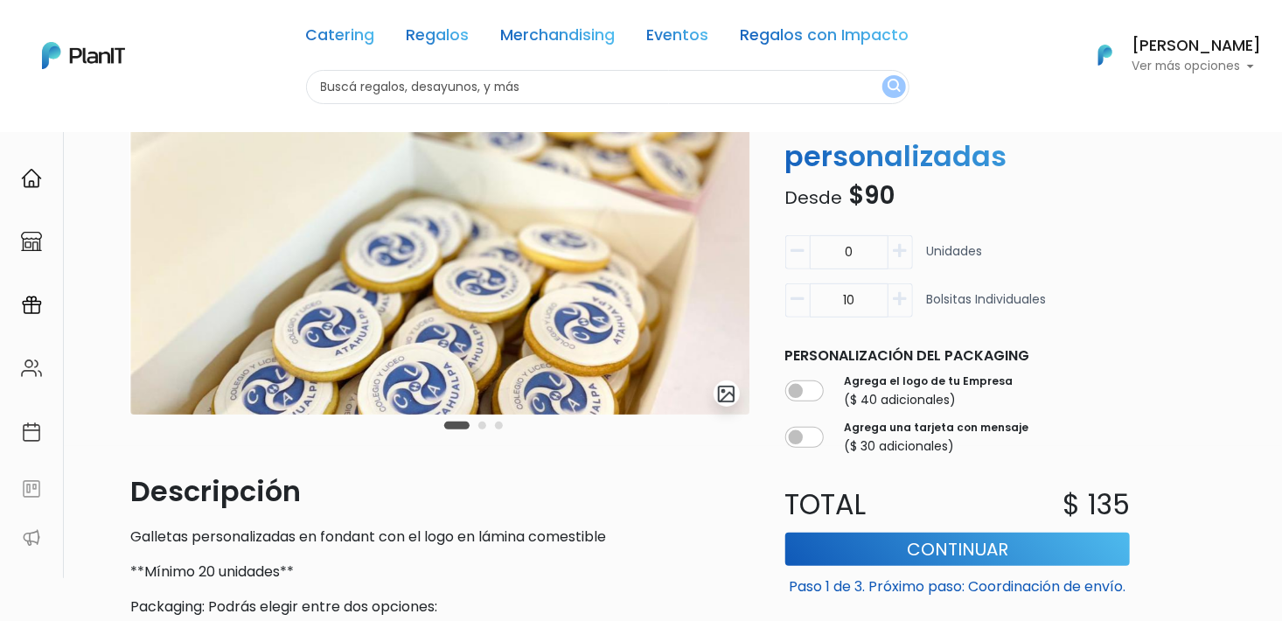
click at [898, 291] on icon "button" at bounding box center [900, 299] width 13 height 16
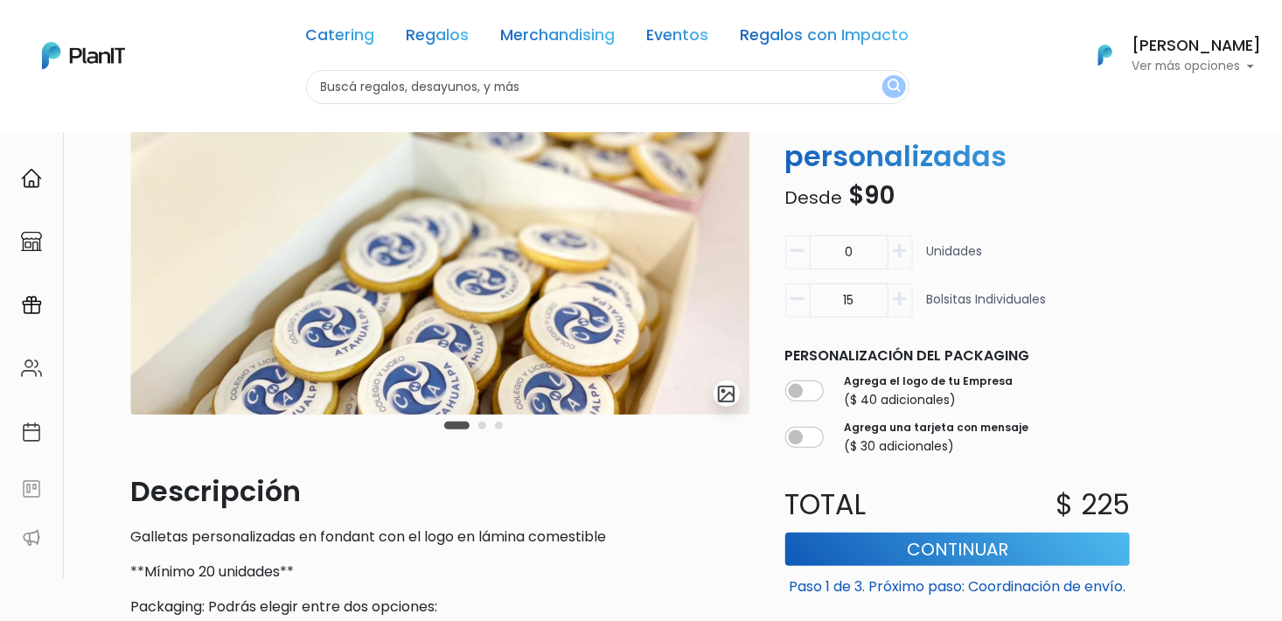
click at [898, 291] on icon "button" at bounding box center [900, 299] width 13 height 16
click at [897, 291] on icon "button" at bounding box center [900, 299] width 13 height 16
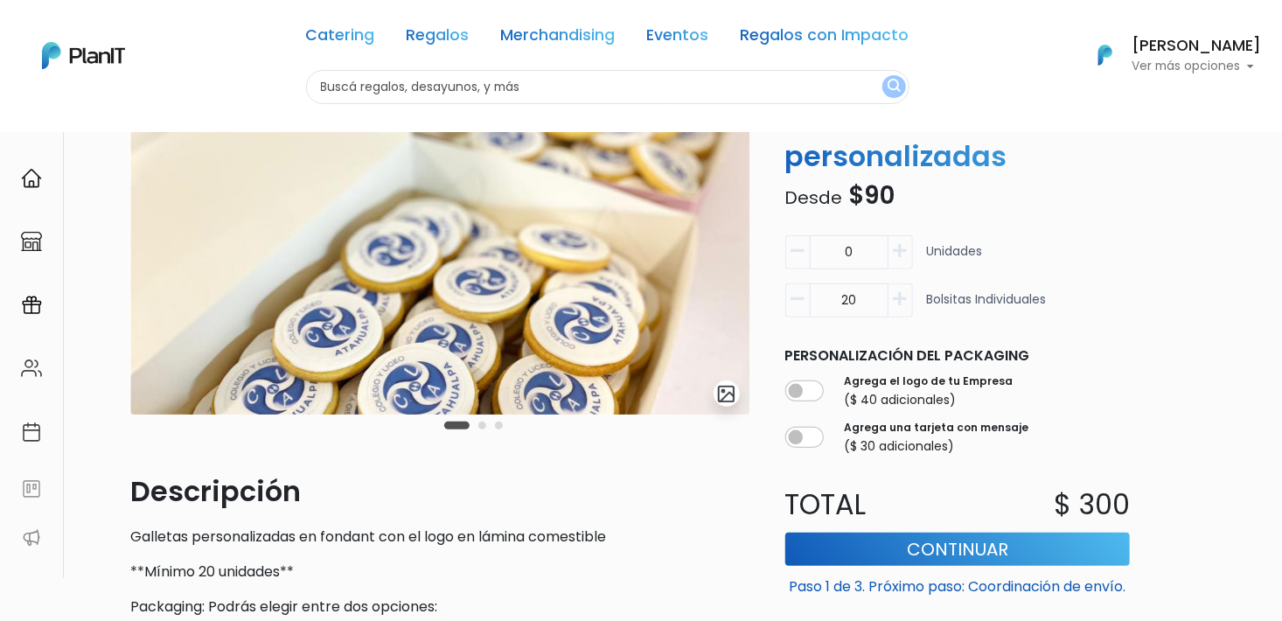
click at [897, 291] on icon "button" at bounding box center [900, 299] width 13 height 16
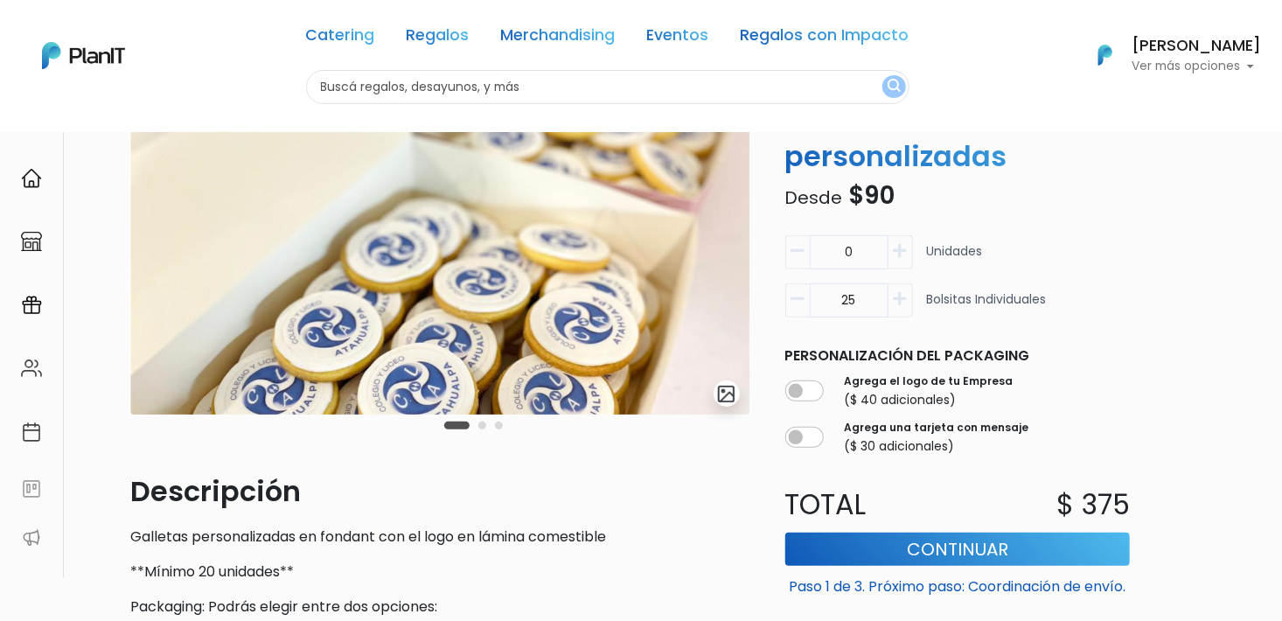
click at [897, 291] on icon "button" at bounding box center [900, 299] width 13 height 16
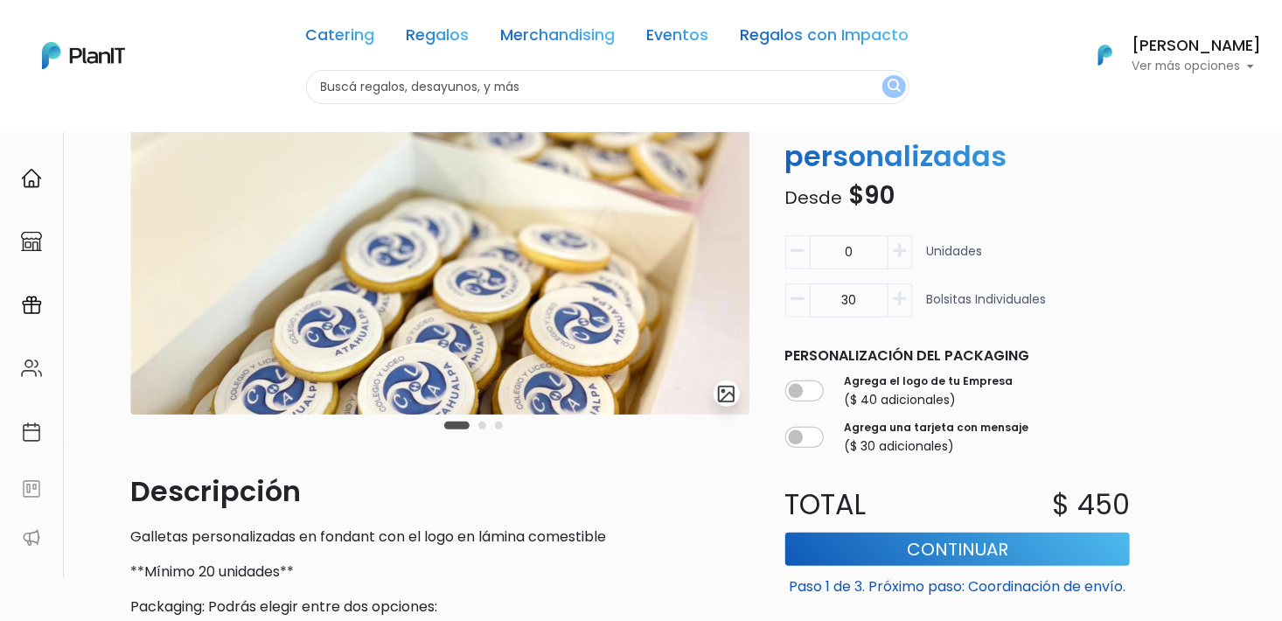
click at [897, 291] on icon "button" at bounding box center [900, 299] width 13 height 16
drag, startPoint x: 860, startPoint y: 250, endPoint x: 829, endPoint y: 254, distance: 31.8
click at [829, 283] on input "33" at bounding box center [849, 300] width 79 height 34
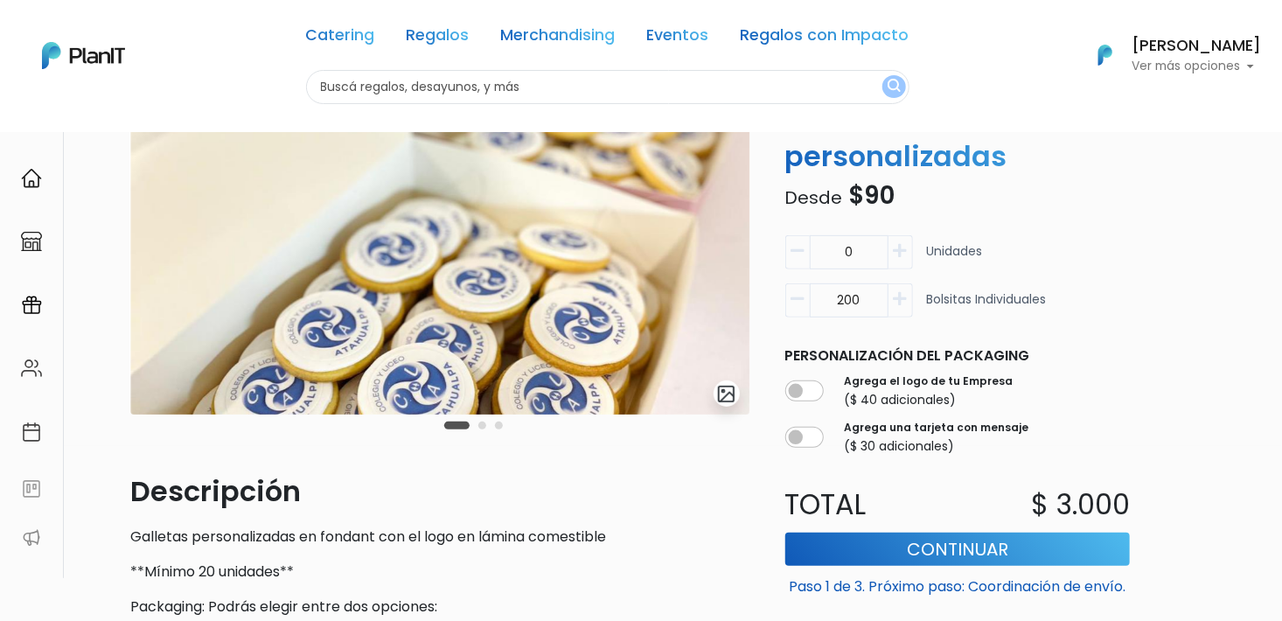
type input "200"
click at [1139, 338] on div "Personalización del packaging Agrega el logo de tu Empresa ($ 40 adicionales) A…" at bounding box center [958, 400] width 366 height 124
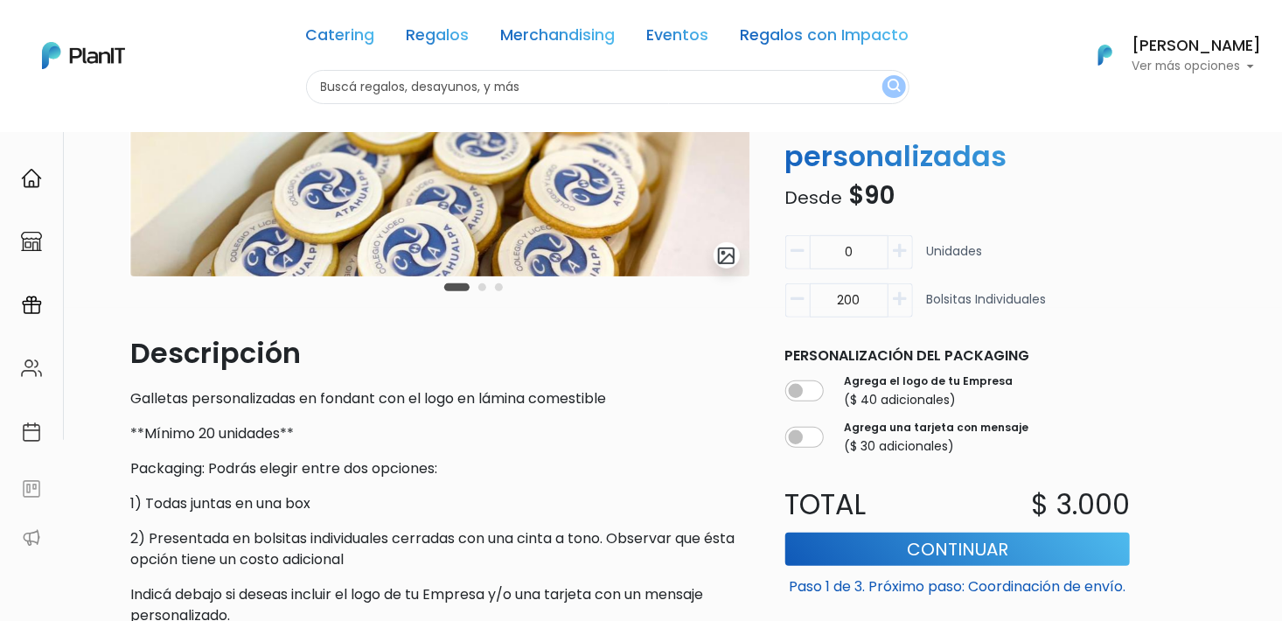
scroll to position [262, 0]
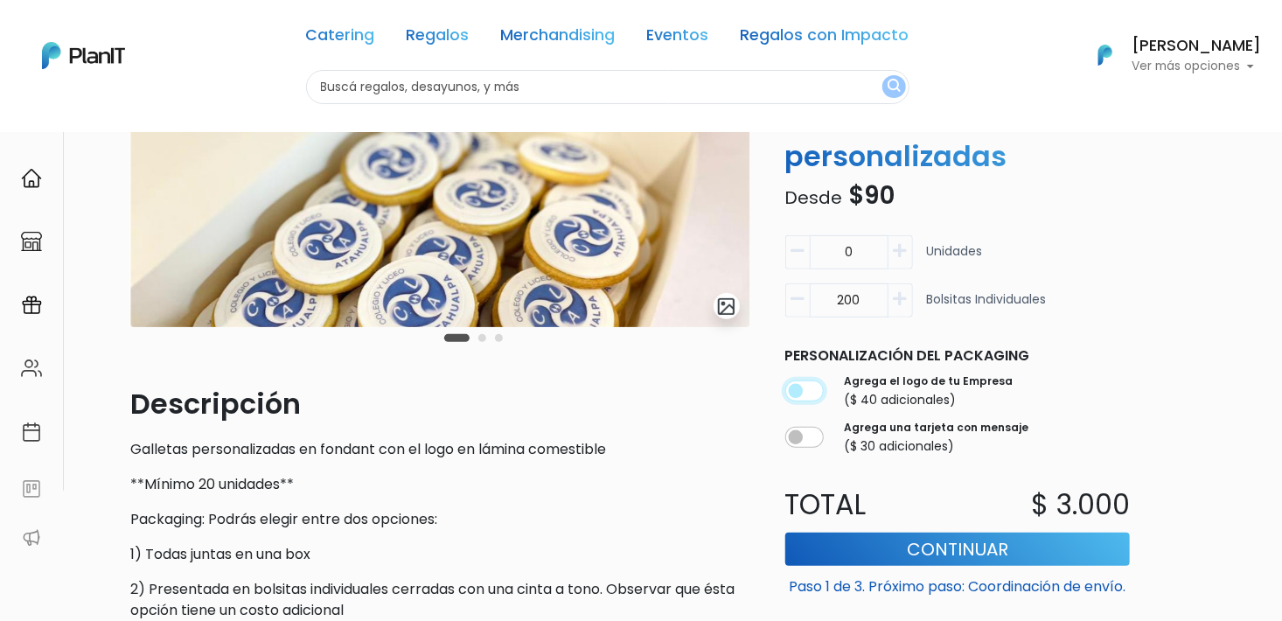
click at [795, 380] on input "checkbox" at bounding box center [804, 390] width 38 height 21
checkbox input "true"
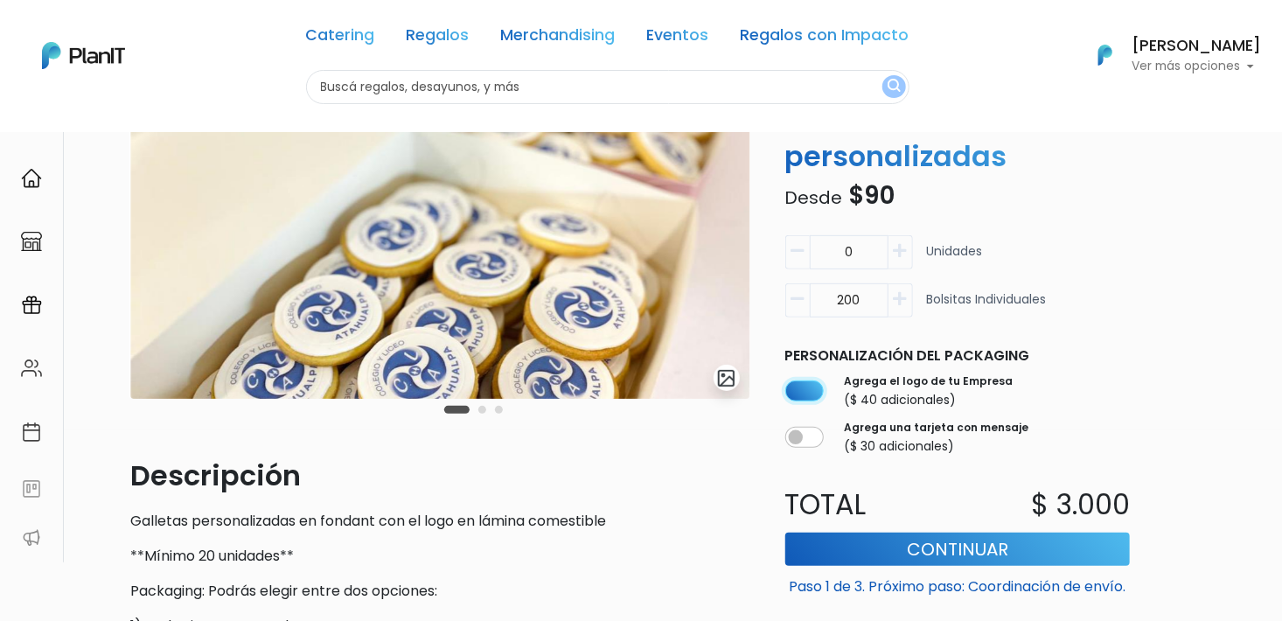
scroll to position [160, 0]
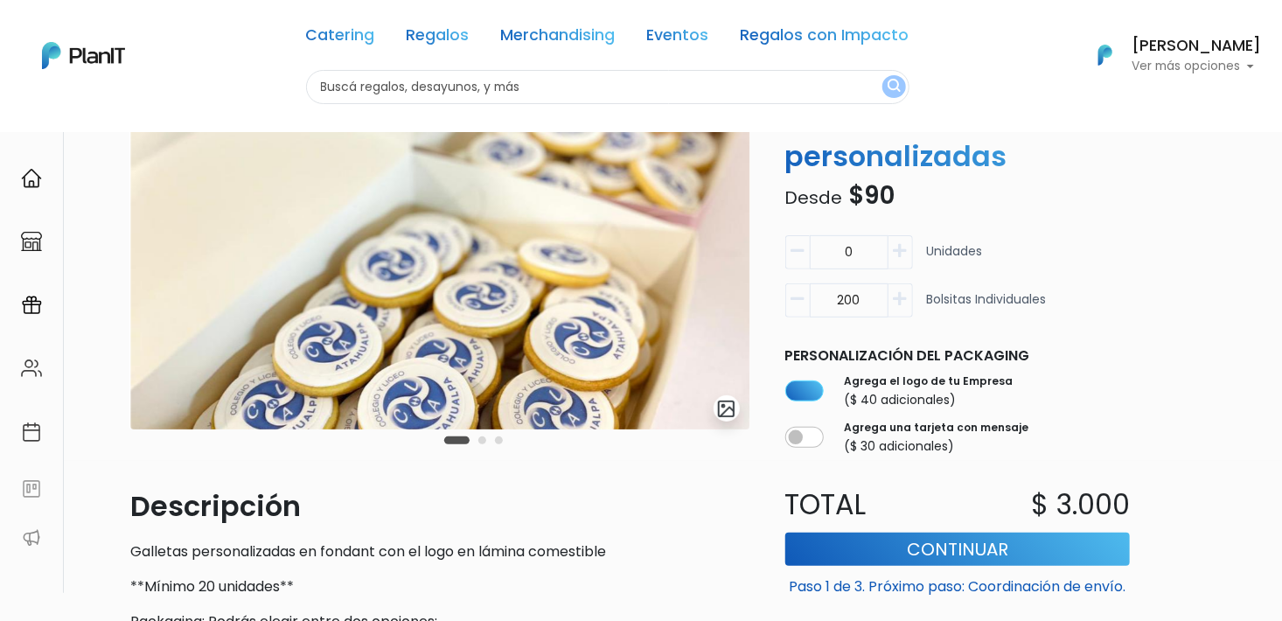
click at [483, 441] on button "Carousel Page 2" at bounding box center [482, 440] width 8 height 8
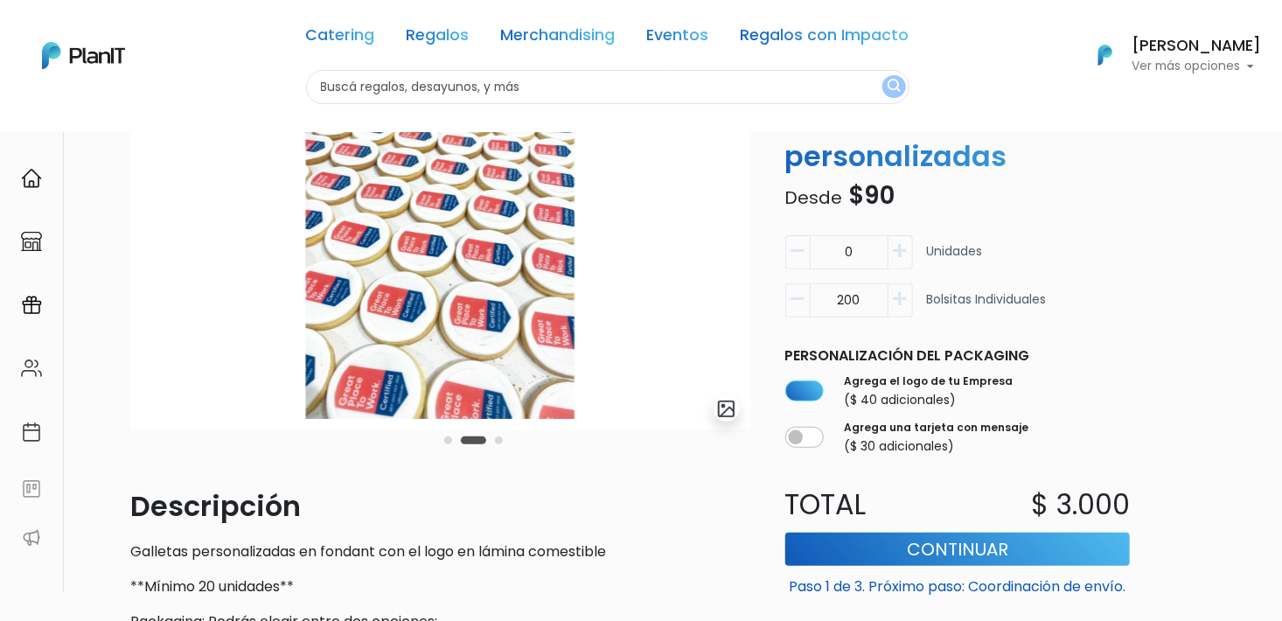
click at [504, 442] on div "Carousel Pagination" at bounding box center [473, 439] width 67 height 21
click at [501, 438] on button "Carousel Page 3" at bounding box center [499, 440] width 8 height 8
